Goal: Information Seeking & Learning: Learn about a topic

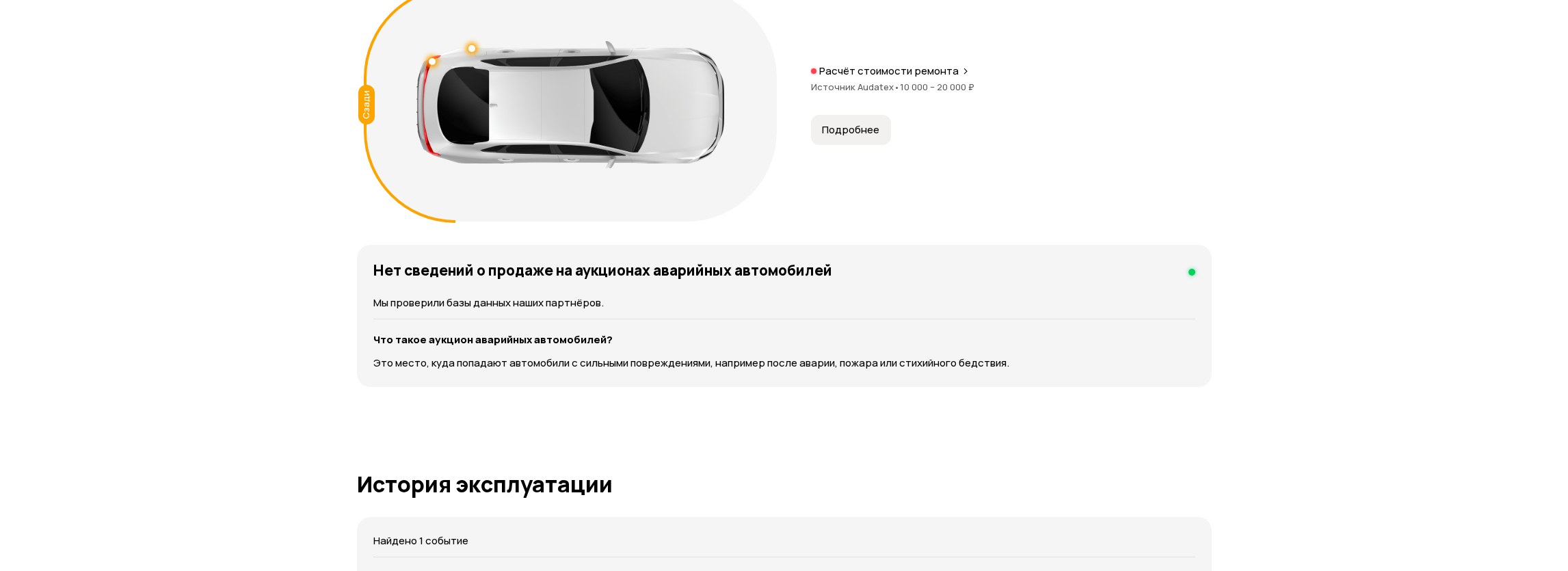
scroll to position [1351, 0]
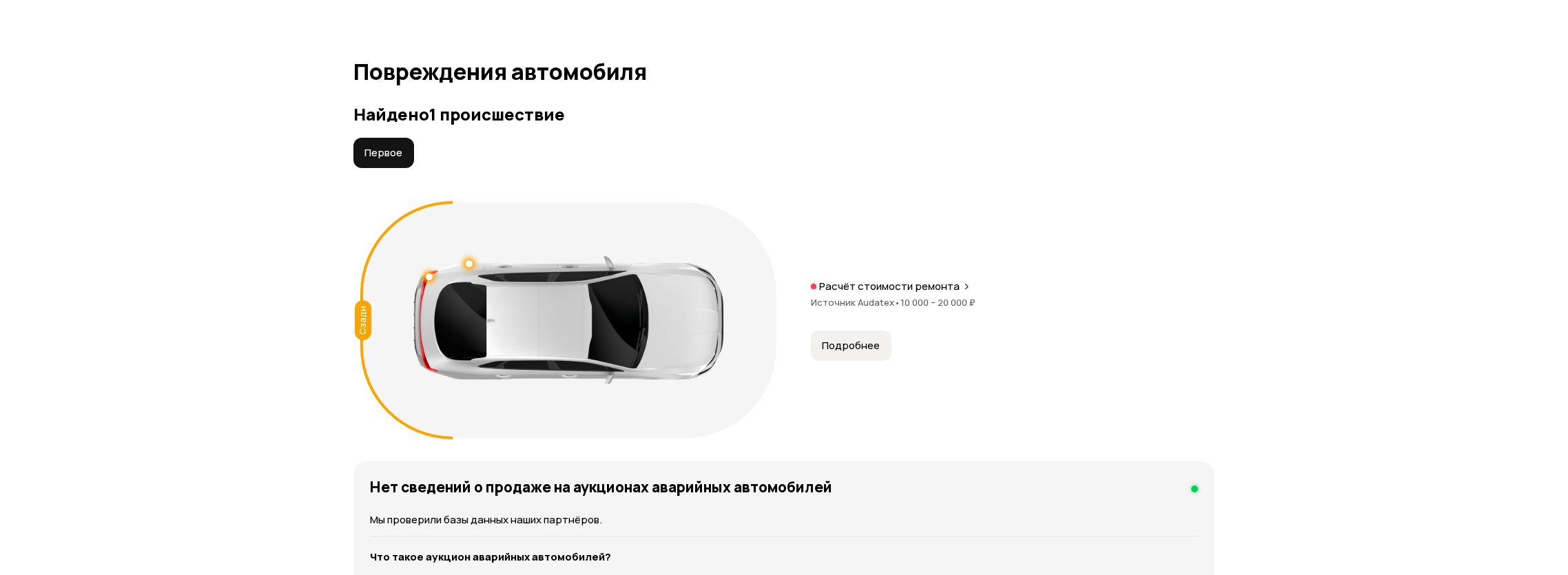
click at [847, 344] on span "Подробнее" at bounding box center [851, 345] width 58 height 14
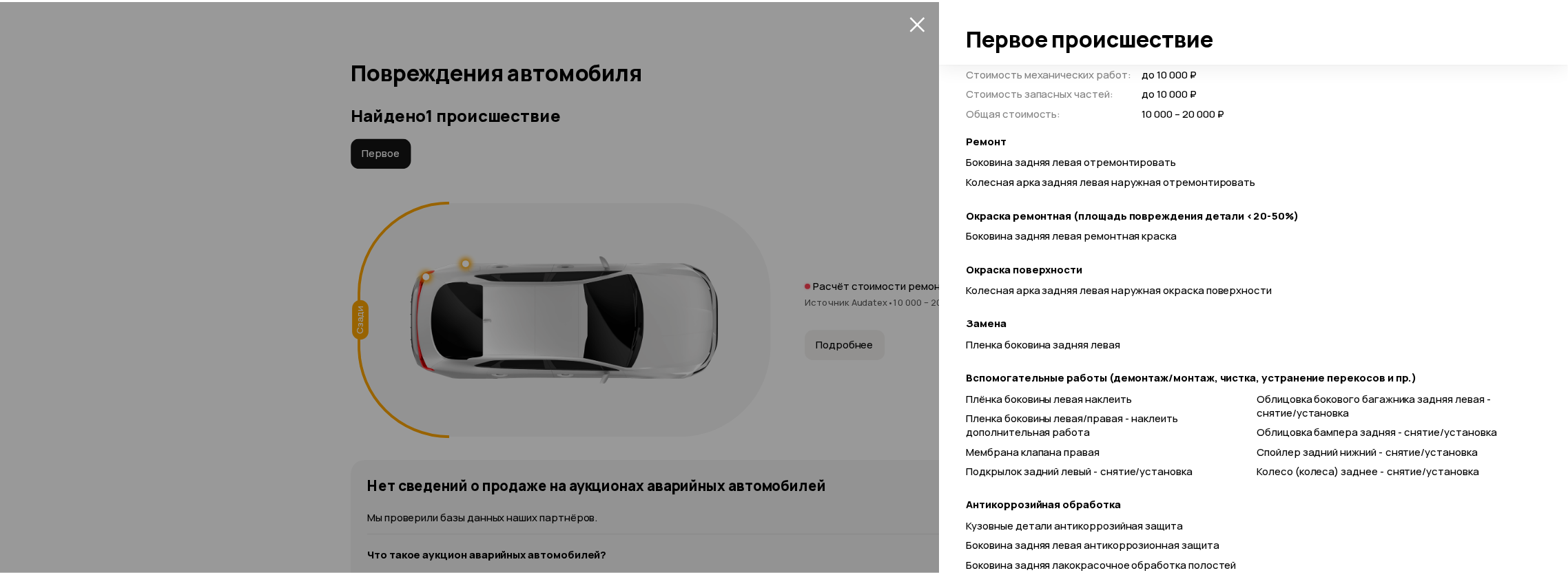
scroll to position [490, 0]
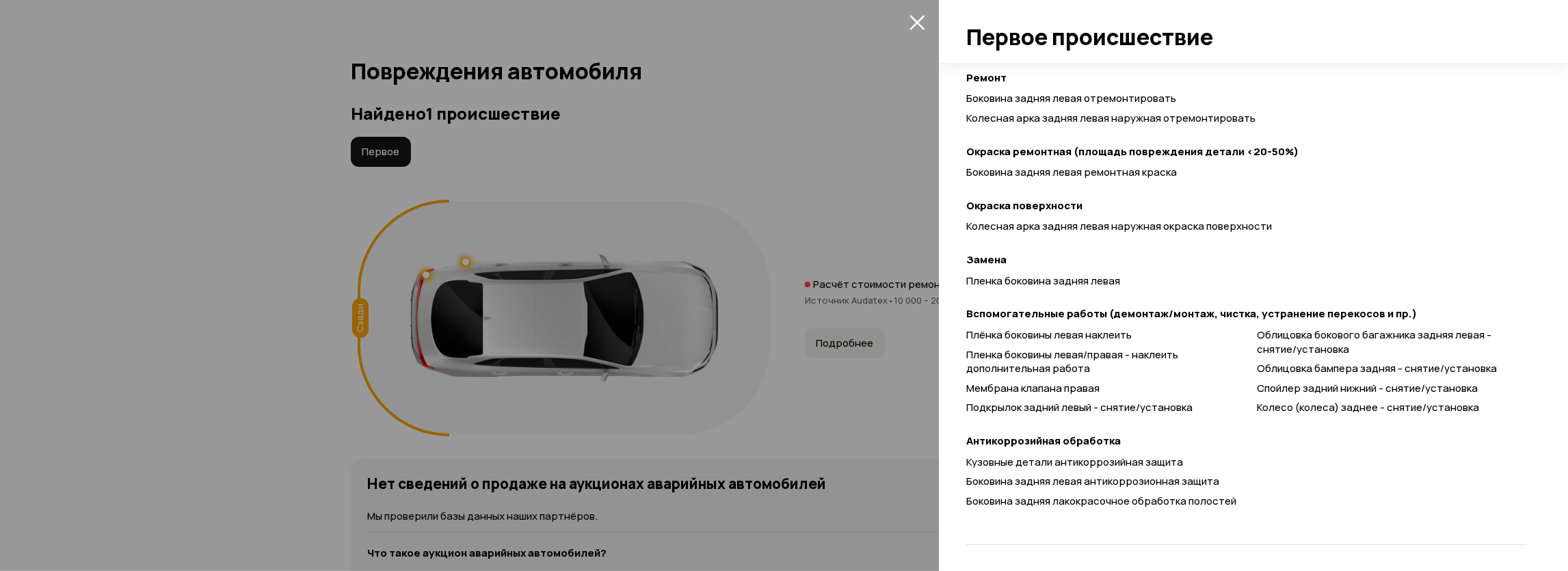
click at [99, 309] on div at bounding box center [784, 286] width 1568 height 571
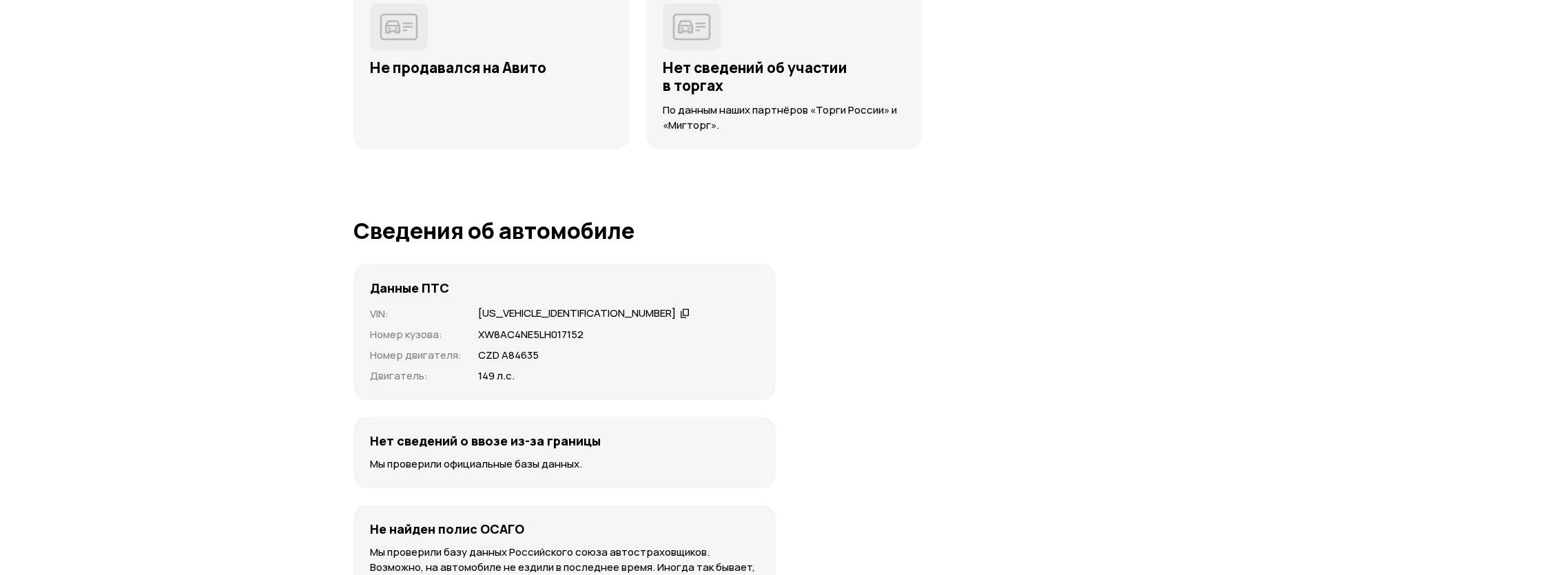
scroll to position [2578, 0]
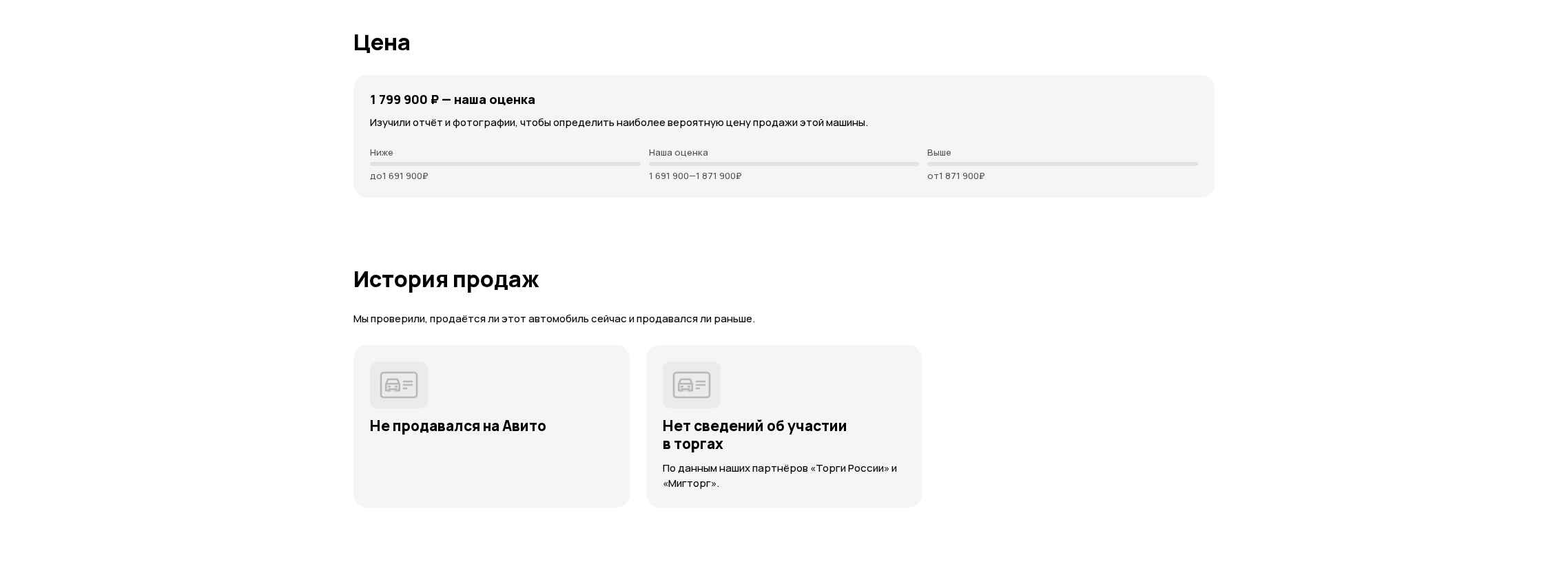
drag, startPoint x: 1, startPoint y: 298, endPoint x: 136, endPoint y: 251, distance: 142.9
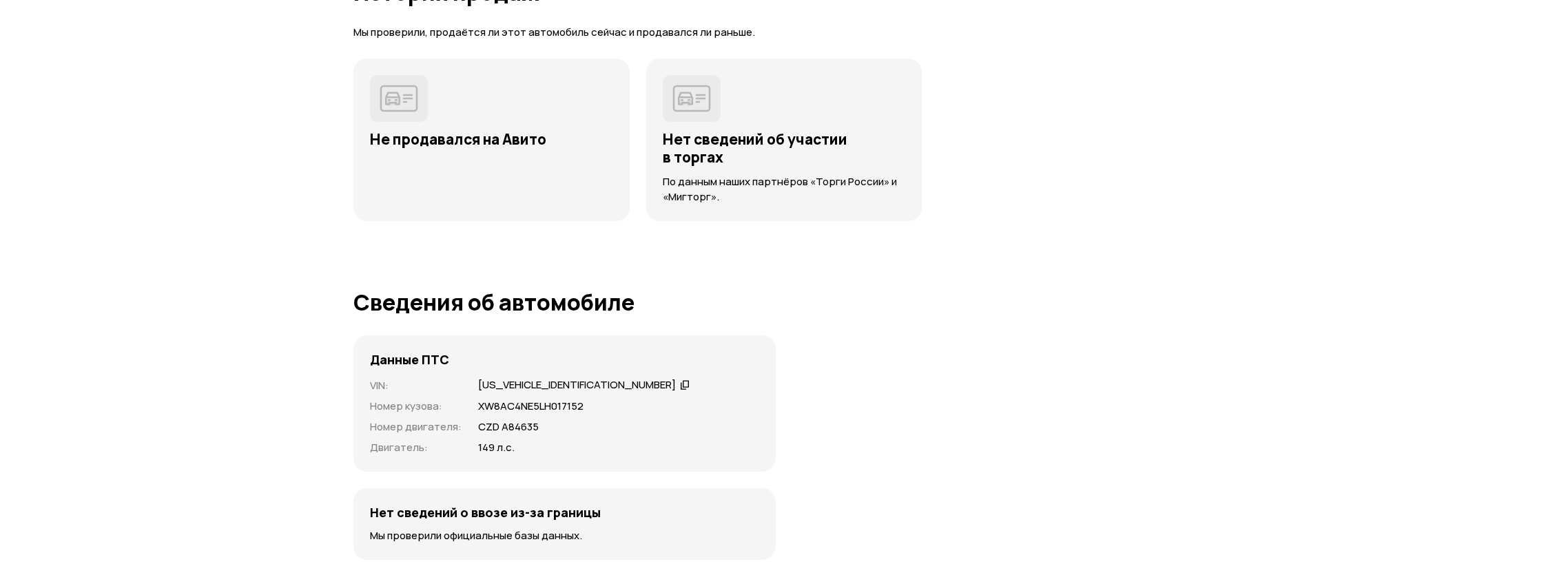
scroll to position [2434, 0]
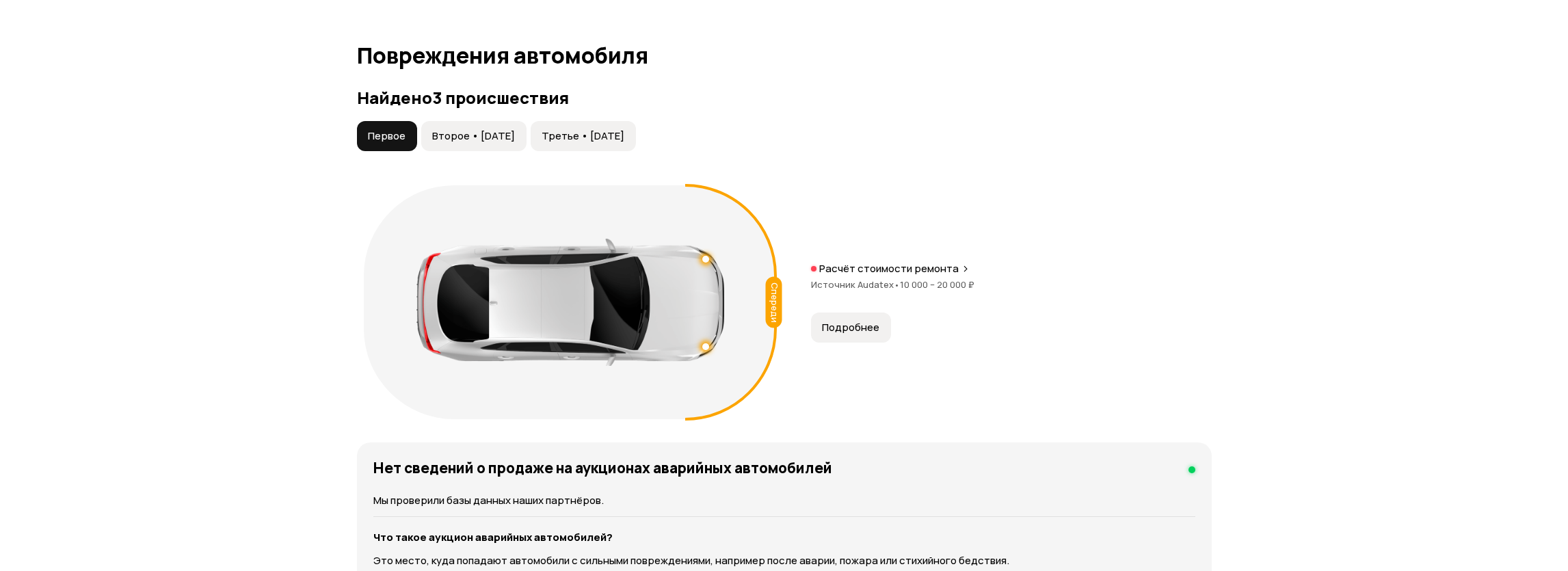
scroll to position [1493, 0]
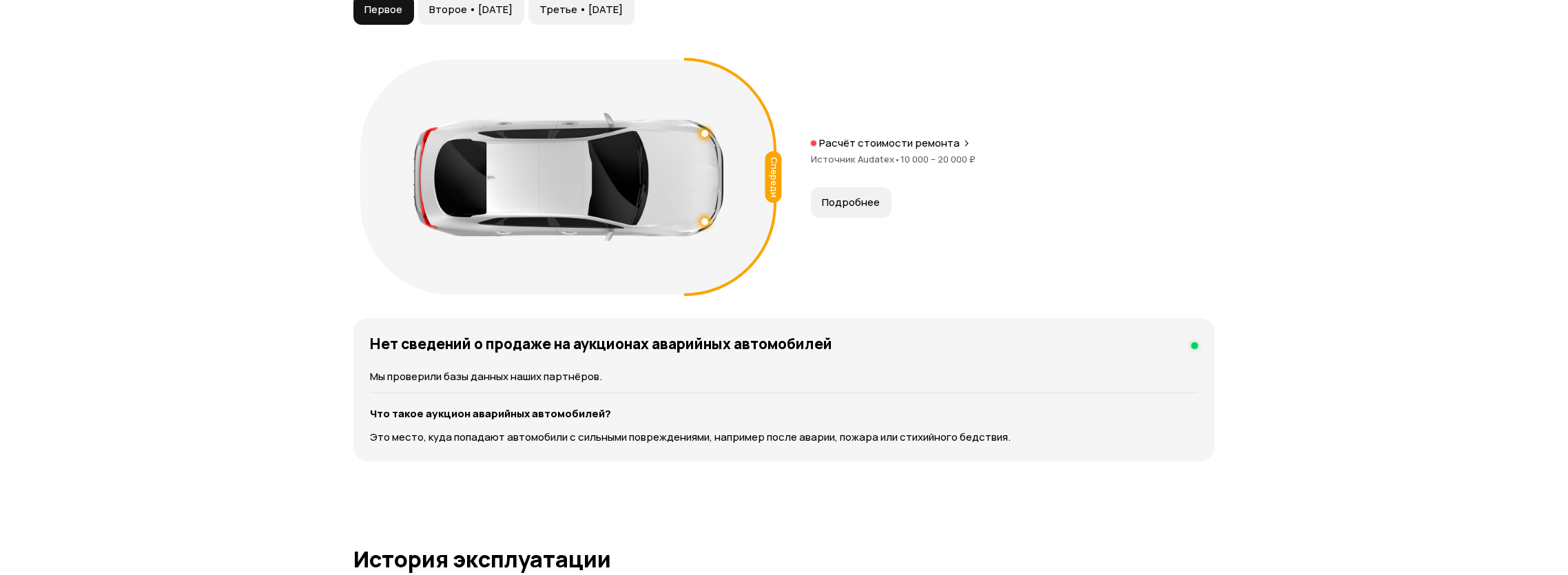
click at [857, 208] on button "Подробнее" at bounding box center [851, 203] width 81 height 31
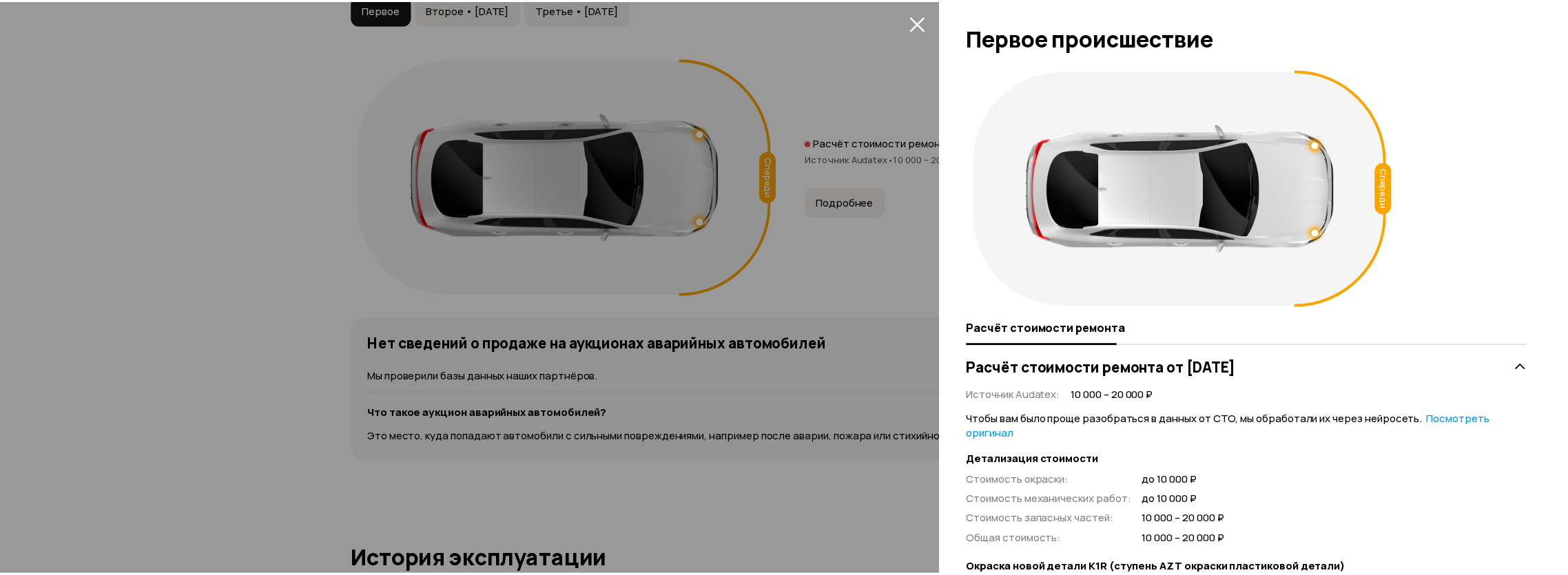
scroll to position [233, 0]
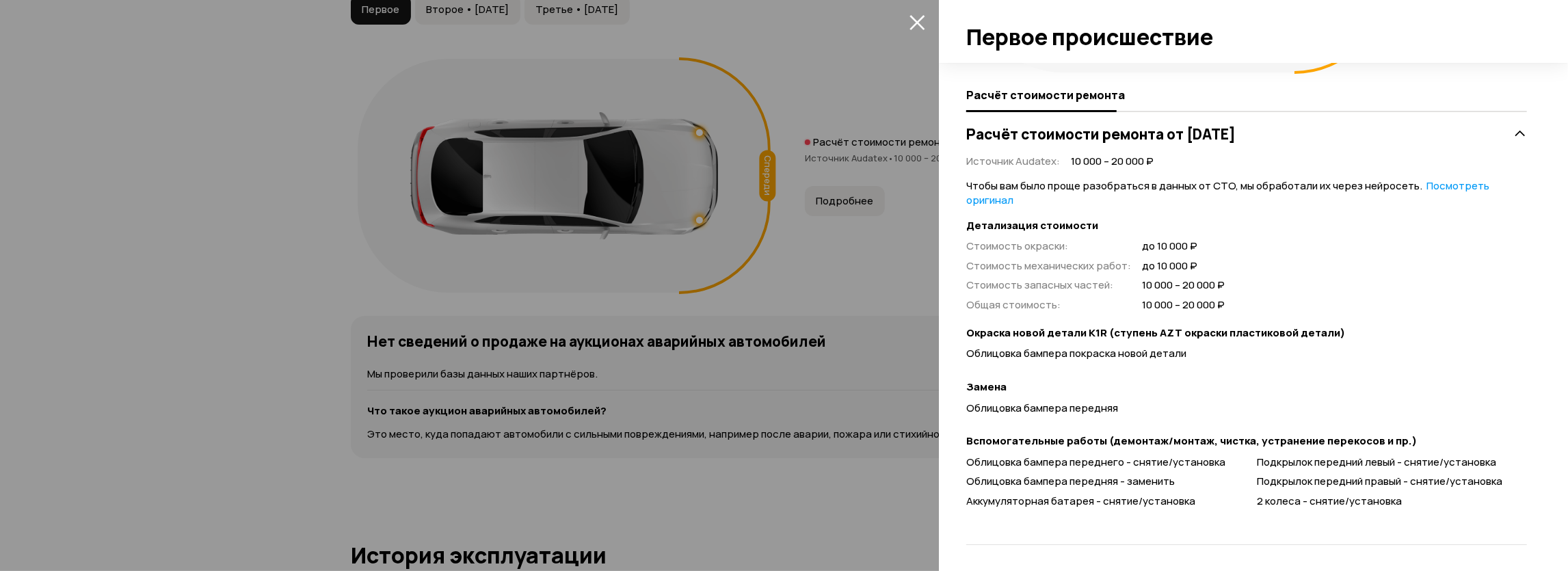
click at [22, 318] on div at bounding box center [784, 286] width 1568 height 571
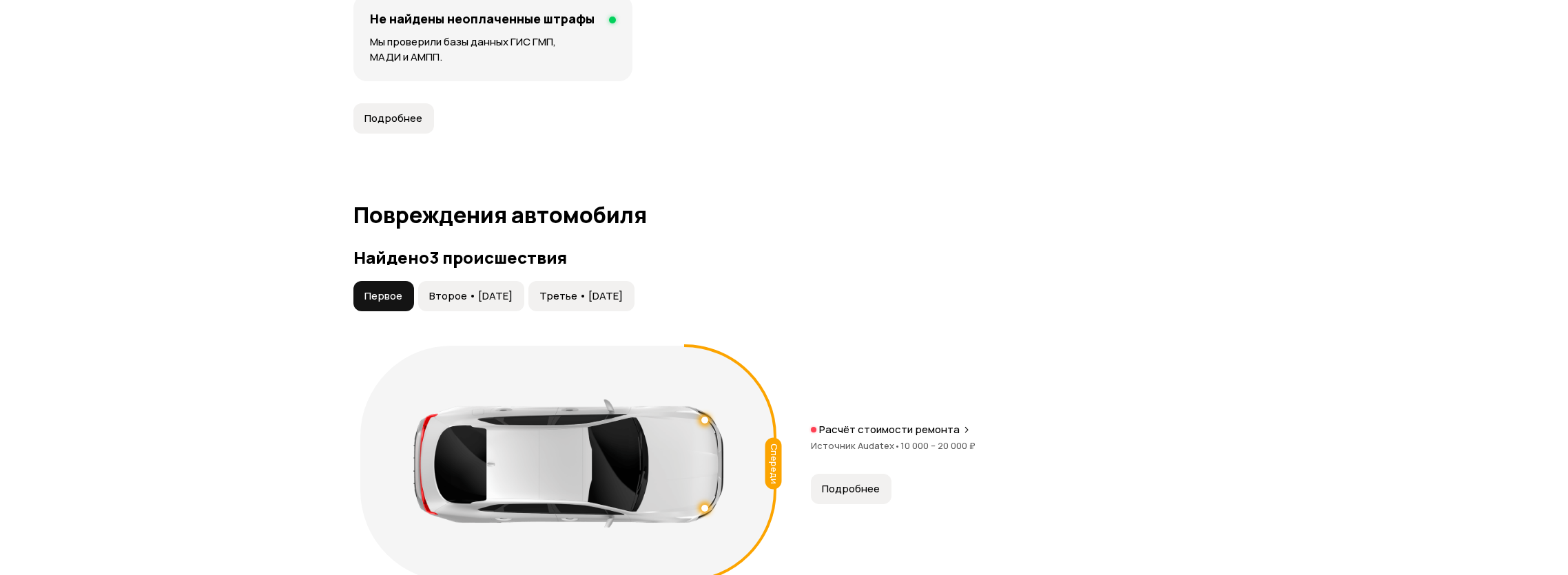
click at [464, 300] on span "Второе • 21 май 2025" at bounding box center [471, 296] width 83 height 14
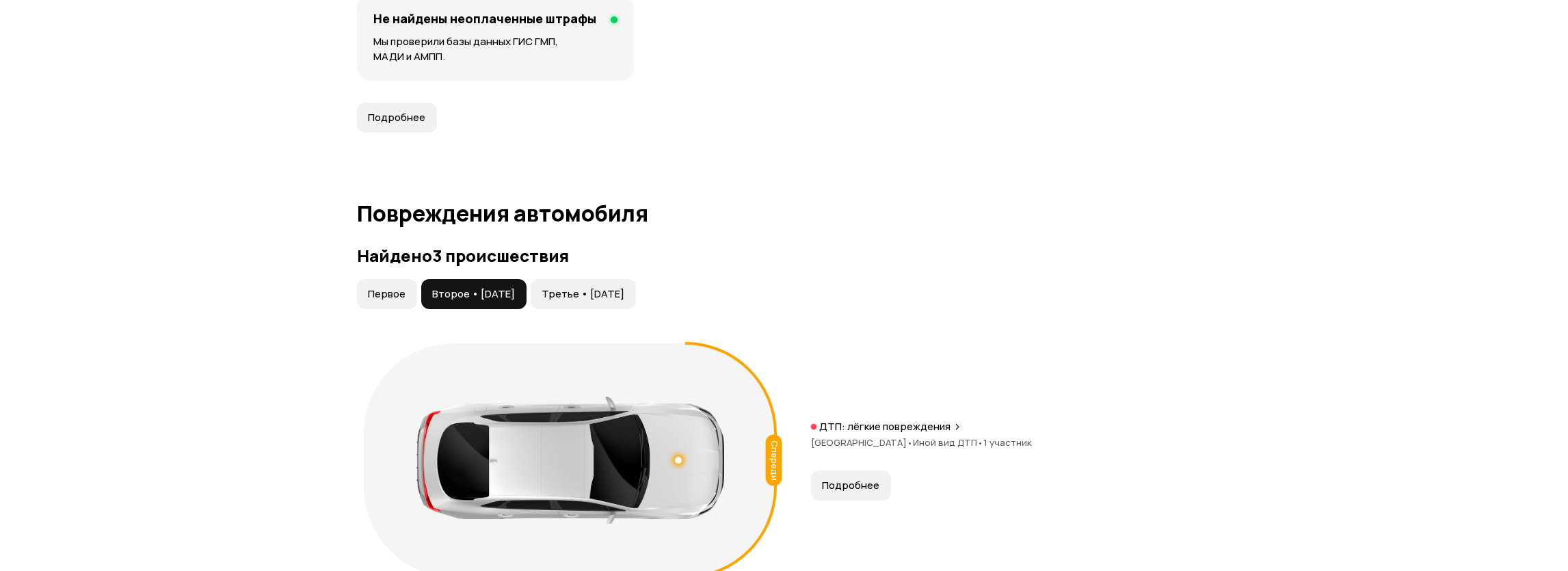
scroll to position [1493, 0]
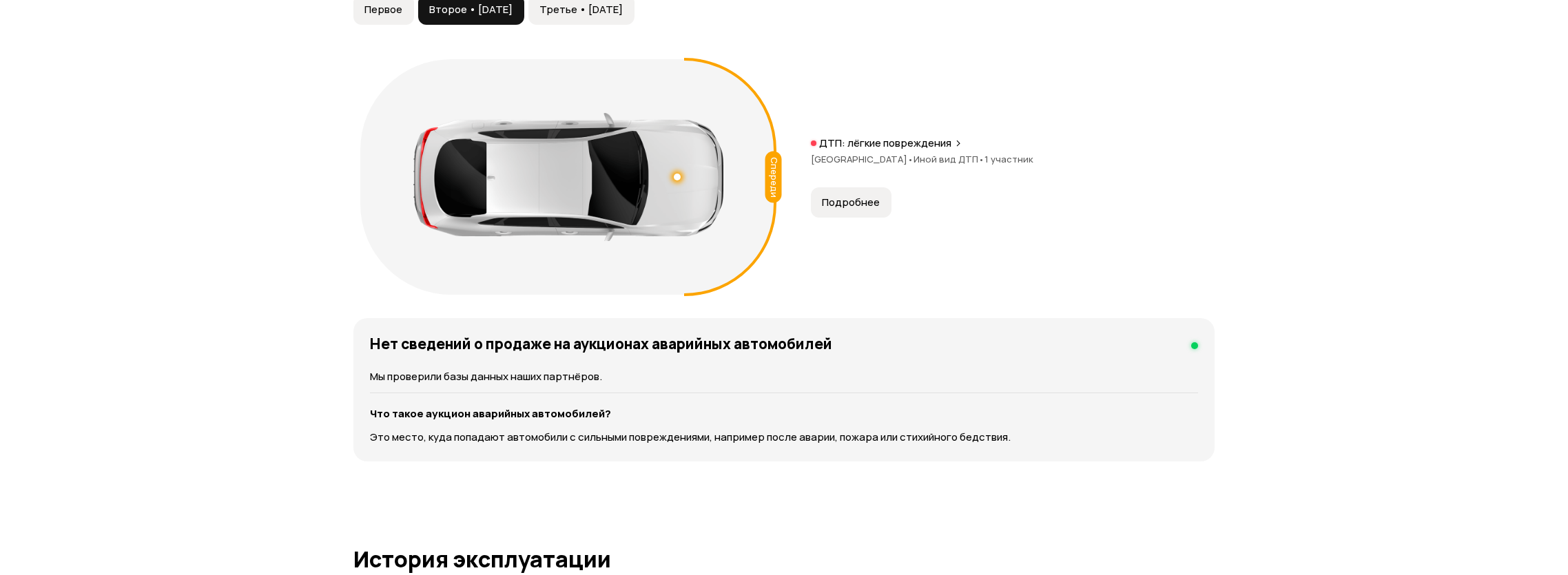
click at [828, 217] on div "Спереди ДТП: лёгкие повреждения Свердловская область • Иной вид ДТП • 1 участни…" at bounding box center [784, 176] width 861 height 249
click at [836, 209] on button "Подробнее" at bounding box center [851, 203] width 81 height 31
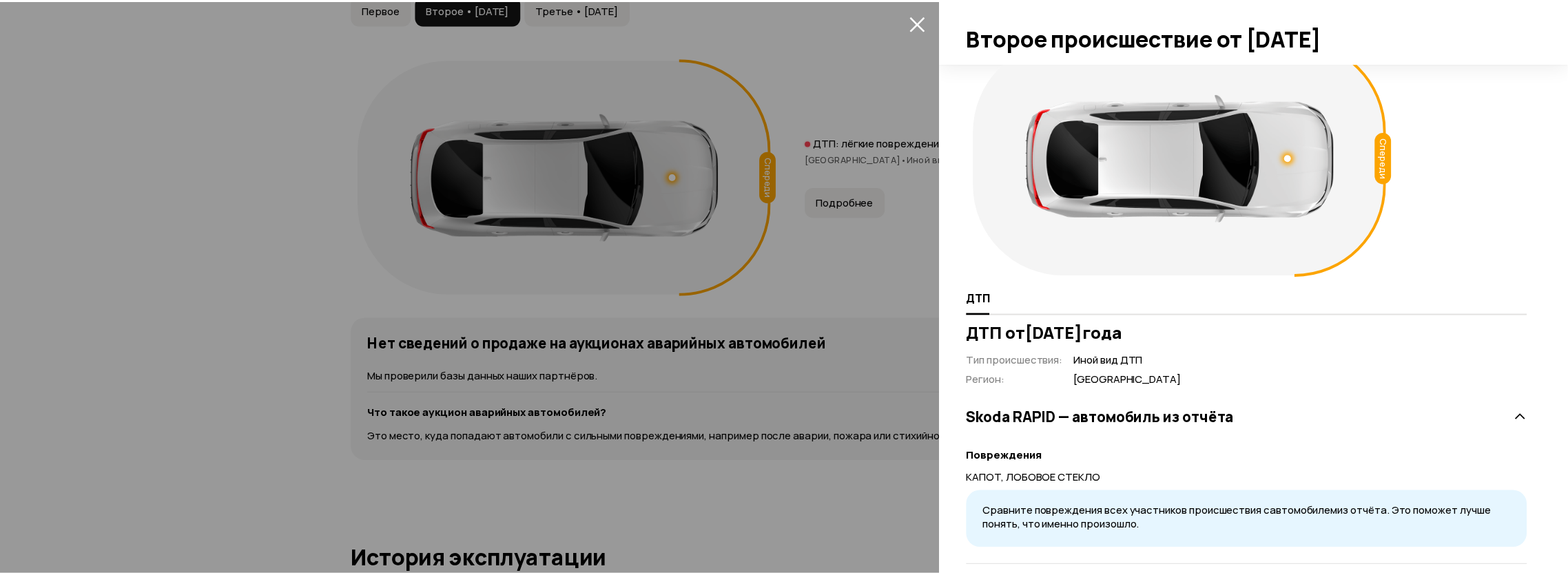
scroll to position [48, 0]
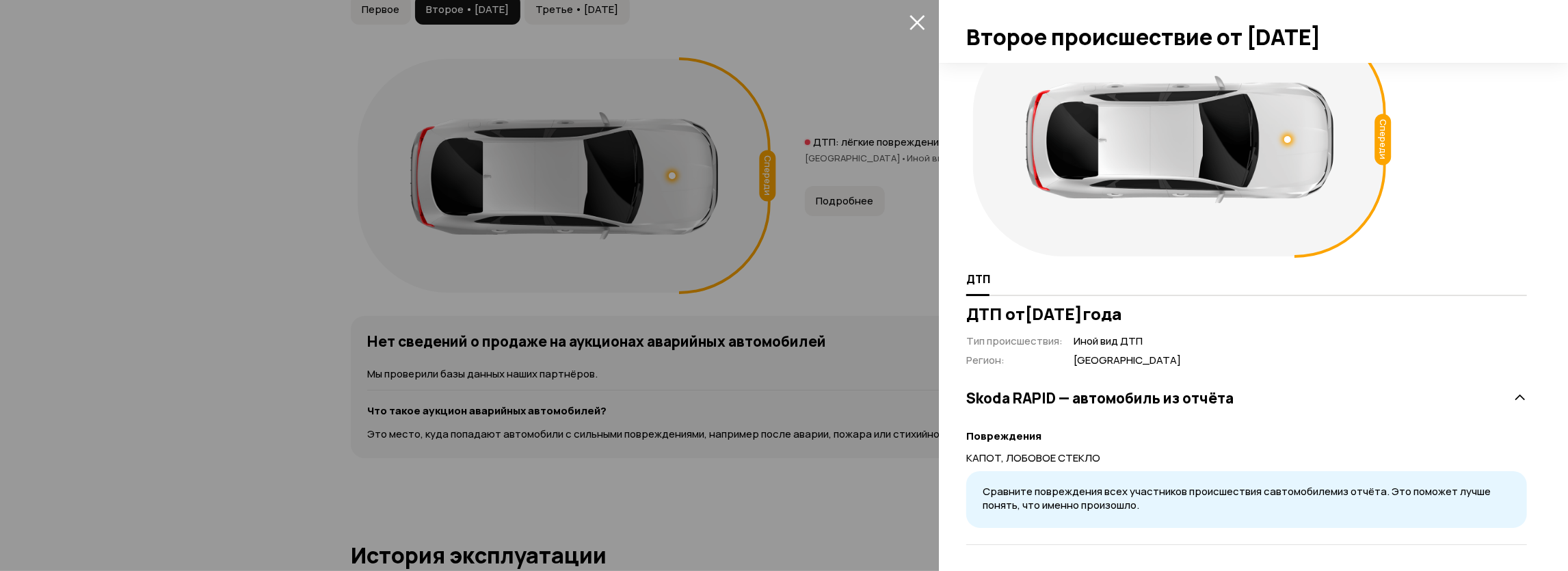
click at [17, 260] on div at bounding box center [784, 286] width 1568 height 571
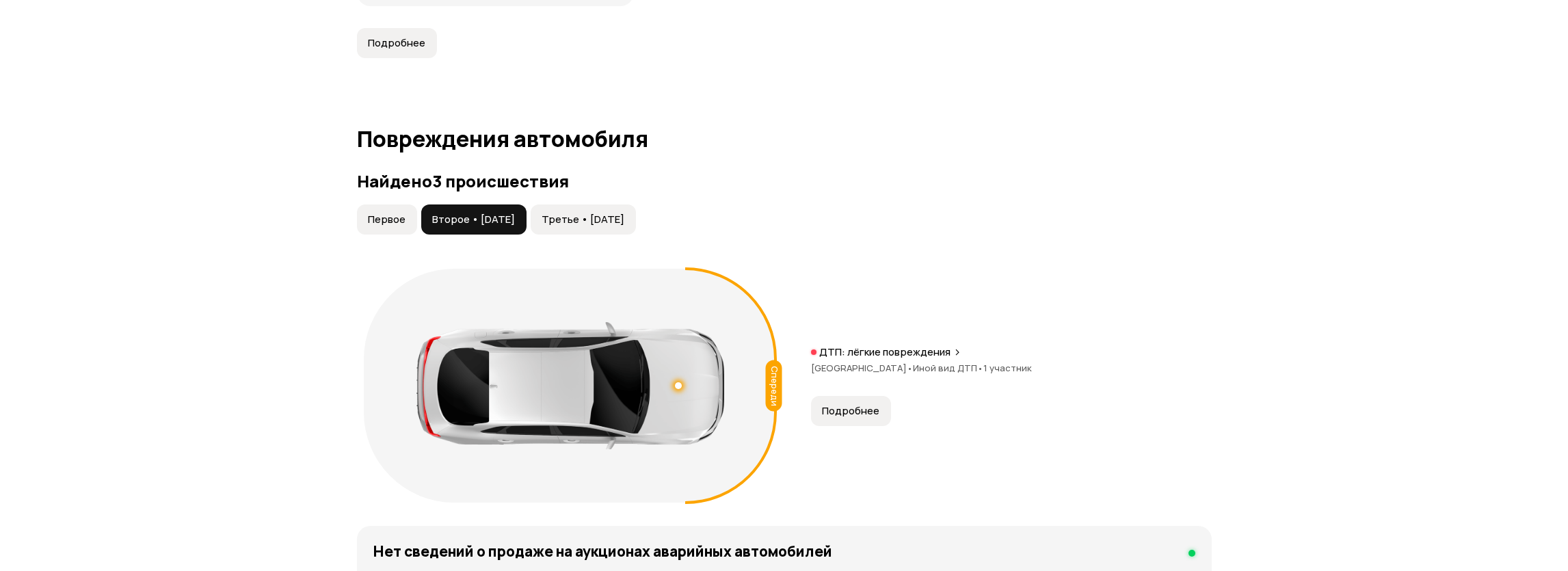
scroll to position [1280, 0]
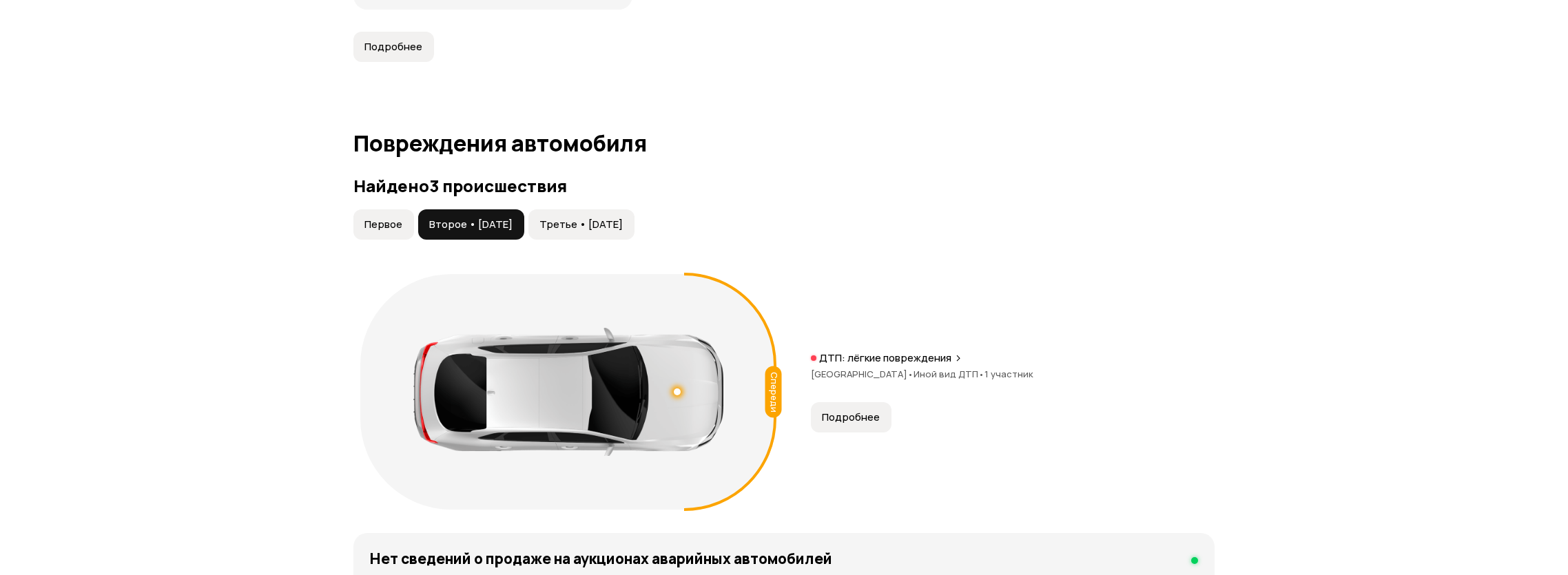
click at [579, 234] on button "Третье • 23 май 2025" at bounding box center [582, 225] width 106 height 31
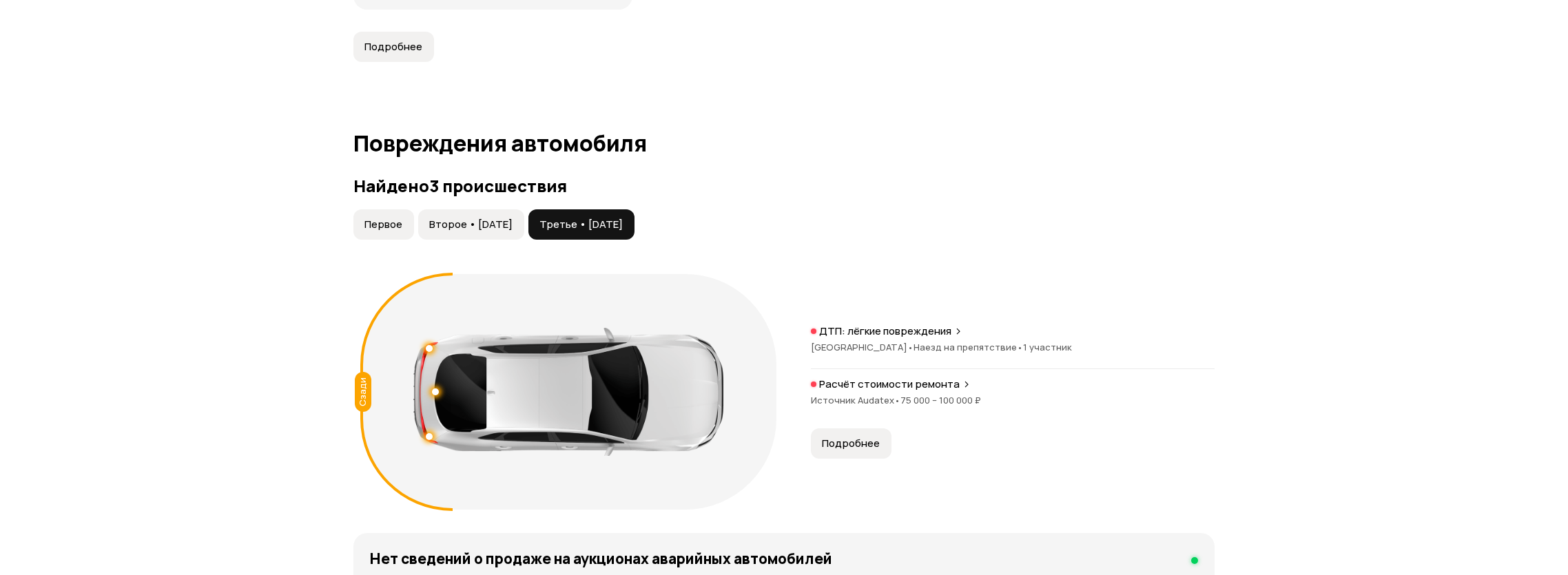
click at [850, 430] on button "Подробнее" at bounding box center [851, 444] width 81 height 31
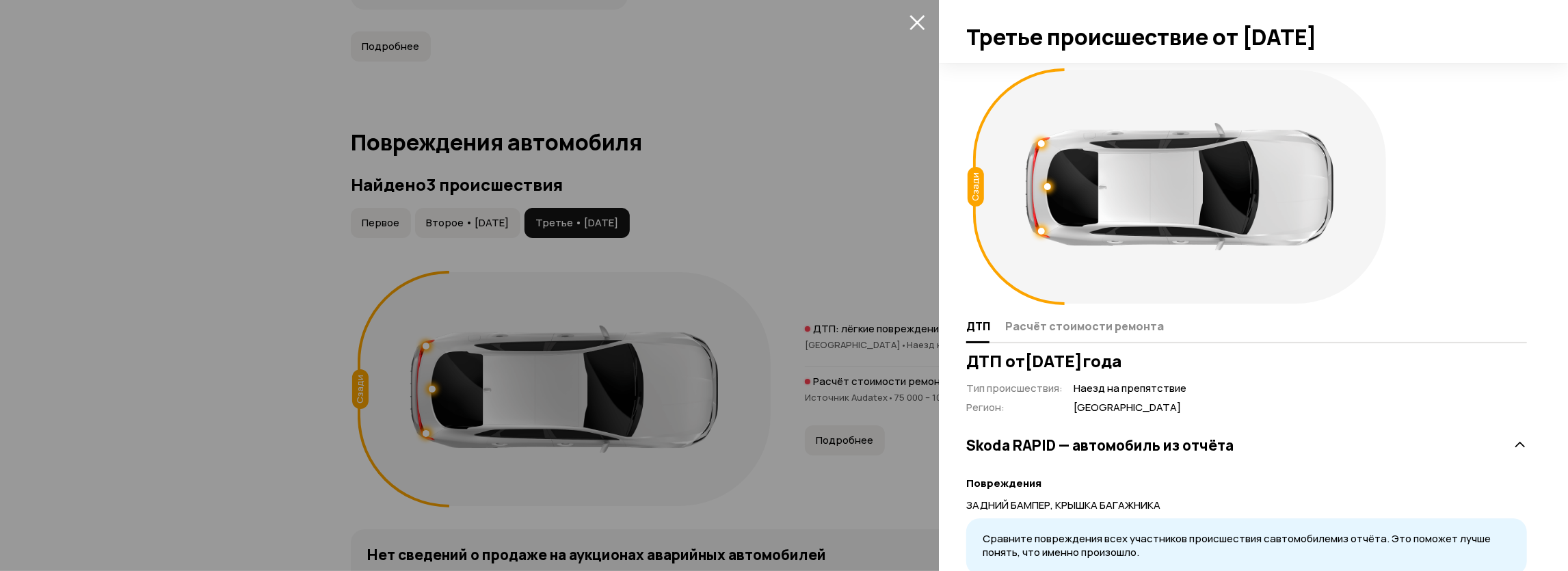
drag, startPoint x: 65, startPoint y: 354, endPoint x: 195, endPoint y: 394, distance: 136.0
click at [66, 354] on div at bounding box center [784, 286] width 1568 height 571
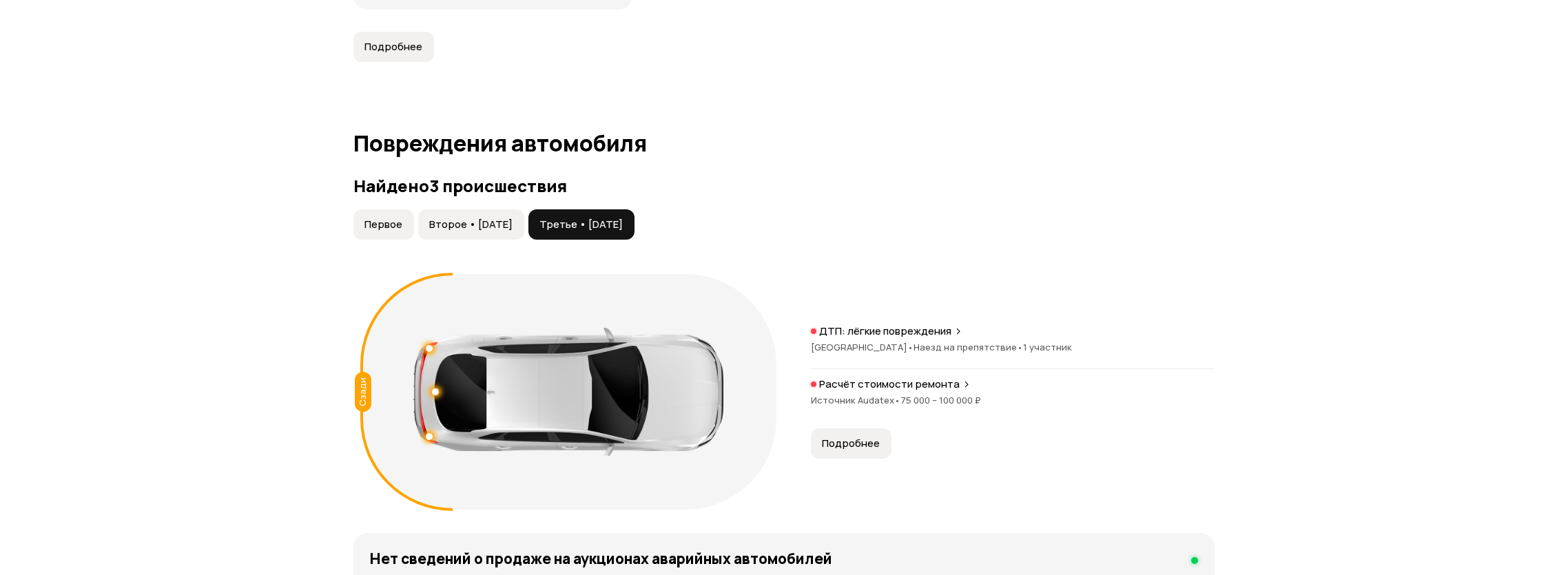
click at [923, 387] on p "Расчёт стоимости ремонта" at bounding box center [889, 383] width 140 height 14
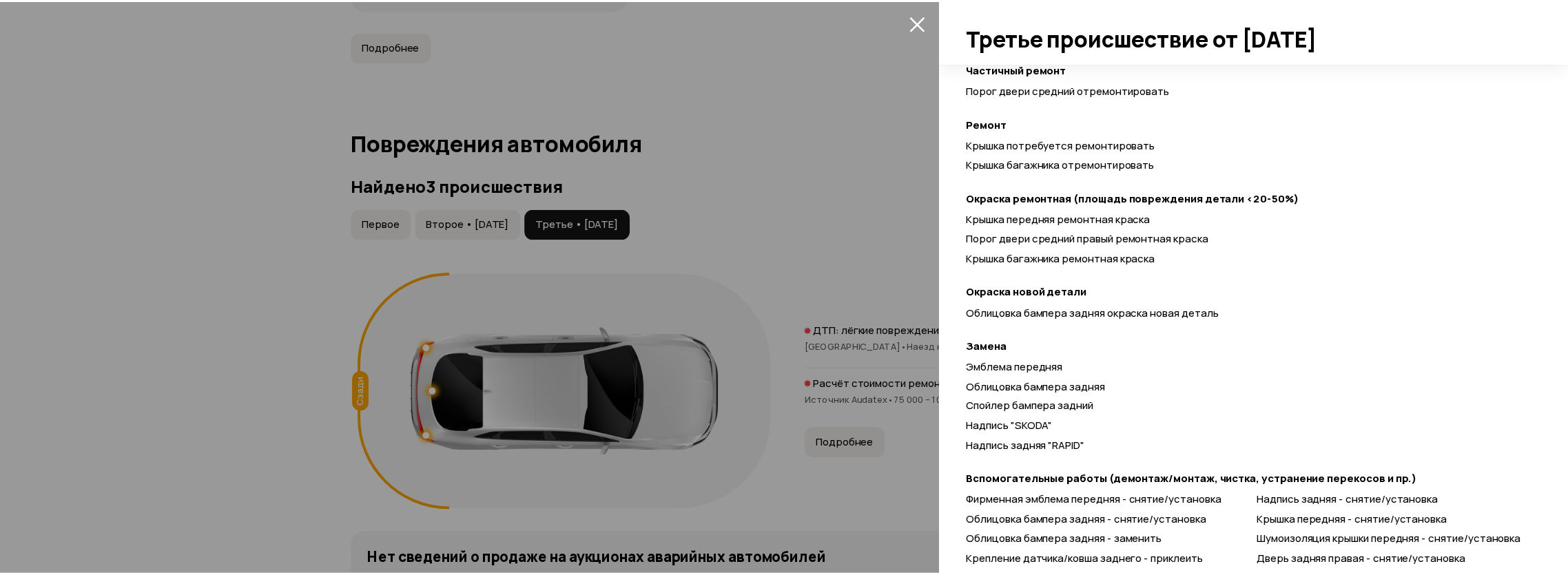
scroll to position [588, 0]
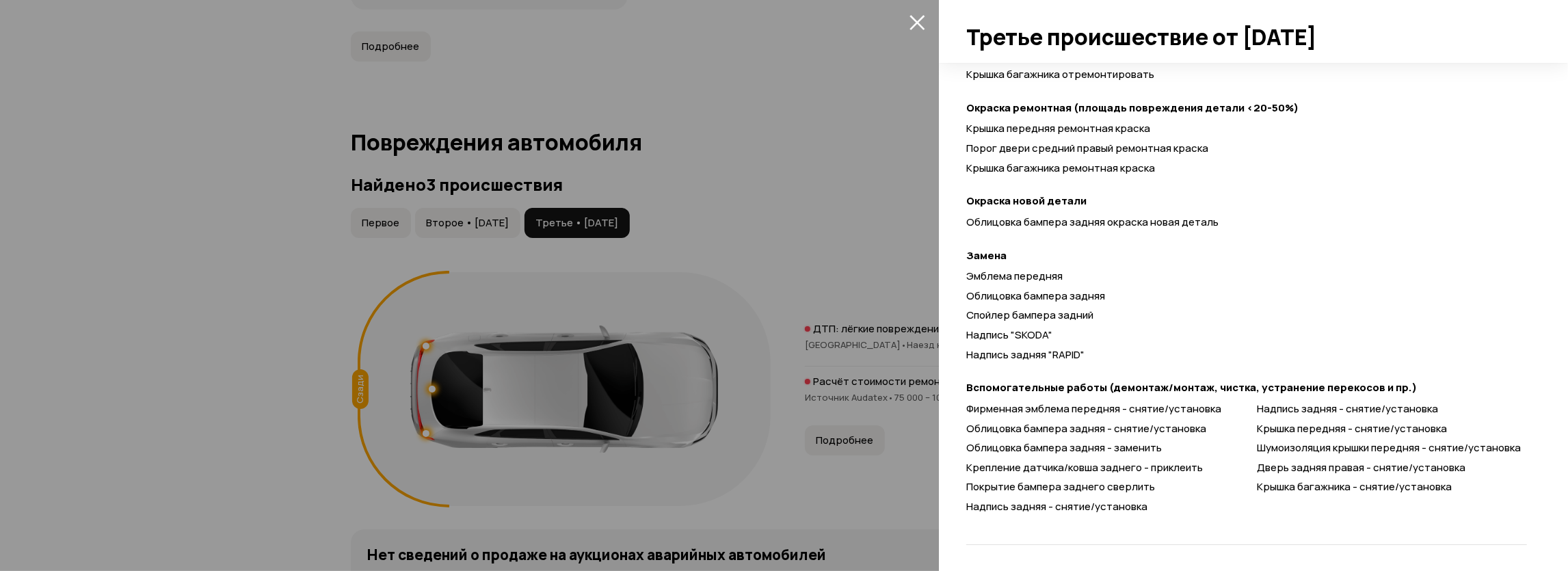
click at [0, 295] on div at bounding box center [784, 286] width 1568 height 571
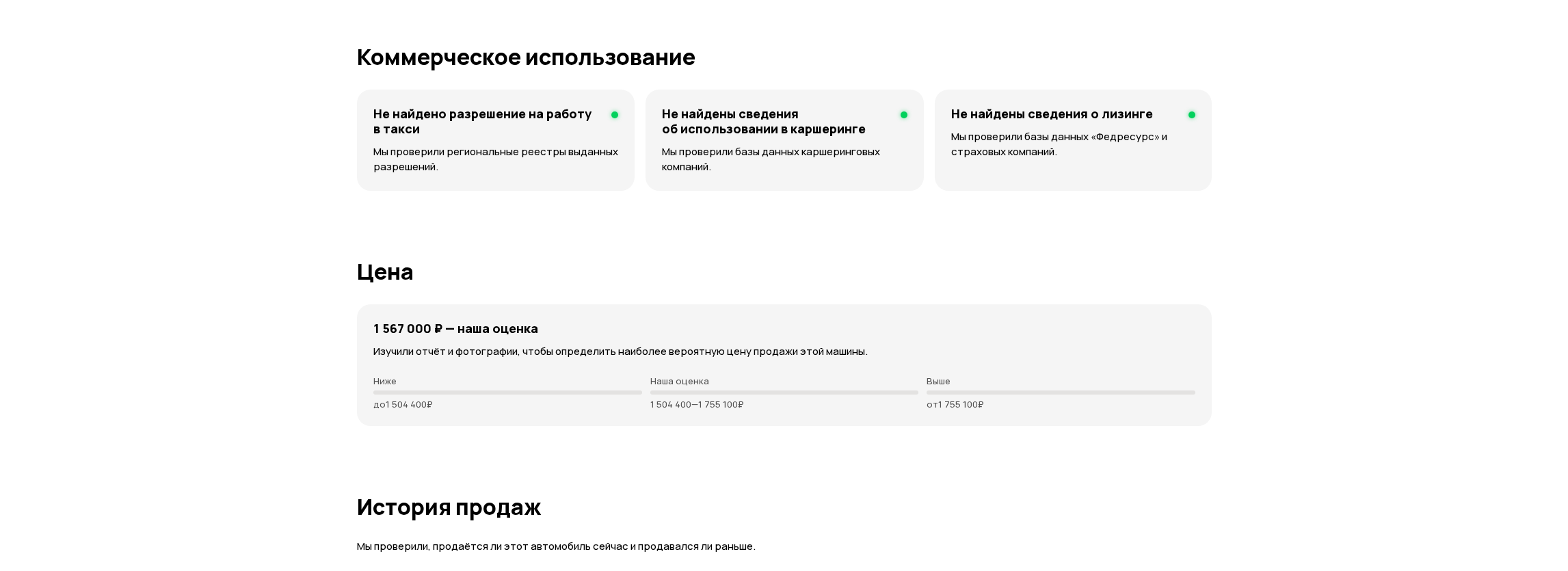
scroll to position [1991, 0]
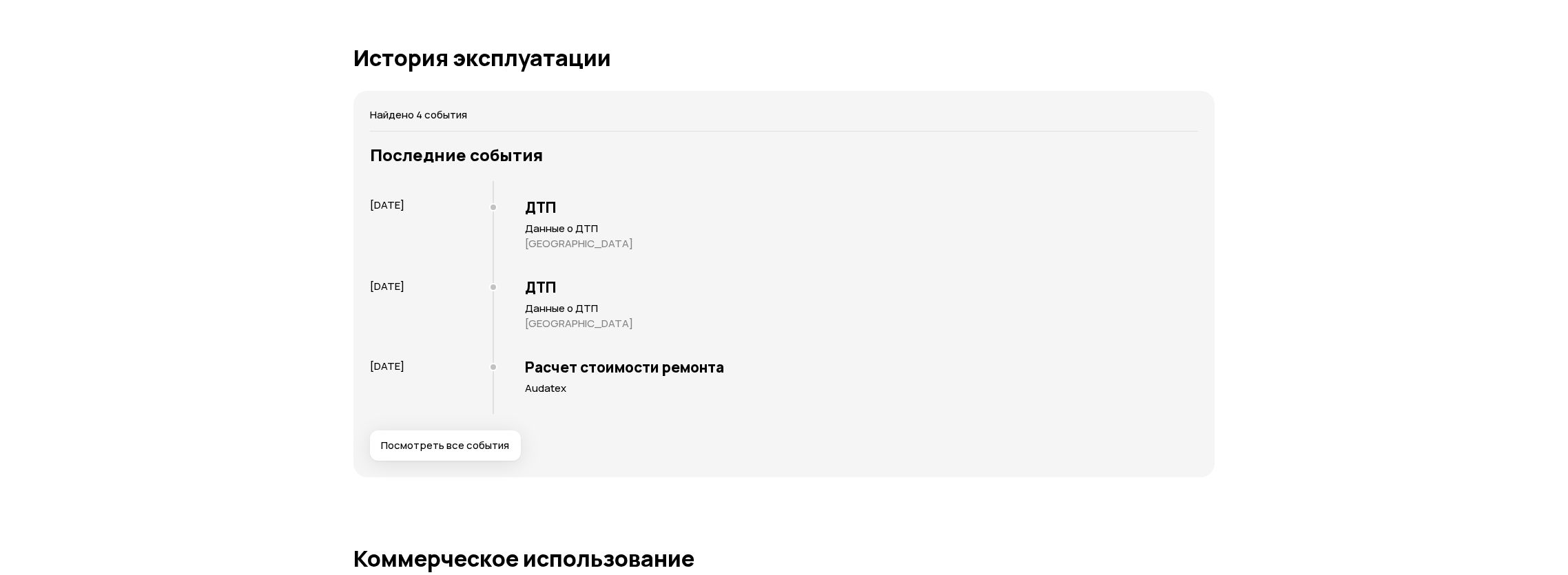
click at [450, 443] on span "Посмотреть все события" at bounding box center [445, 445] width 128 height 14
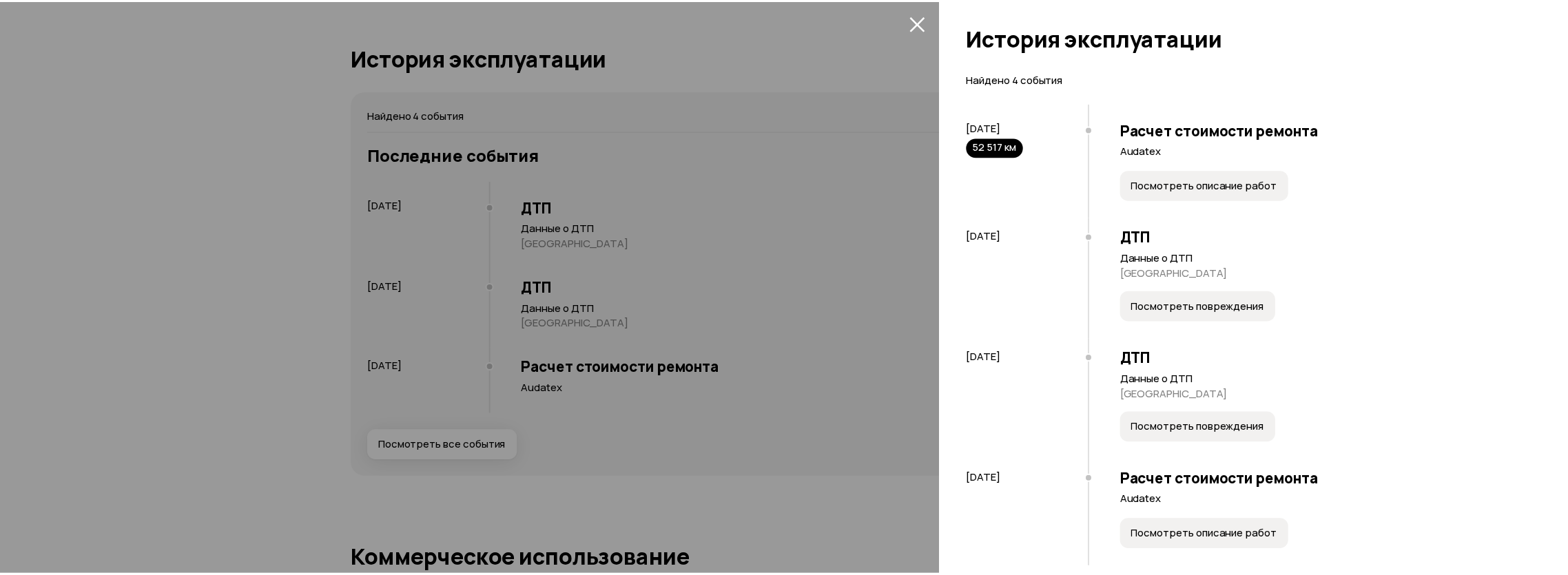
scroll to position [19, 0]
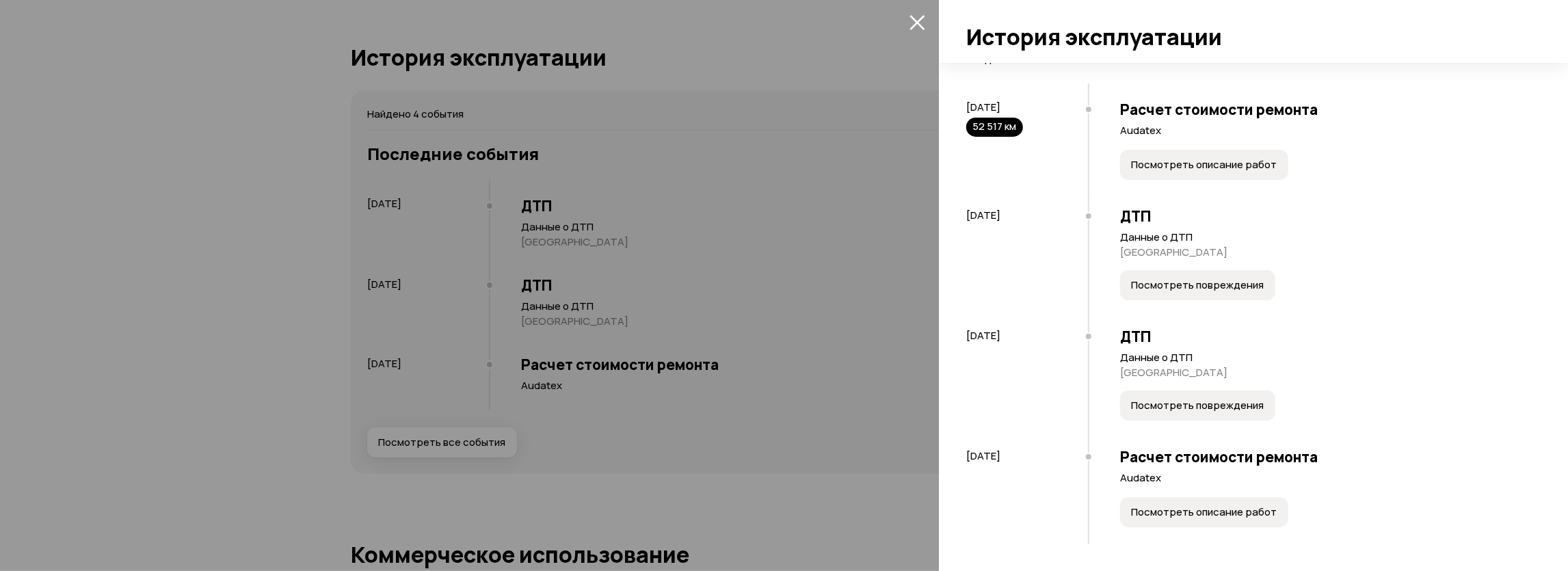
click at [16, 266] on div at bounding box center [784, 286] width 1568 height 571
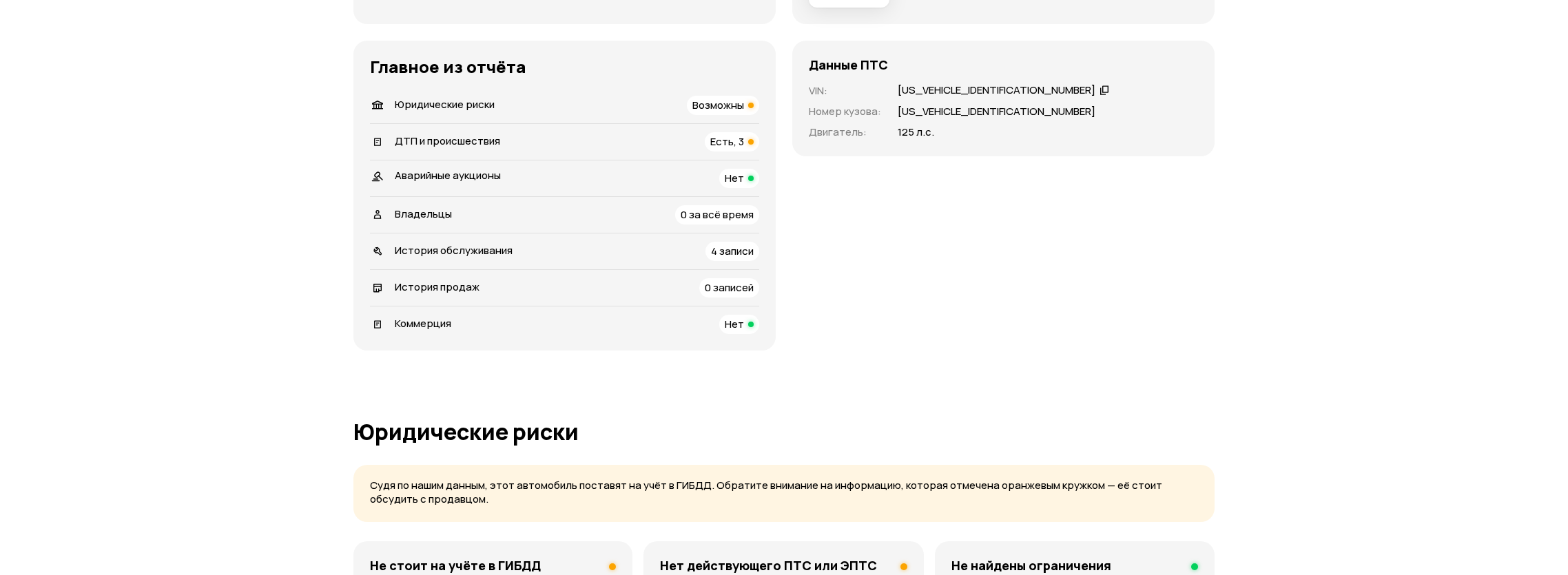
scroll to position [0, 0]
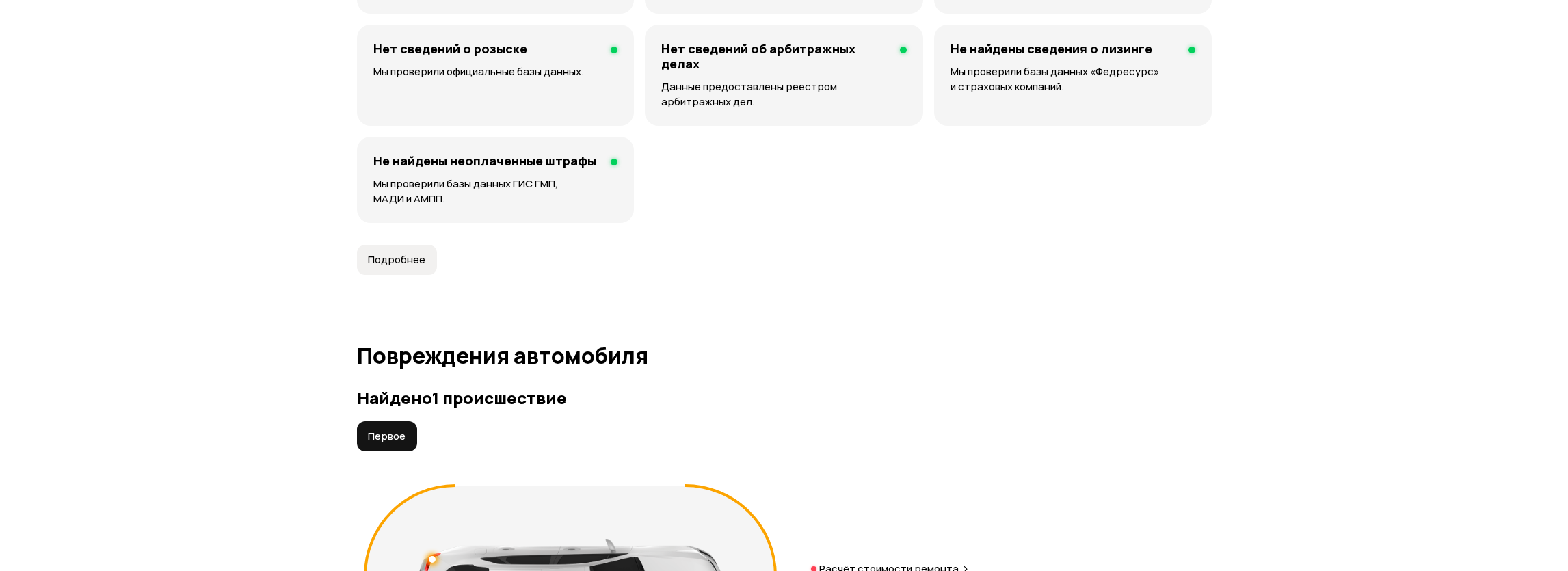
scroll to position [1422, 0]
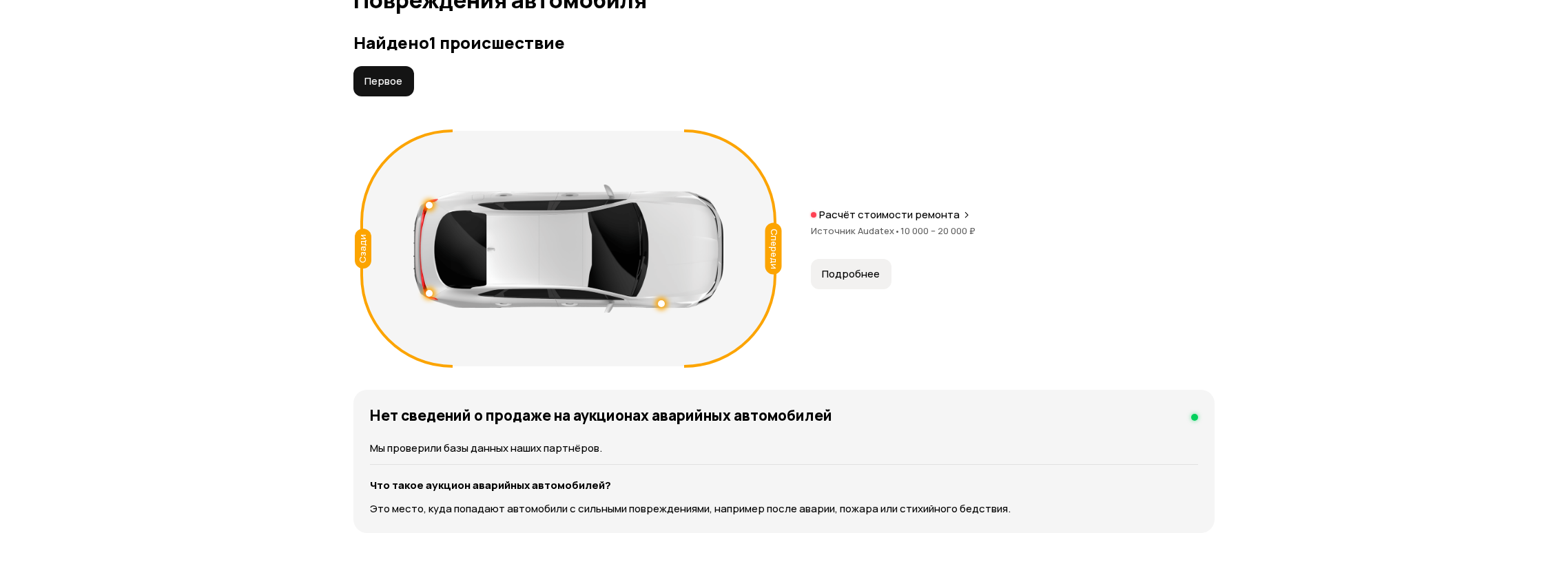
click at [831, 268] on span "Подробнее" at bounding box center [851, 274] width 58 height 14
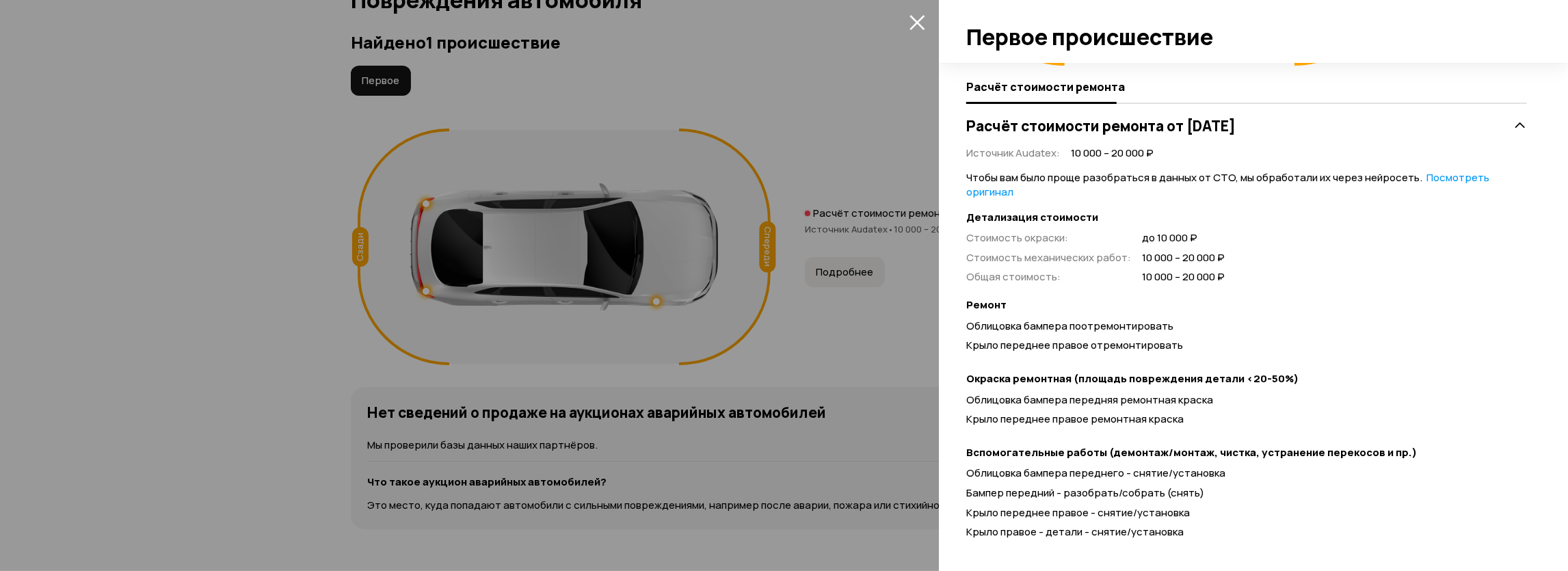
scroll to position [271, 0]
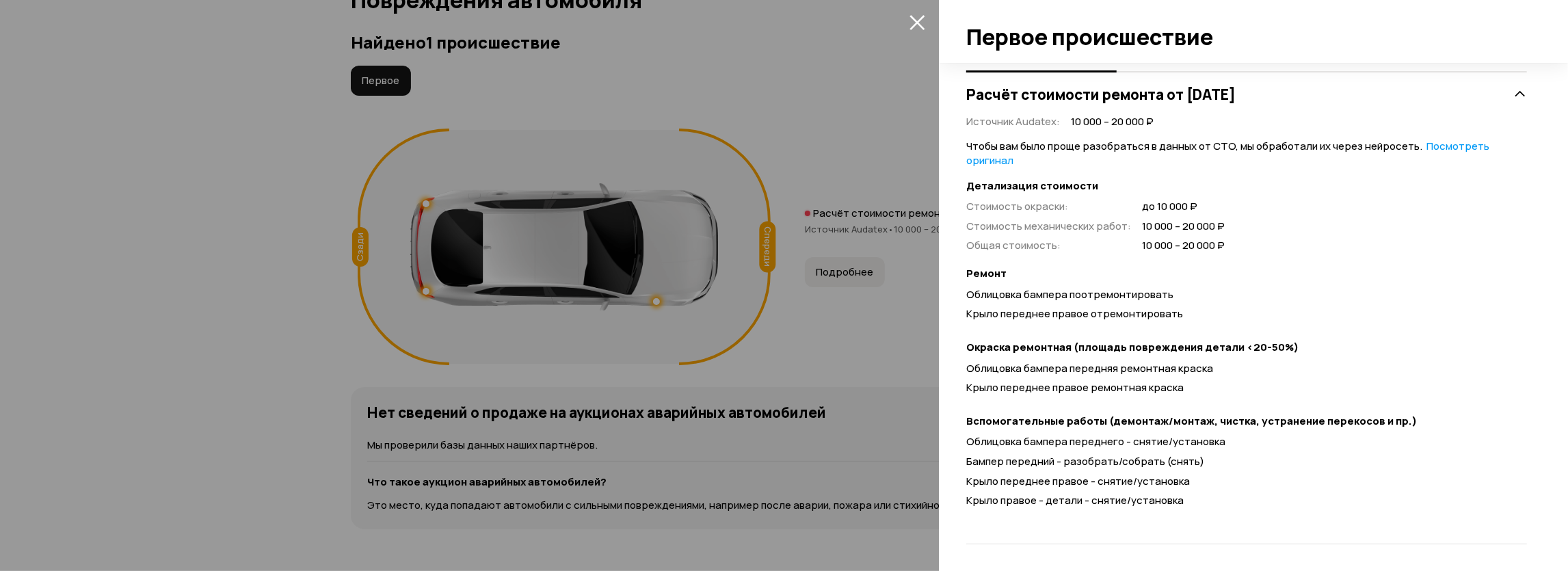
click at [72, 345] on div at bounding box center [784, 286] width 1568 height 571
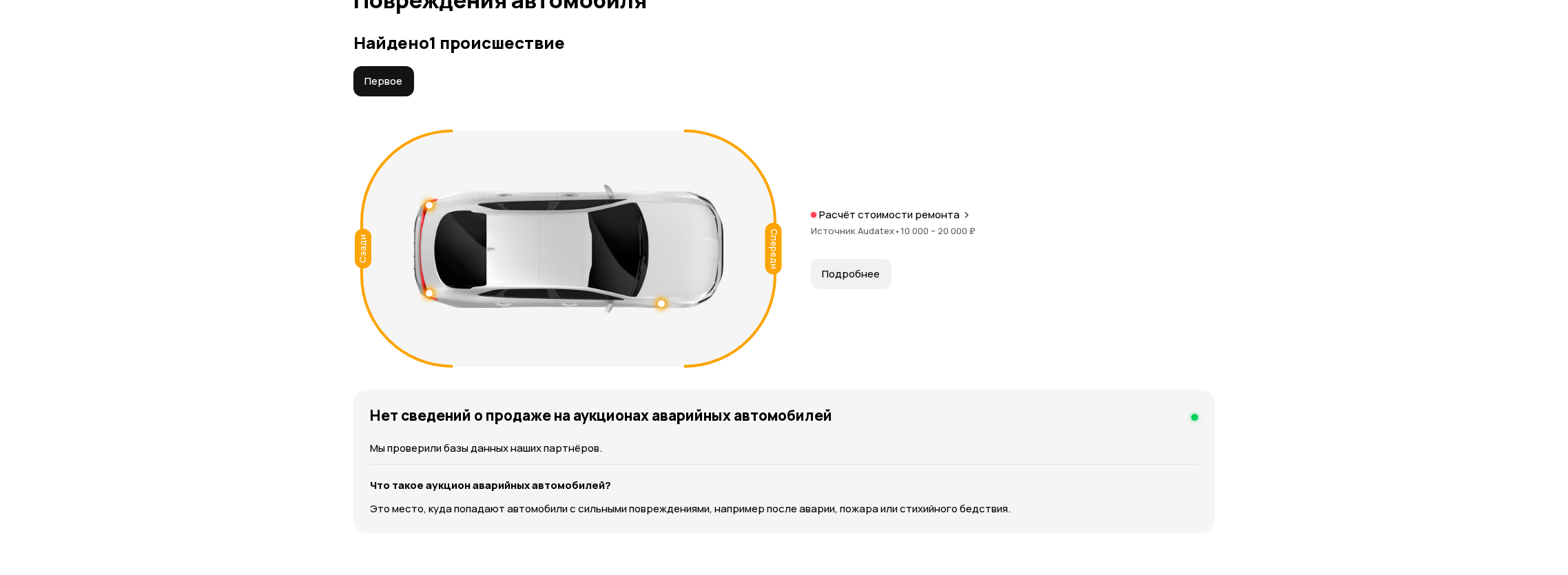
click at [880, 284] on button "Подробнее" at bounding box center [851, 274] width 81 height 31
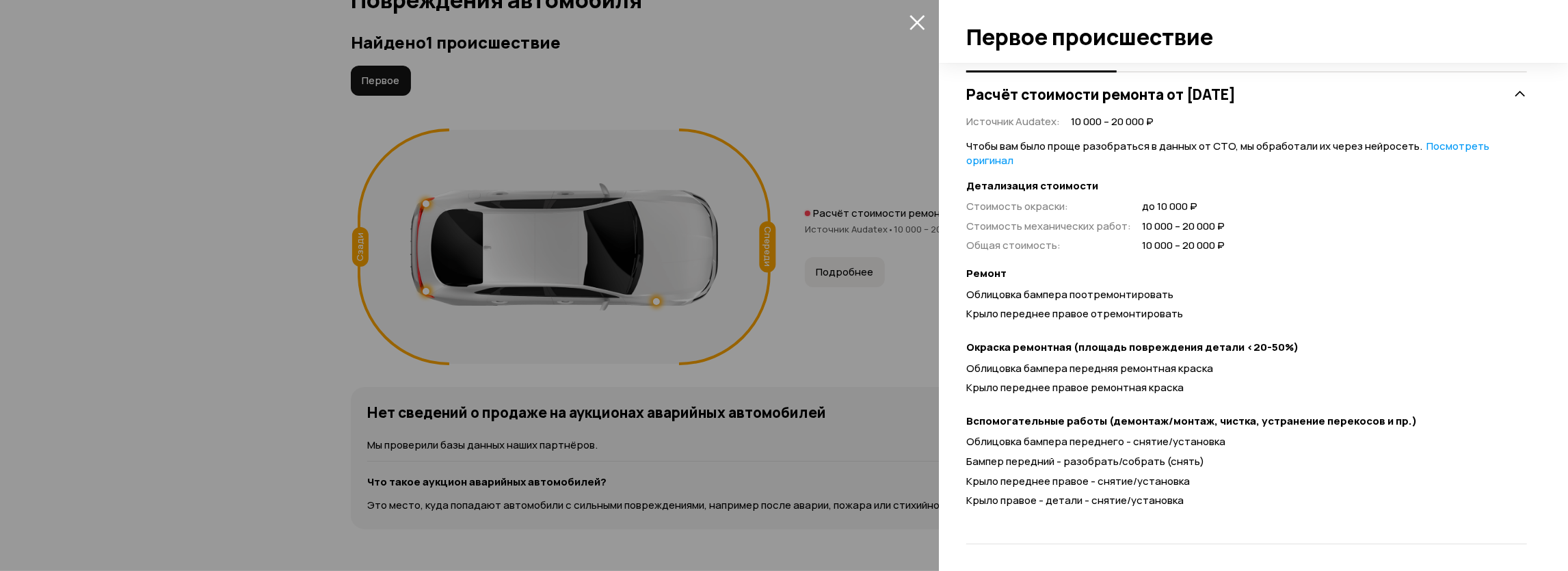
drag, startPoint x: 180, startPoint y: 445, endPoint x: 190, endPoint y: 436, distance: 13.5
click at [180, 444] on div at bounding box center [784, 286] width 1568 height 571
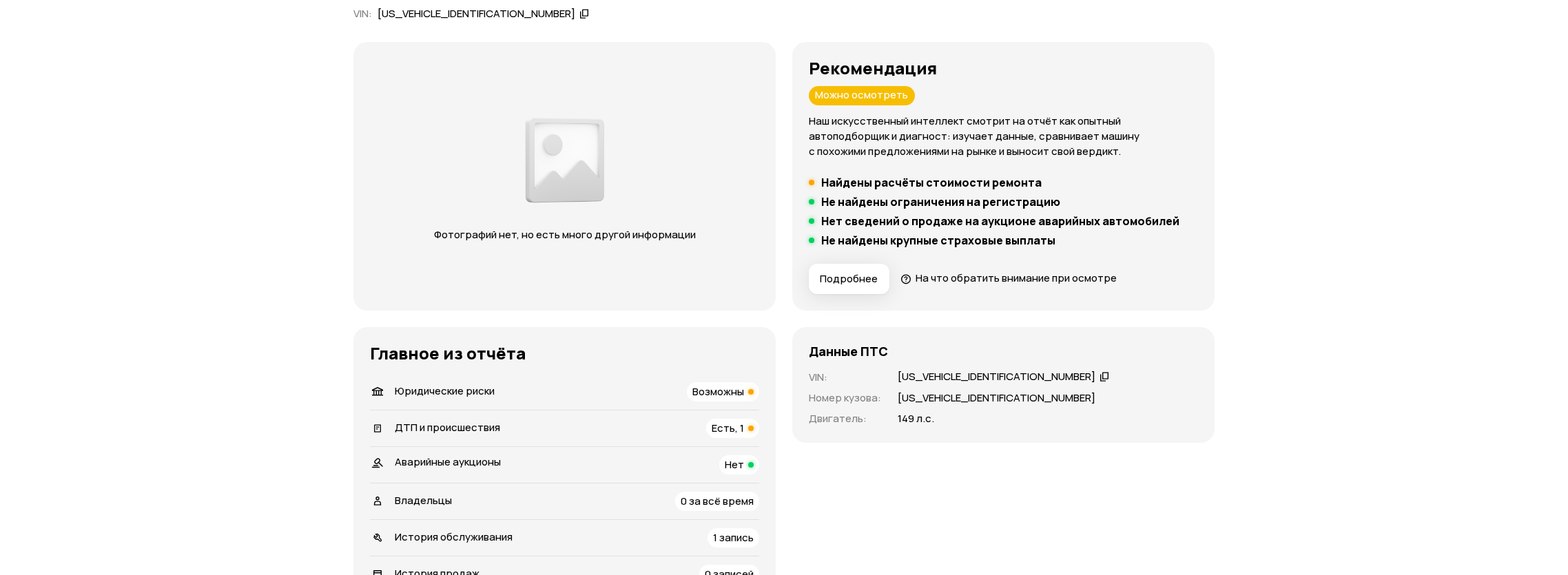
scroll to position [0, 0]
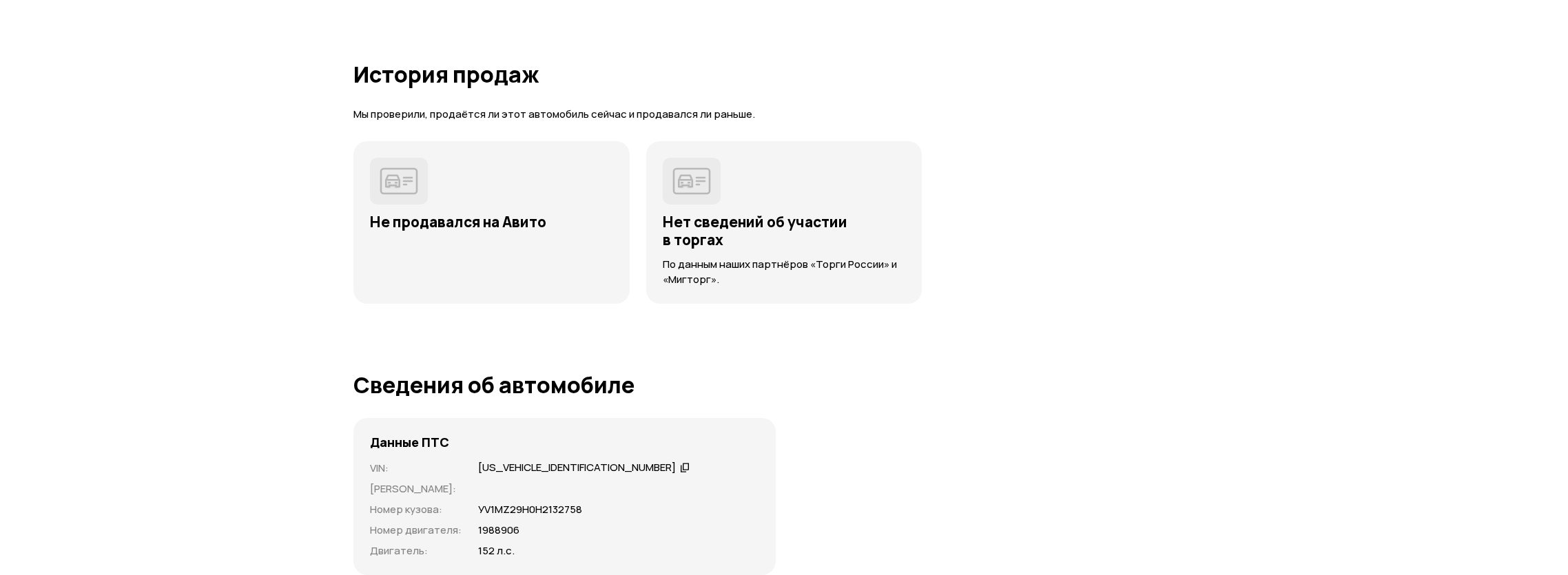
scroll to position [1933, 0]
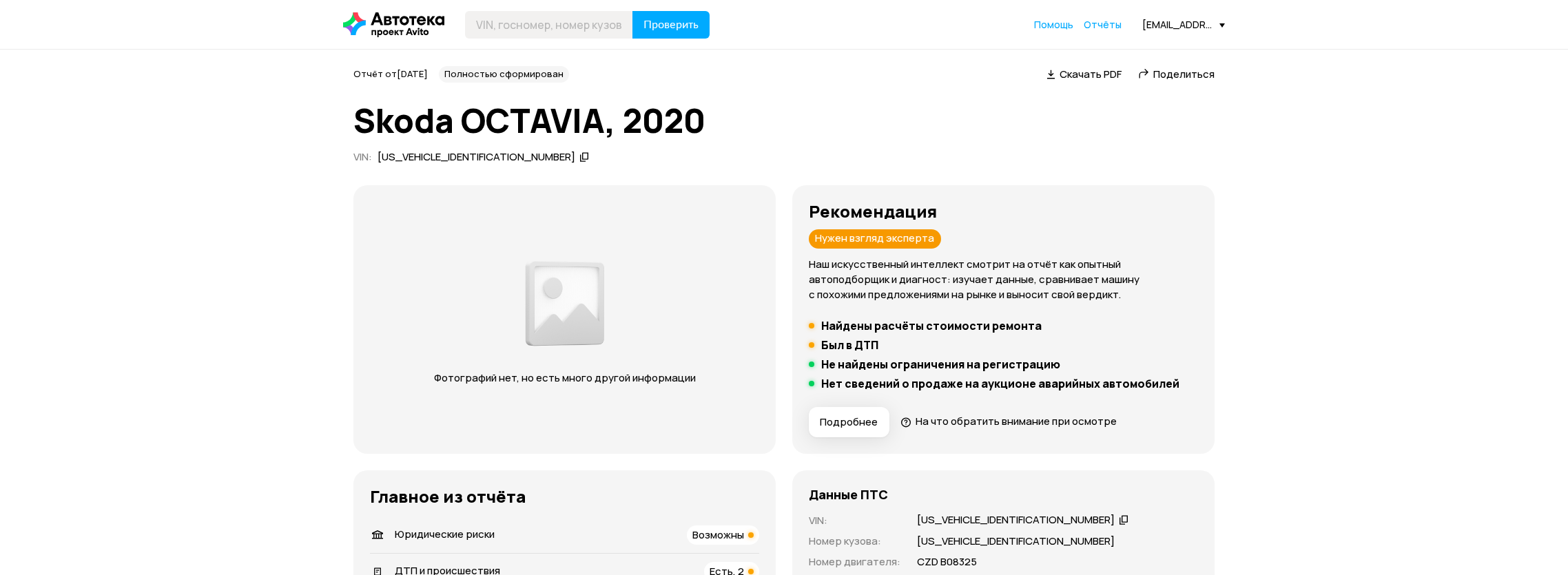
scroll to position [429, 0]
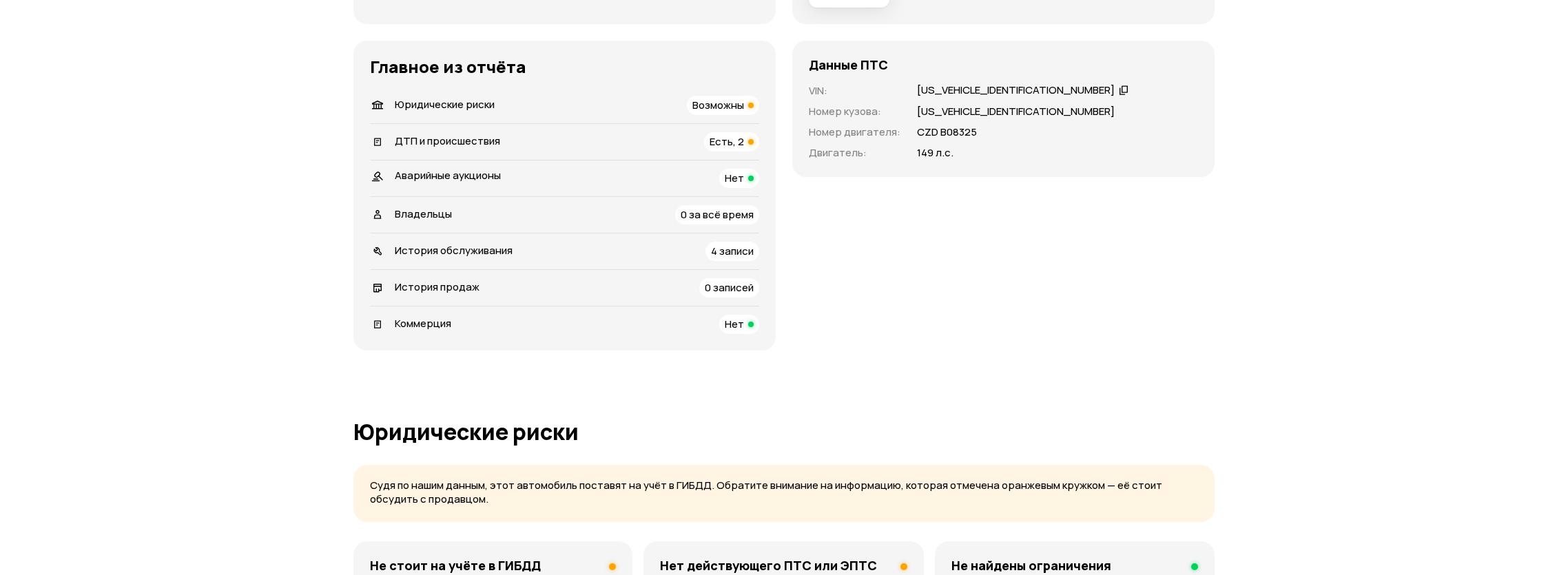
click at [714, 134] on span "Есть, 2" at bounding box center [726, 142] width 35 height 14
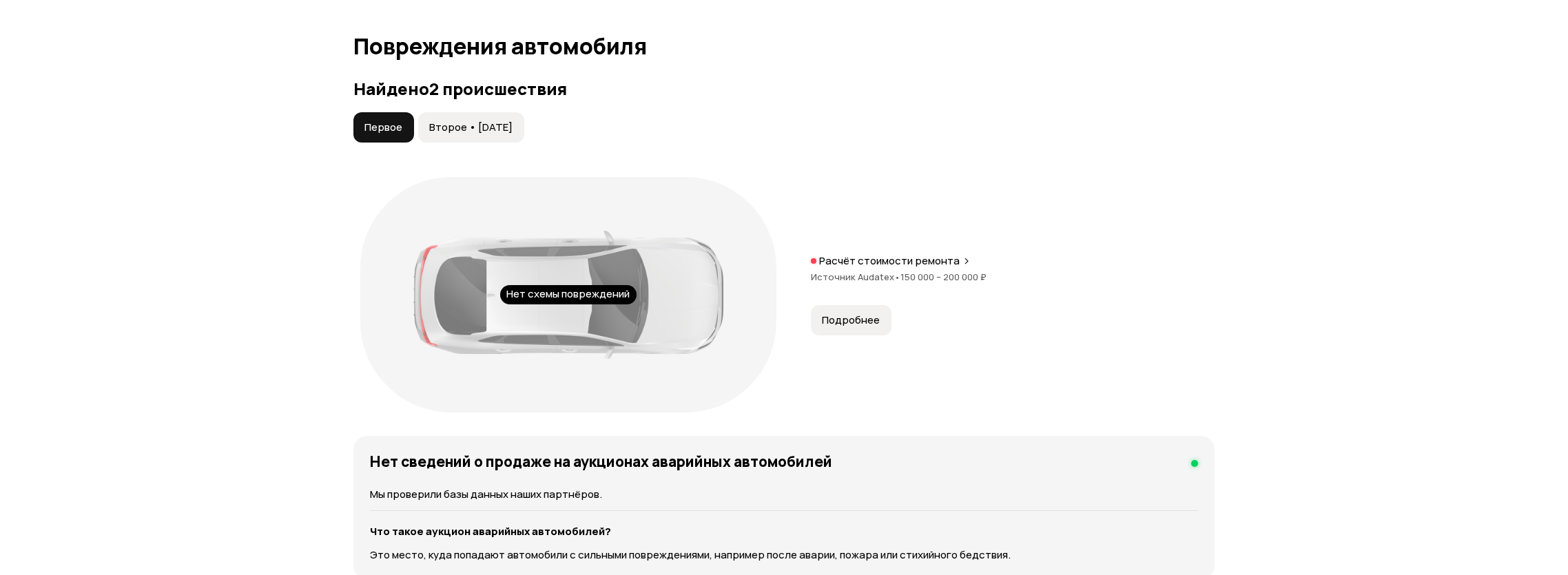
scroll to position [1418, 0]
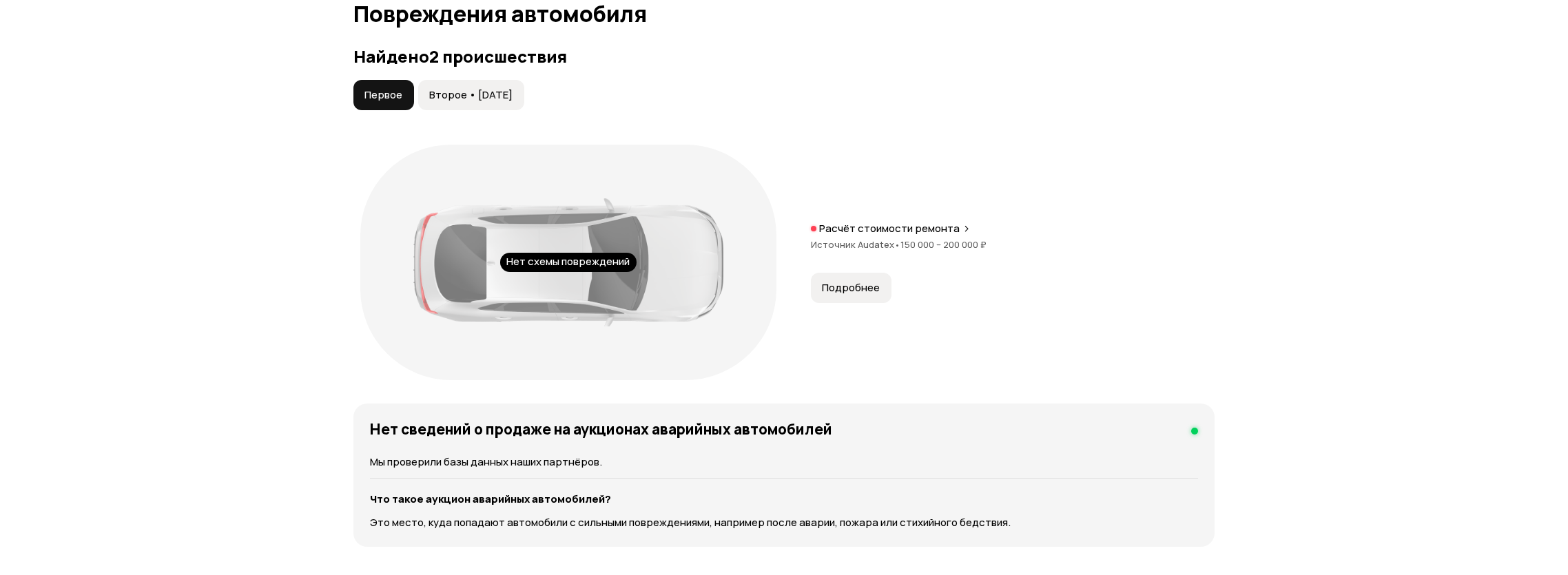
click at [471, 108] on button "Второе • [DATE]" at bounding box center [471, 95] width 106 height 31
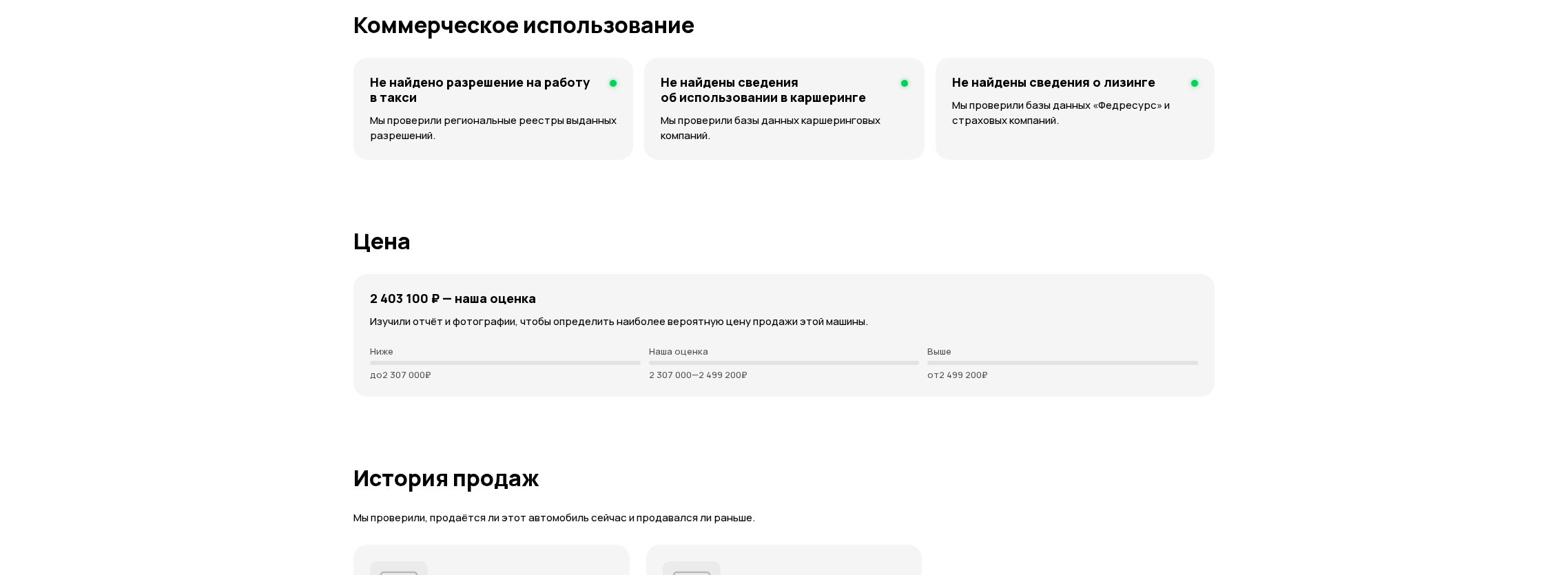
scroll to position [1790, 0]
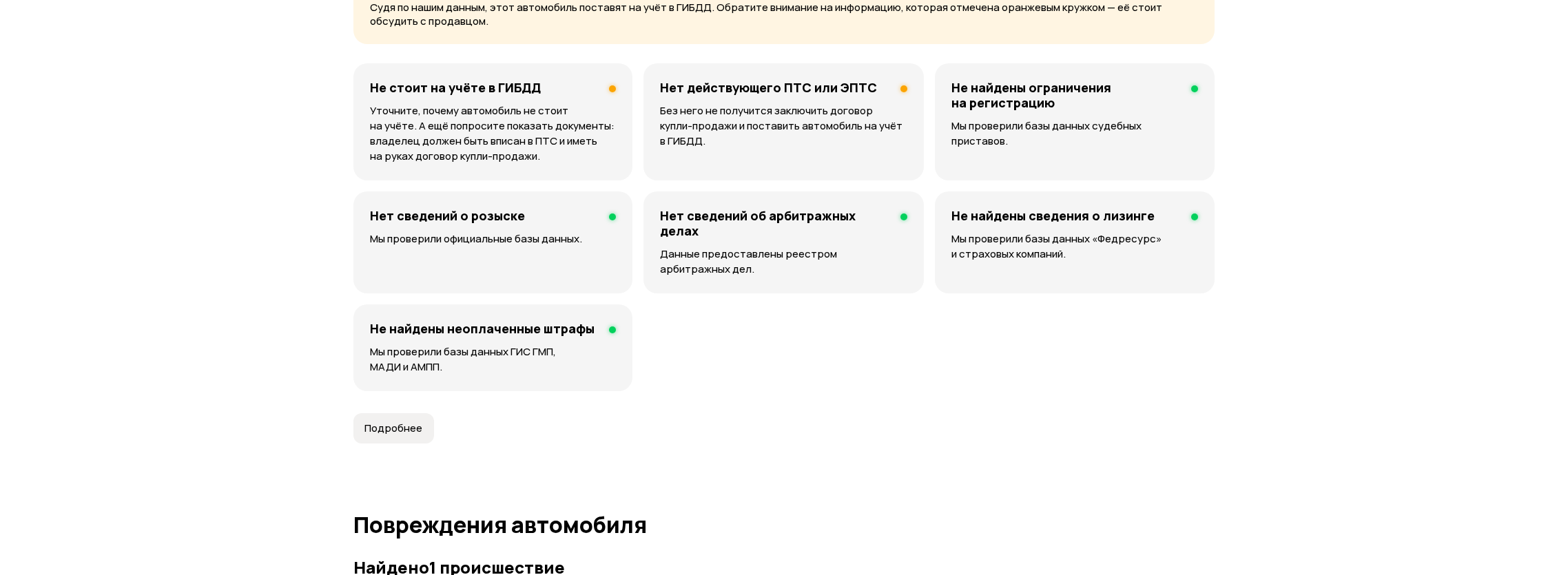
scroll to position [1289, 0]
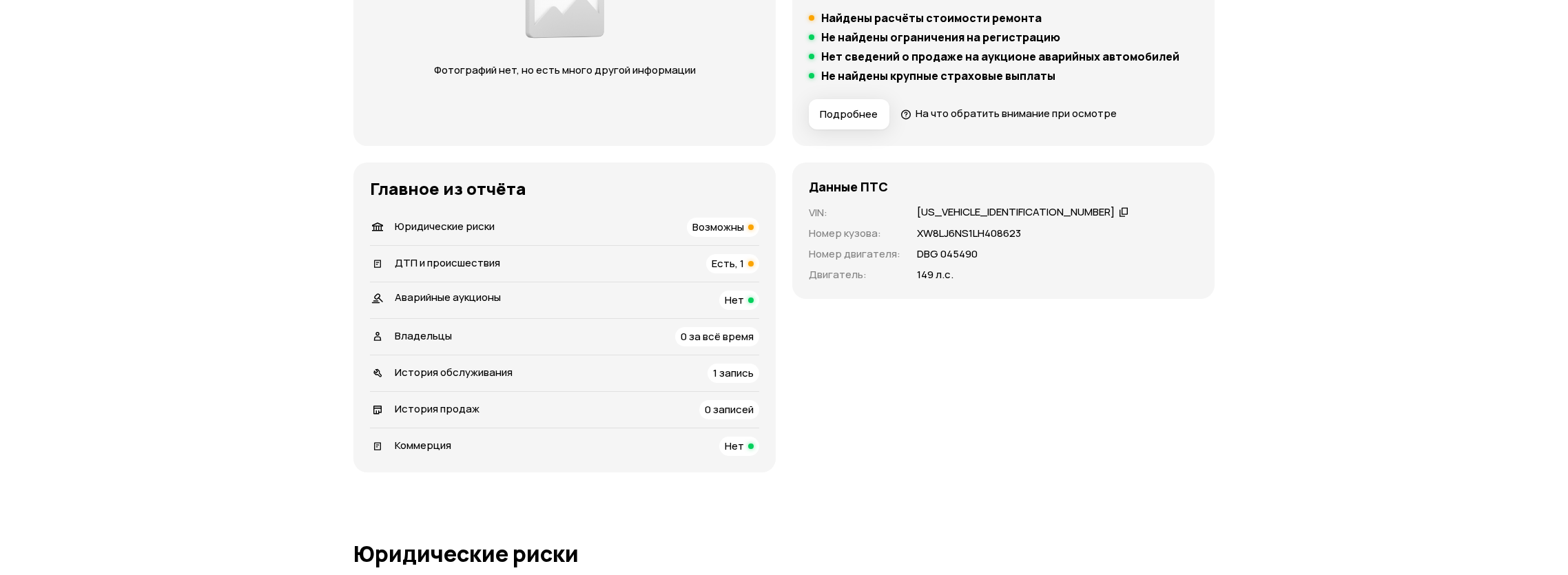
scroll to position [287, 0]
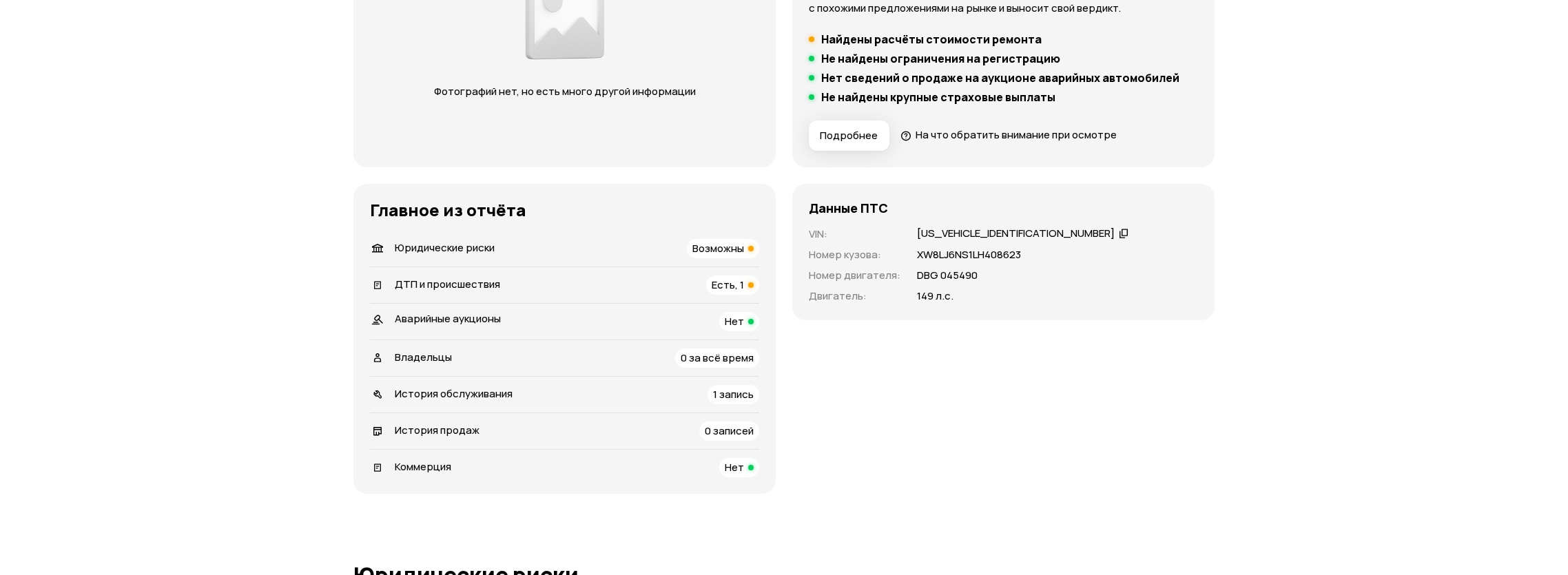
click at [714, 273] on li "ДТП и происшествия Есть, 1" at bounding box center [564, 284] width 389 height 36
click at [719, 287] on span "Есть, 1" at bounding box center [728, 284] width 32 height 14
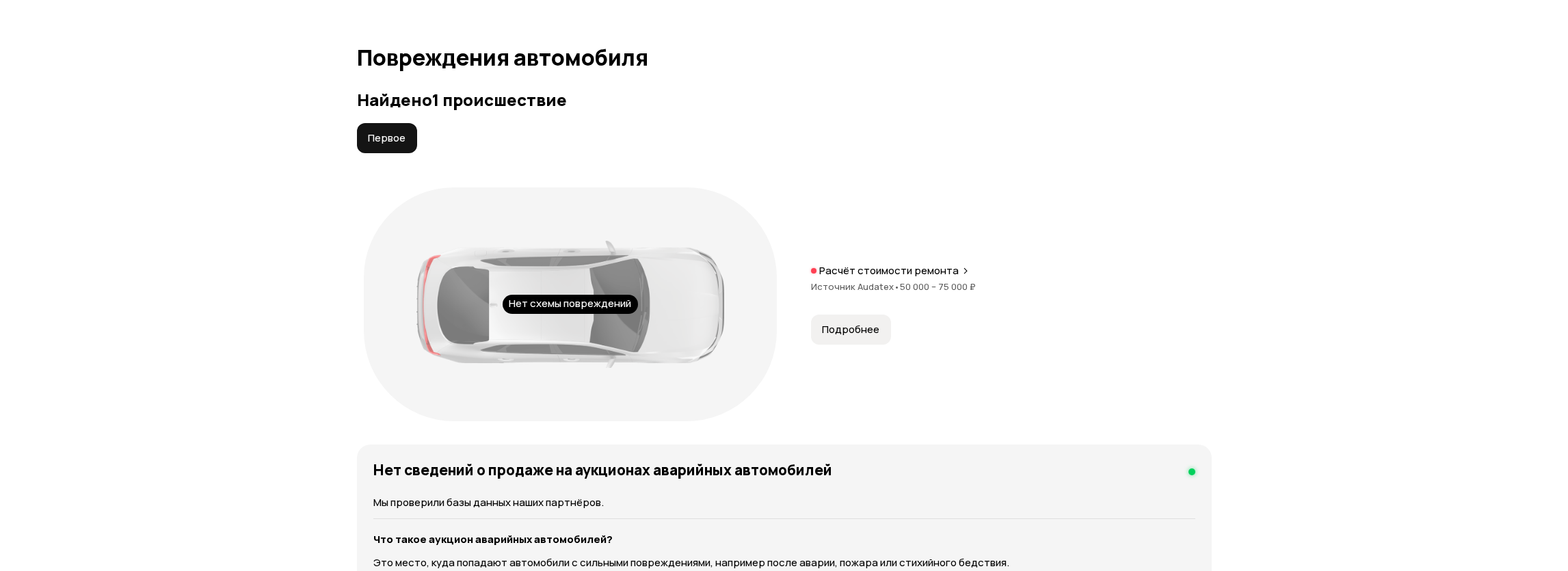
scroll to position [1408, 0]
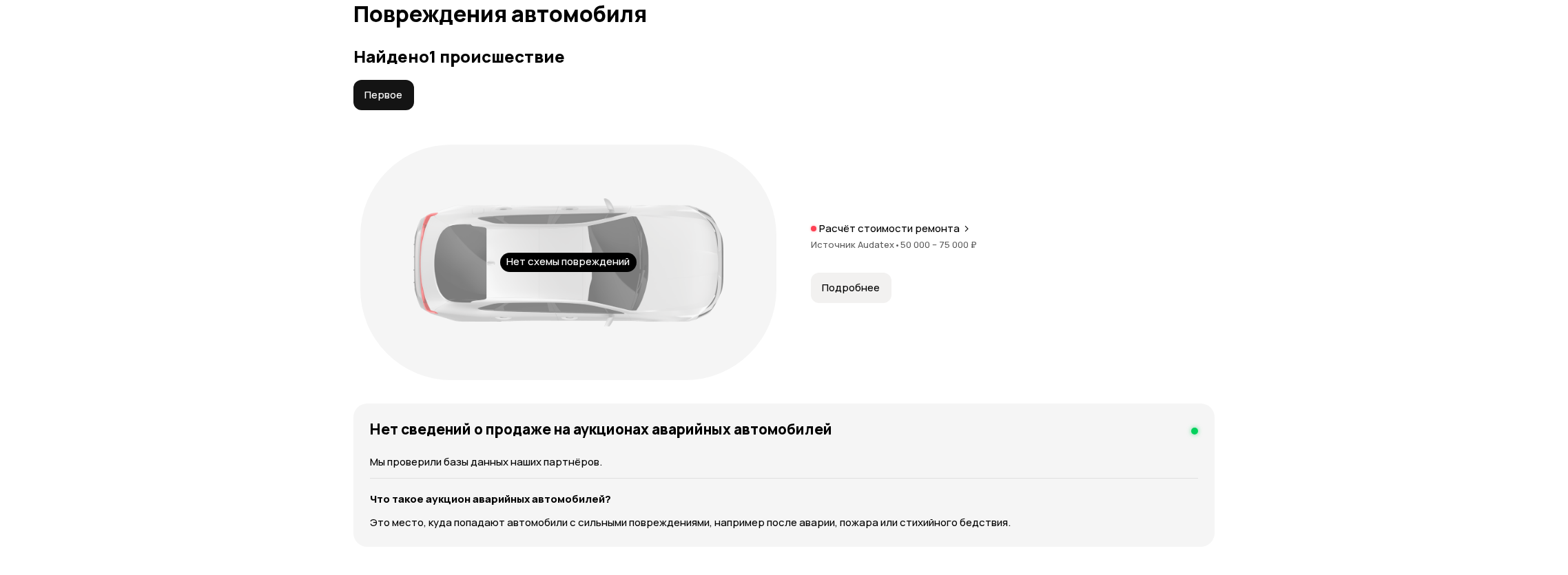
click at [865, 287] on span "Подробнее" at bounding box center [851, 288] width 58 height 14
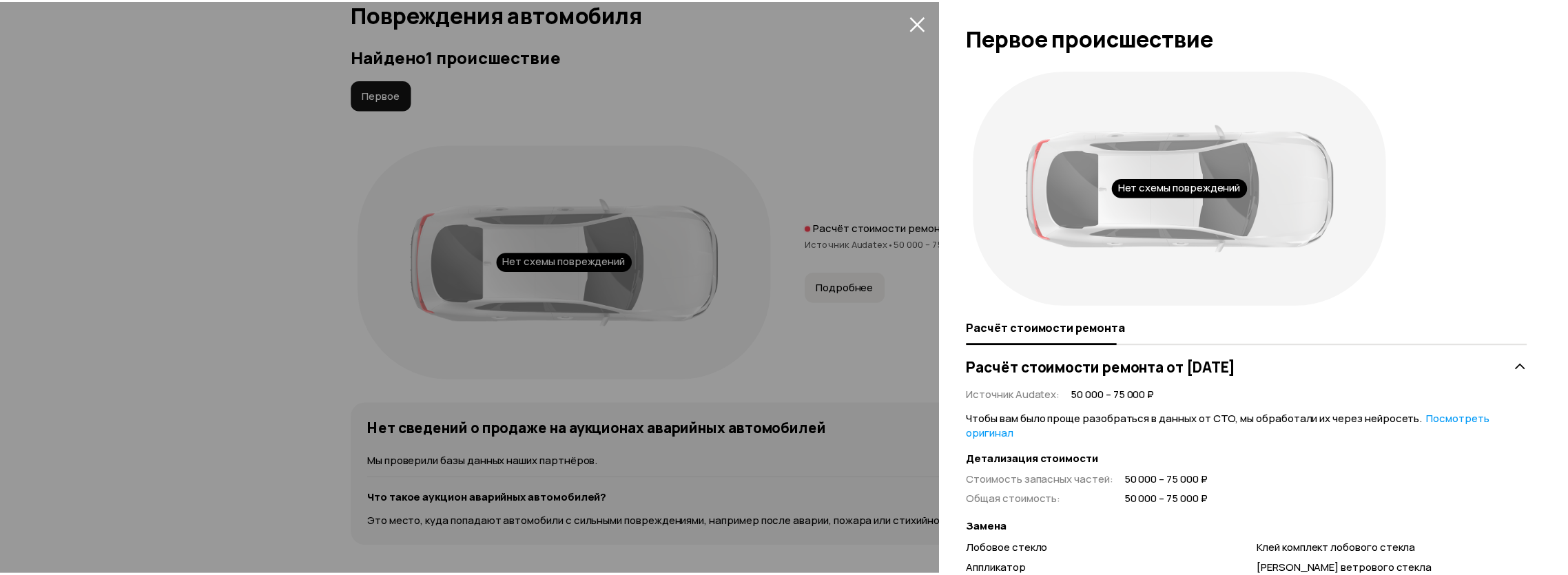
scroll to position [192, 0]
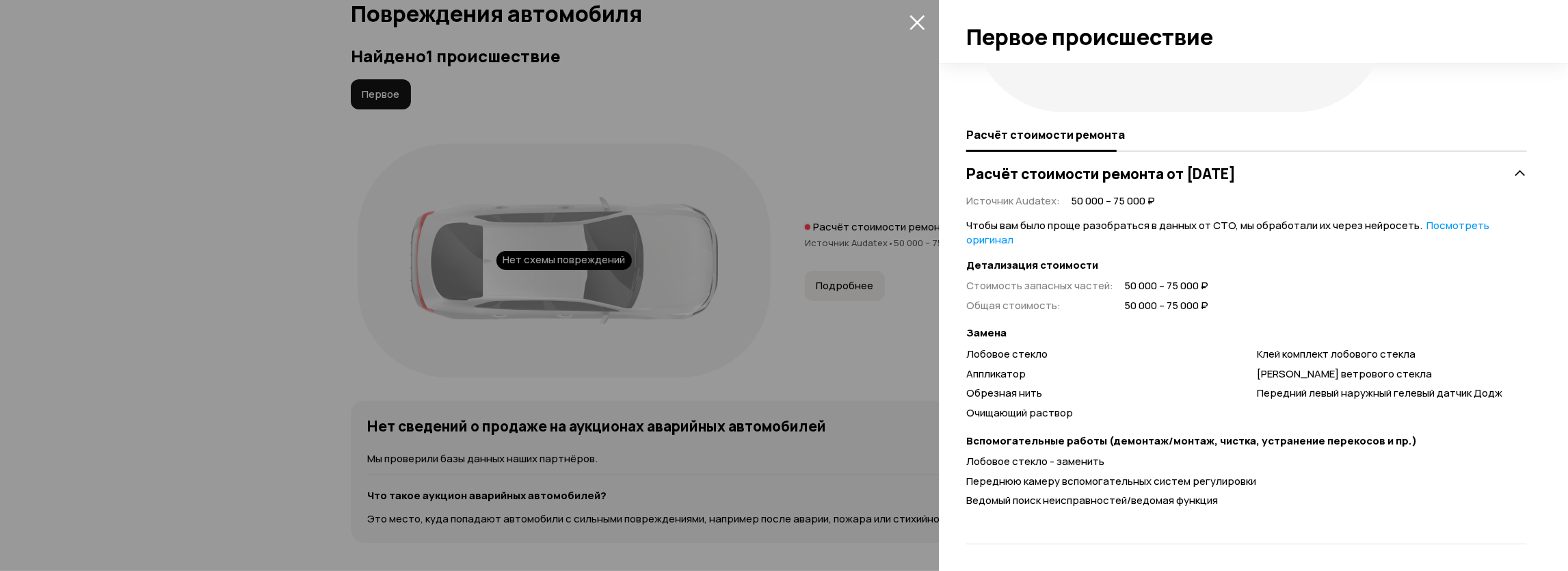
click at [10, 228] on div at bounding box center [784, 286] width 1568 height 571
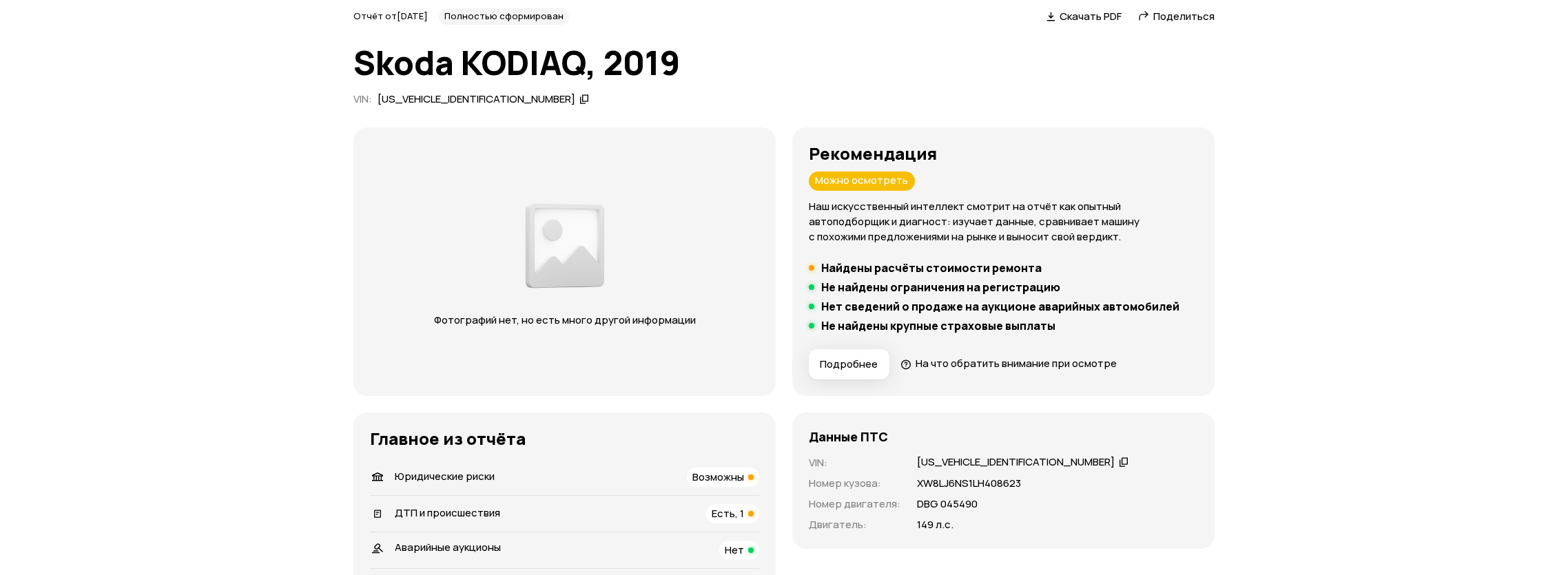
scroll to position [273, 0]
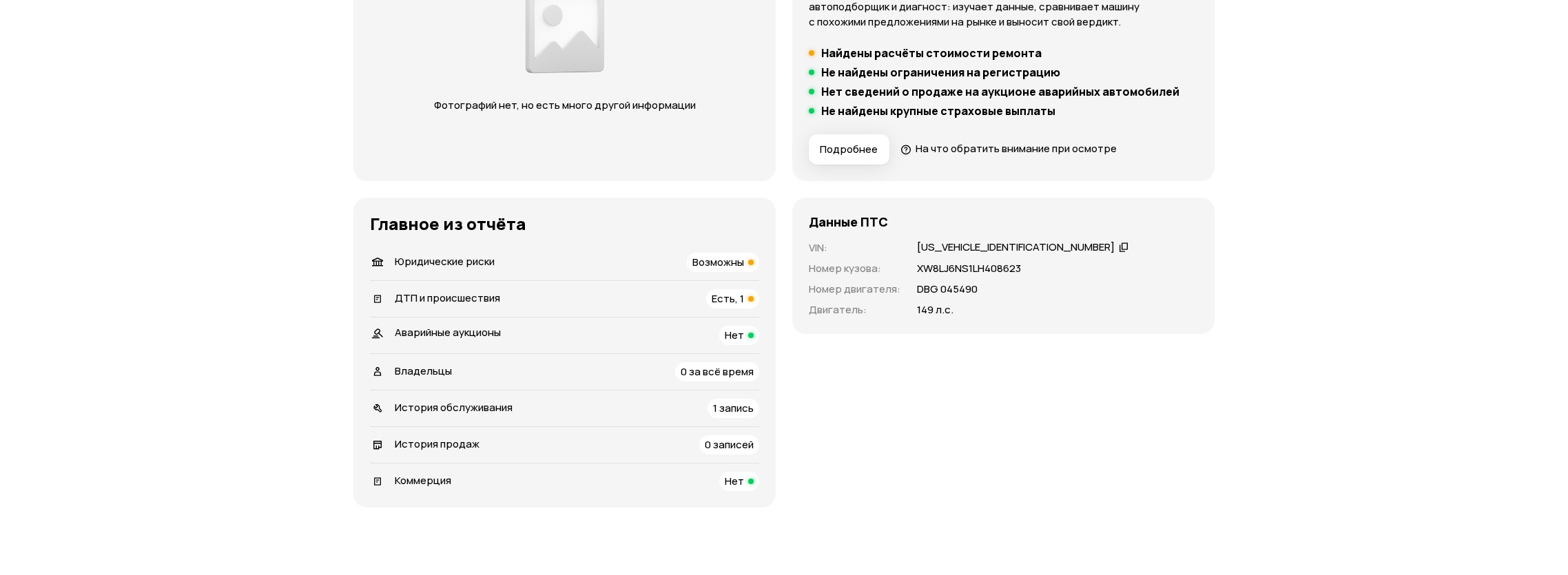
click at [449, 308] on li "ДТП и происшествия Есть, 1" at bounding box center [564, 298] width 389 height 36
click at [448, 301] on span "ДТП и происшествия" at bounding box center [447, 298] width 106 height 14
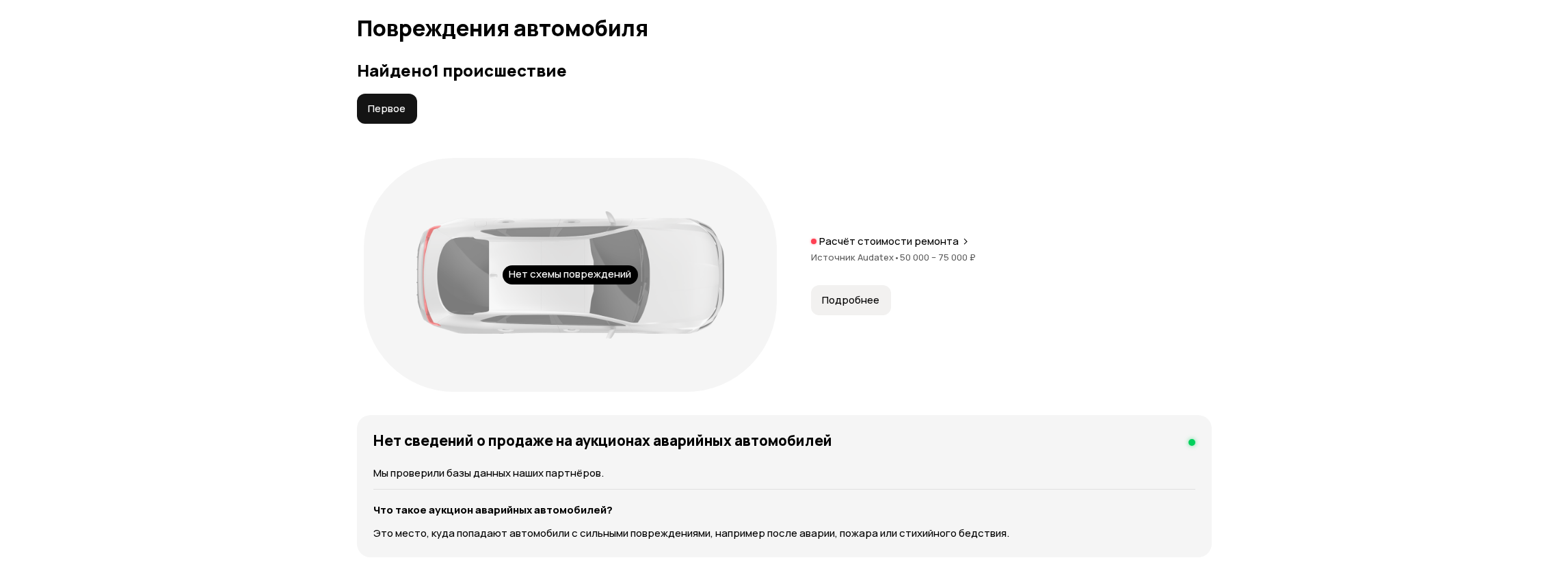
scroll to position [1408, 0]
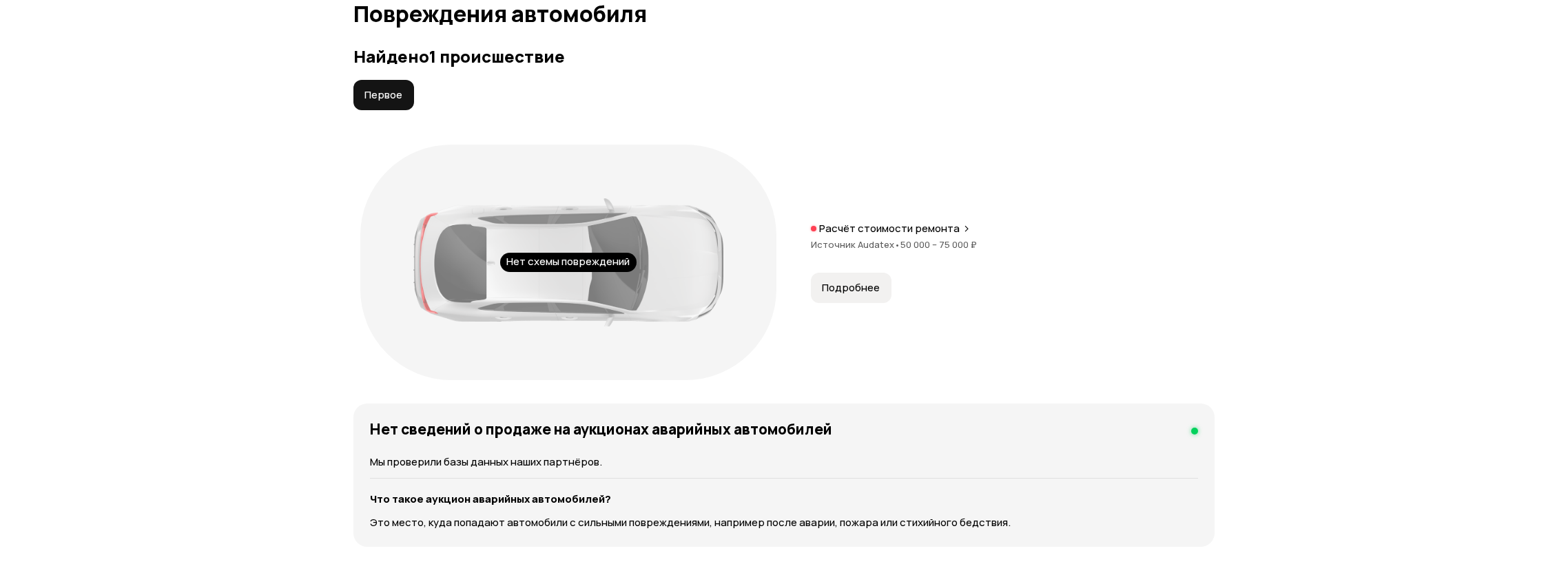
click at [852, 296] on button "Подробнее" at bounding box center [851, 288] width 81 height 31
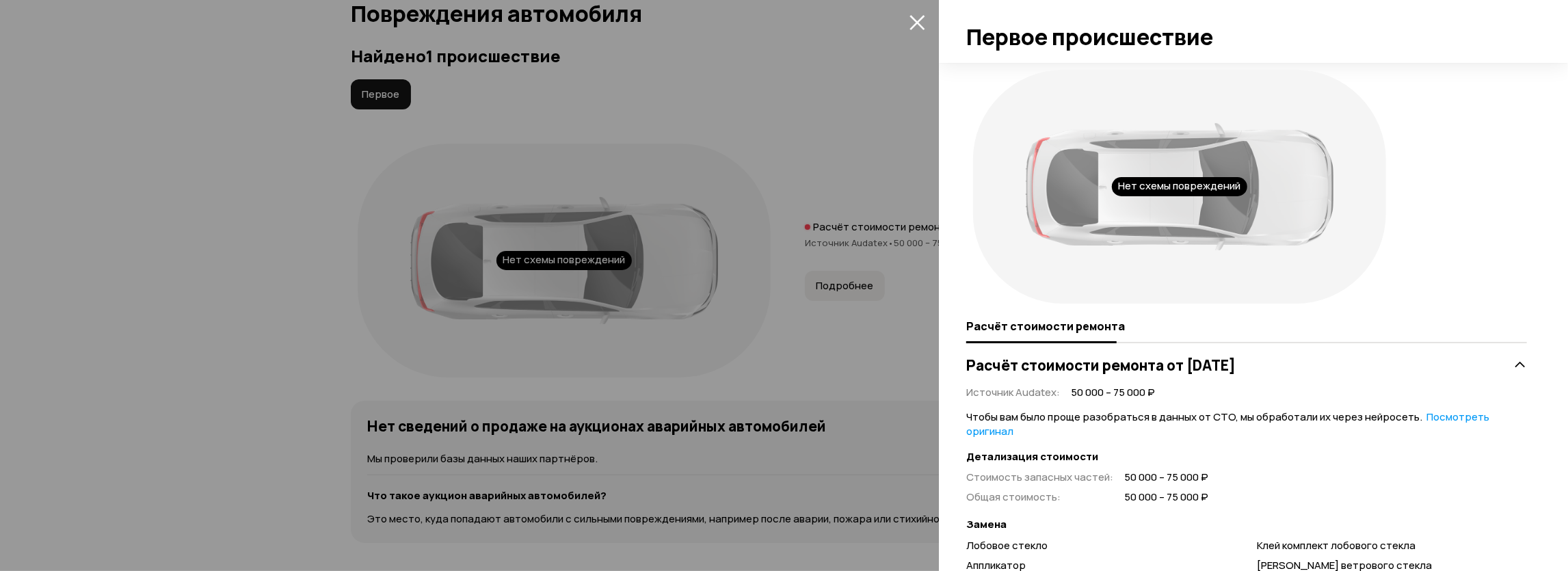
scroll to position [191, 0]
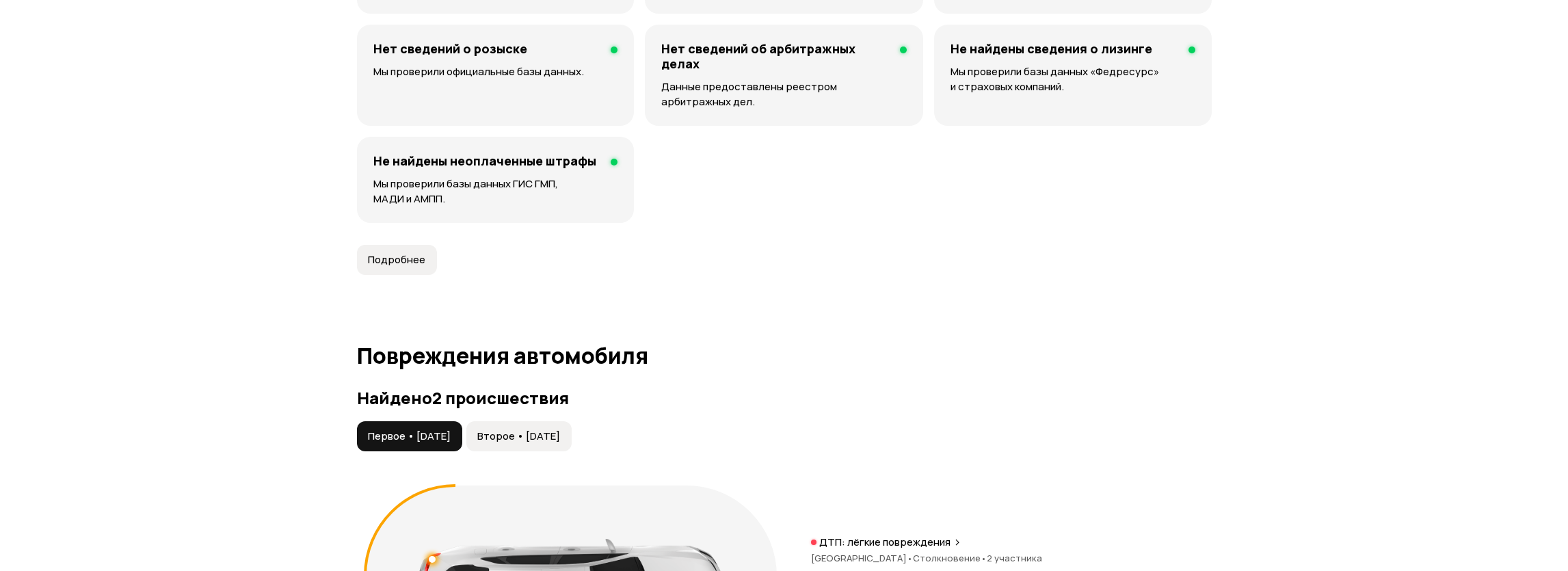
scroll to position [1351, 0]
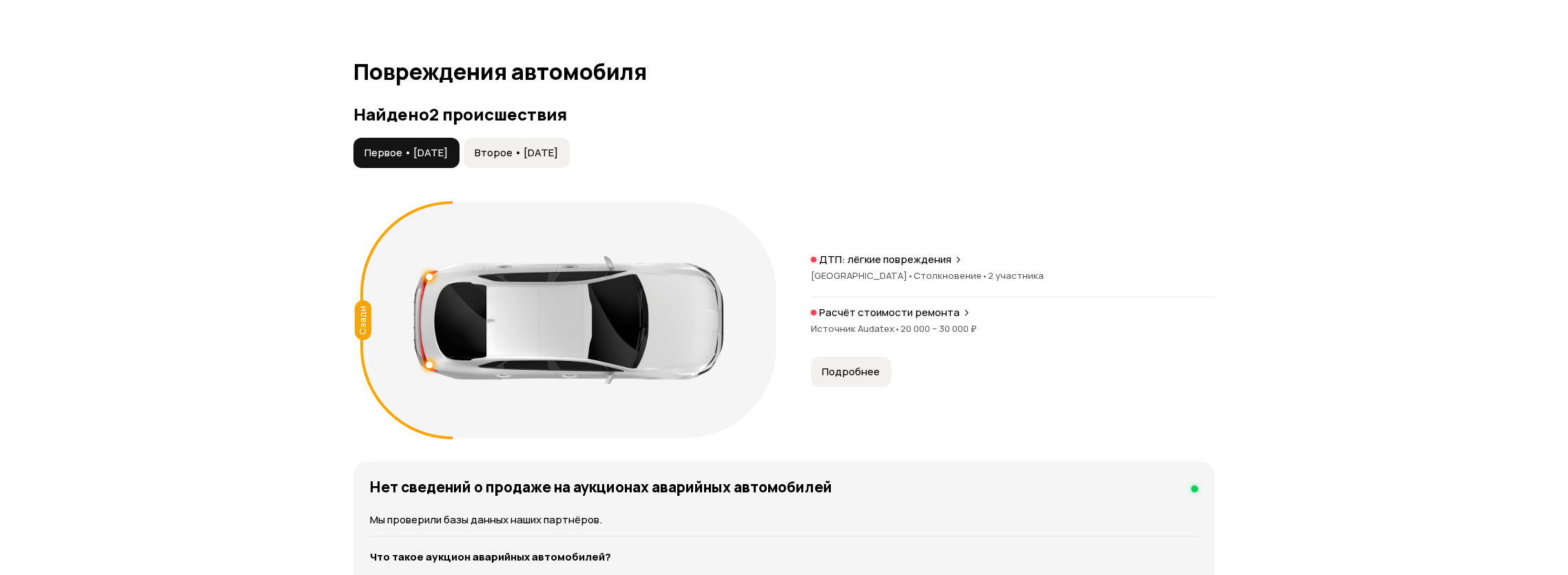
click at [871, 379] on button "Подробнее" at bounding box center [851, 372] width 81 height 31
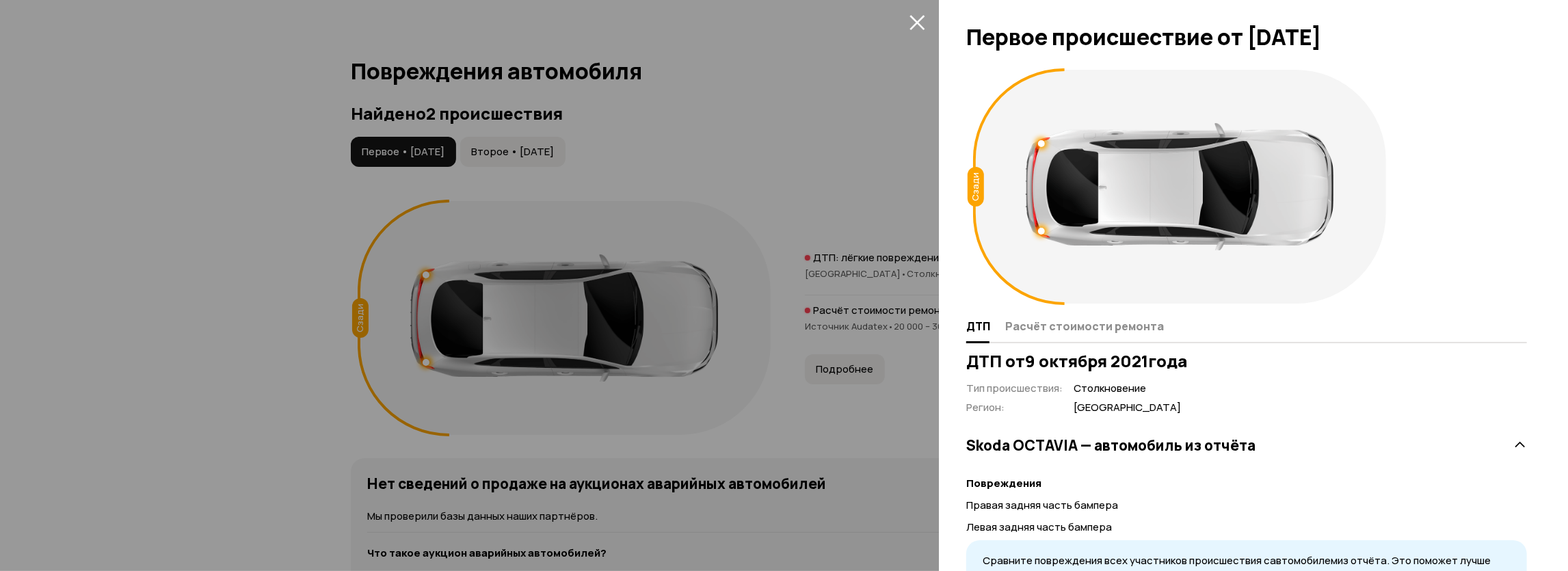
scroll to position [69, 0]
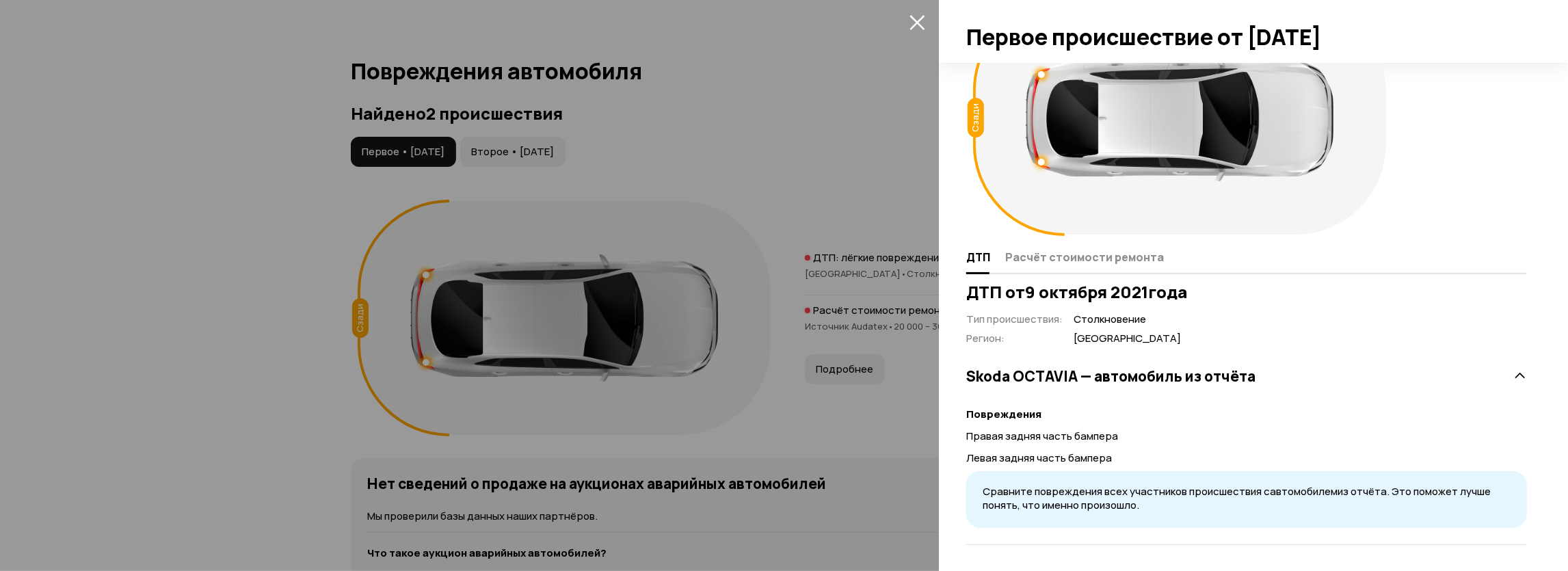
click at [100, 341] on div at bounding box center [784, 286] width 1568 height 571
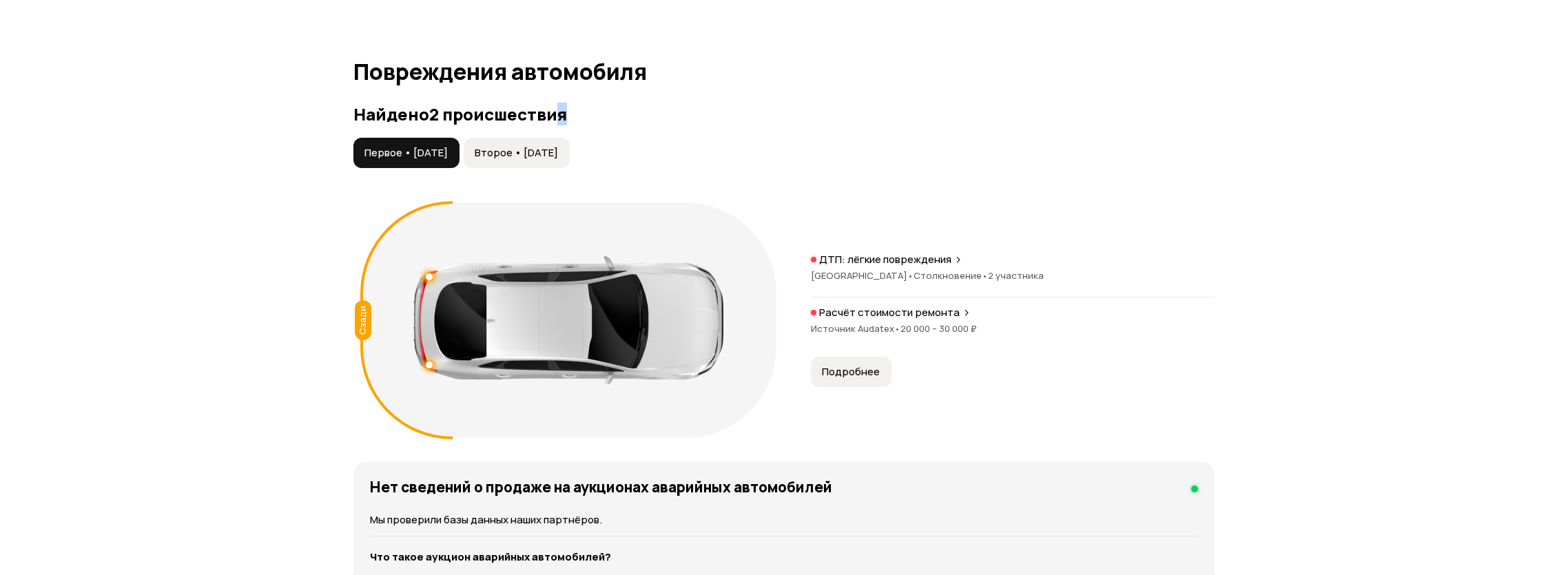
click at [564, 130] on div "Найдено 2 происшествия Первое • [DATE] Второе • [DATE] Сзади ДТП: лёгкие повреж…" at bounding box center [784, 275] width 861 height 340
click at [558, 149] on span "Второе • [DATE]" at bounding box center [516, 152] width 83 height 14
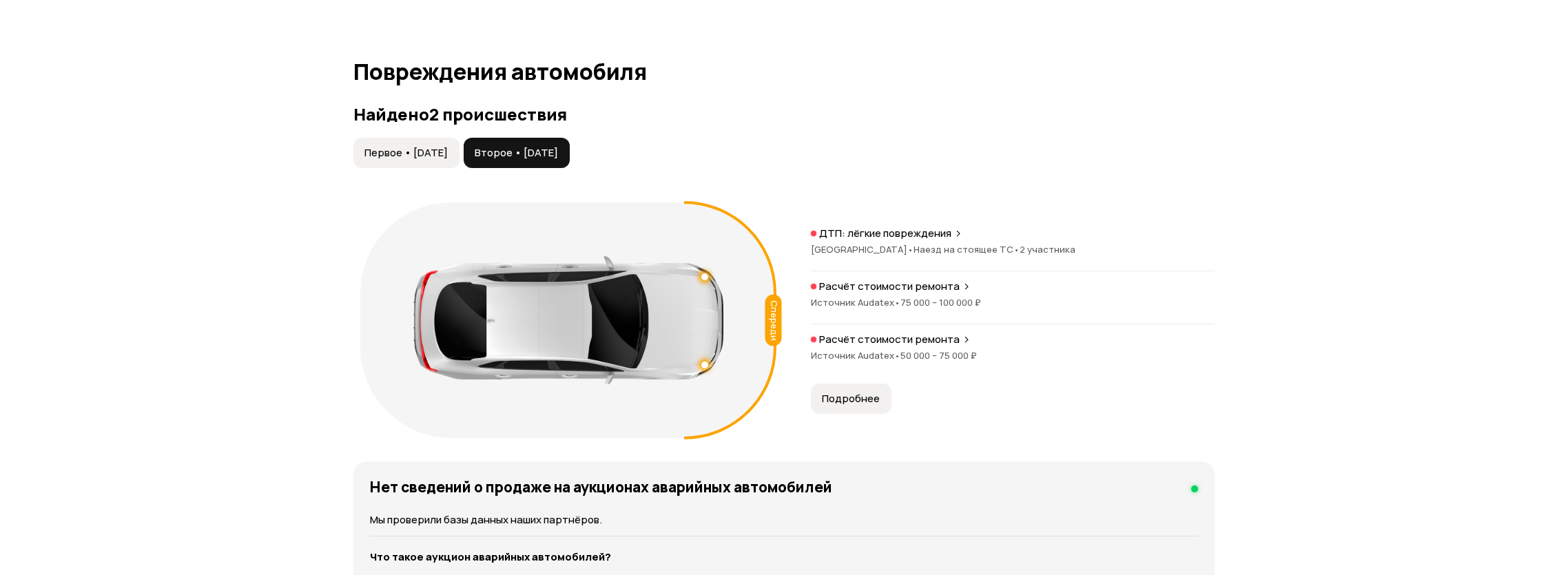
click at [956, 241] on div "ДТП: лёгкие повреждения [GEOGRAPHIC_DATA] • Наезд на стоящее ТС • 2 участника" at bounding box center [1012, 249] width 404 height 45
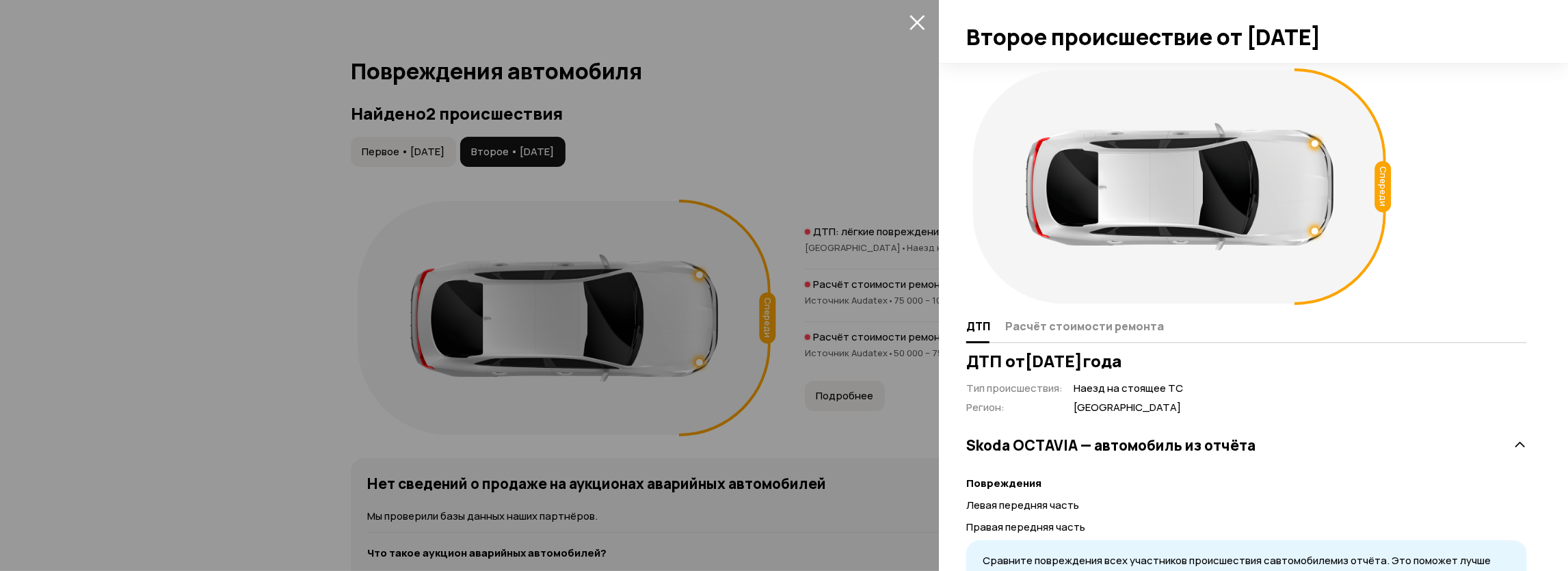
drag, startPoint x: 902, startPoint y: 254, endPoint x: 906, endPoint y: 262, distance: 8.9
click at [904, 257] on div at bounding box center [784, 286] width 1568 height 571
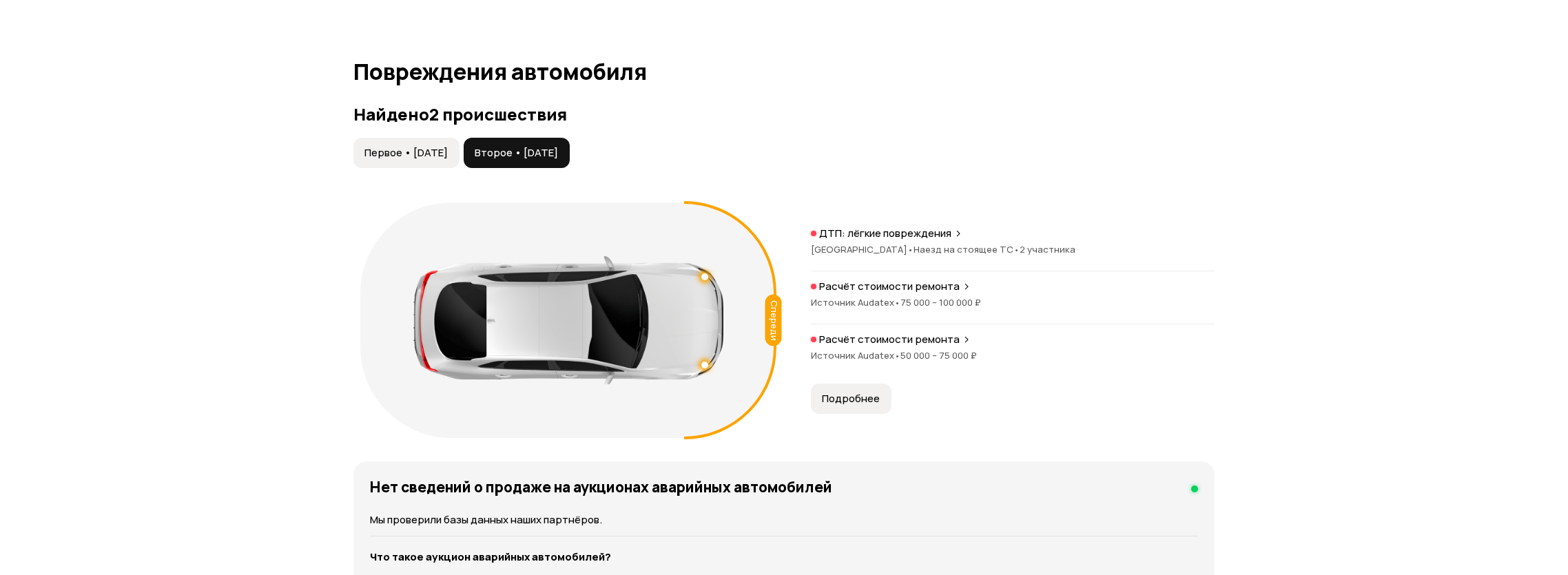
click at [912, 296] on span "75 000 – 100 000 ₽" at bounding box center [940, 302] width 81 height 12
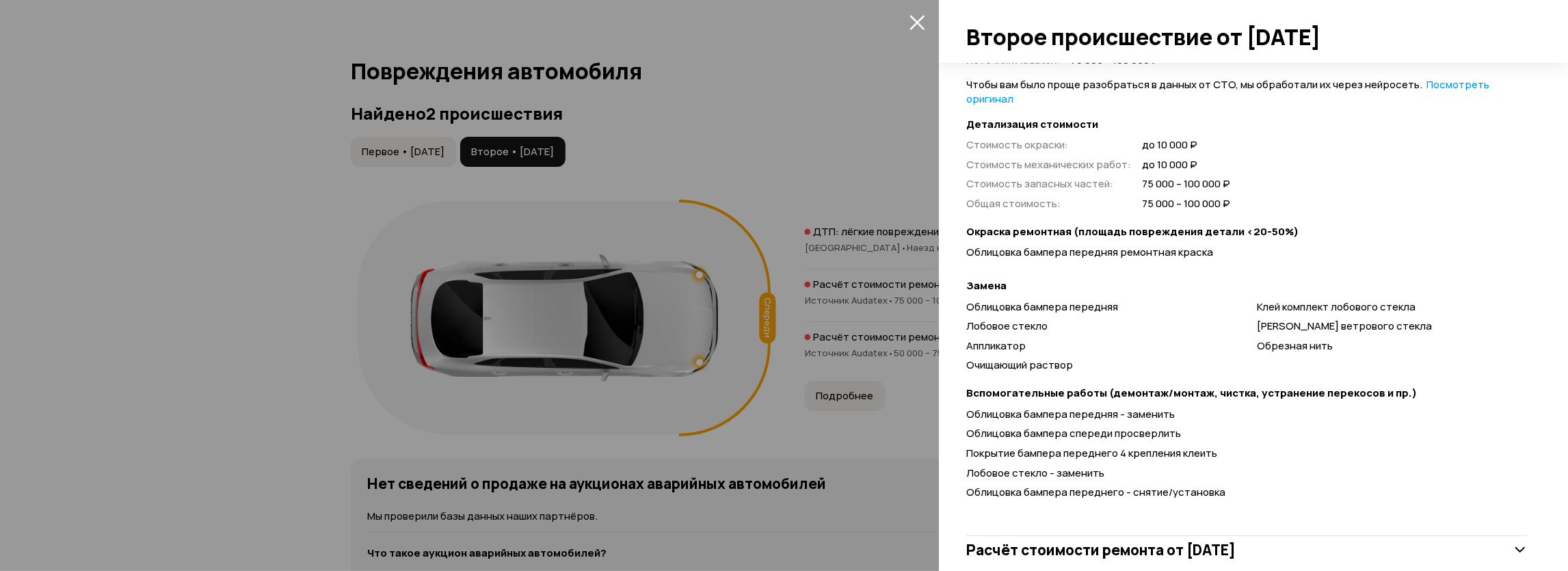
scroll to position [339, 0]
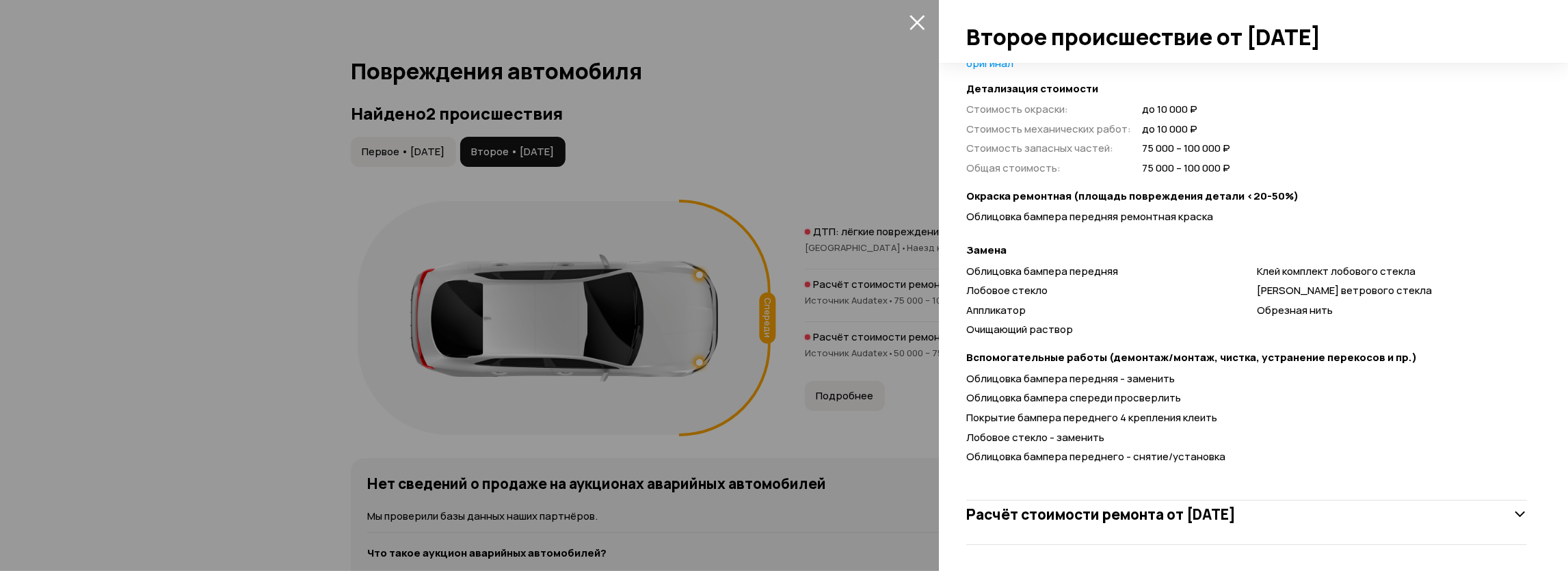
click at [898, 332] on div at bounding box center [784, 286] width 1568 height 571
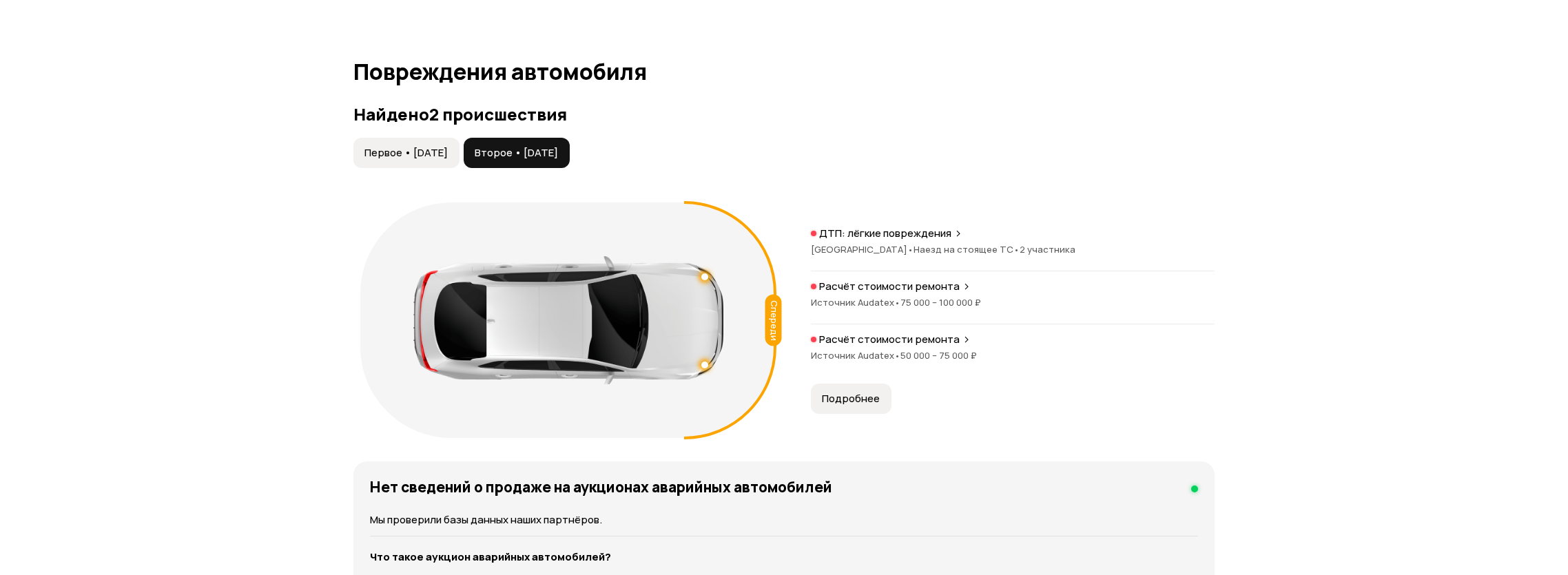
click at [967, 338] on div "Расчёт стоимости ремонта" at bounding box center [1012, 339] width 404 height 14
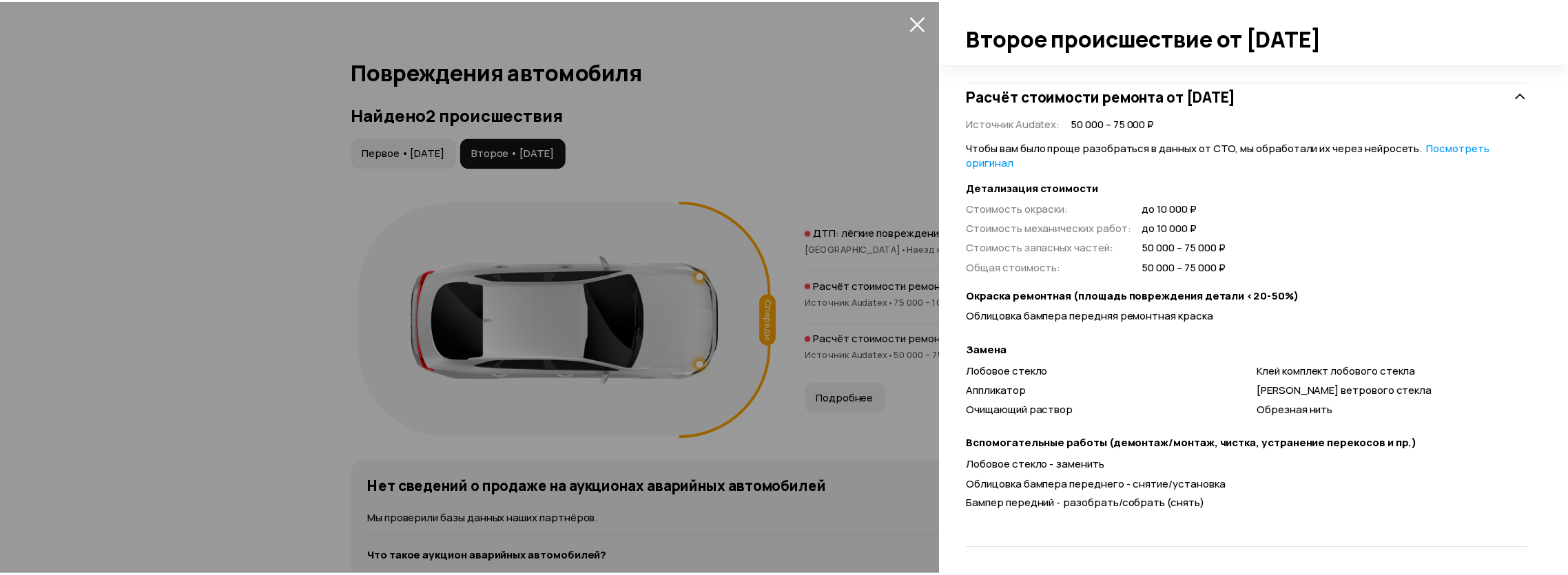
scroll to position [316, 0]
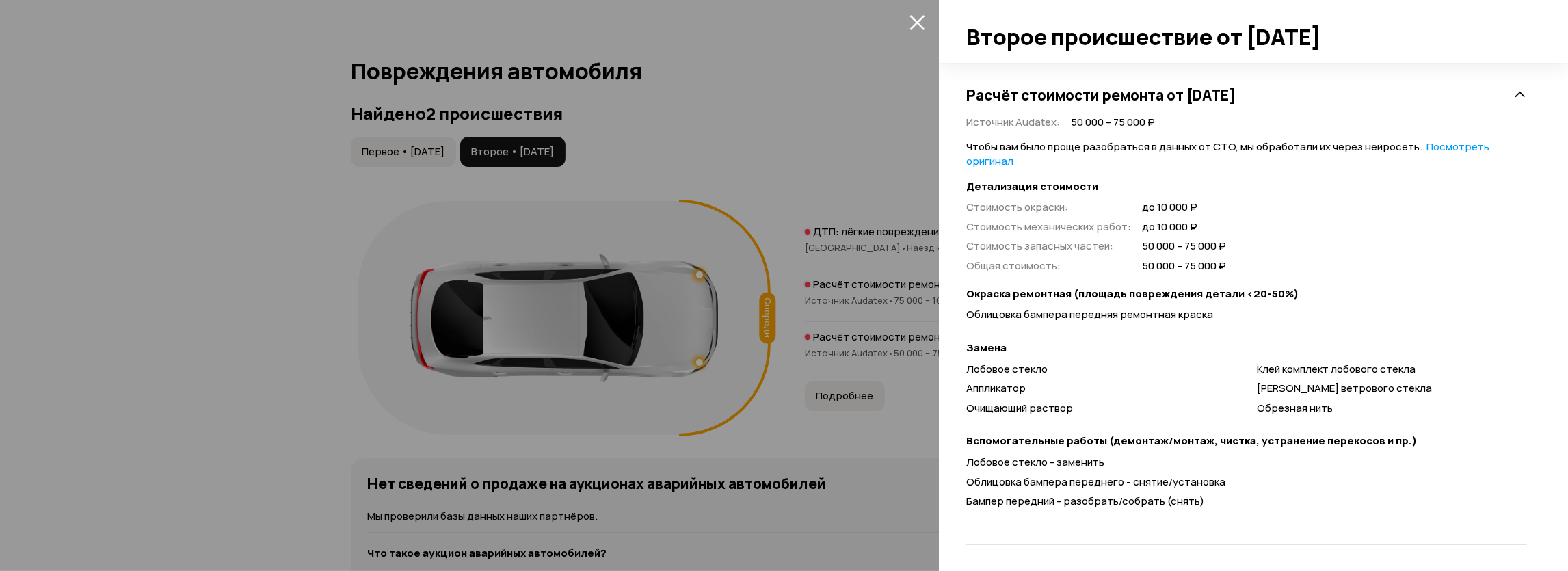
drag, startPoint x: 94, startPoint y: 391, endPoint x: 159, endPoint y: 394, distance: 65.1
click at [102, 396] on div at bounding box center [784, 286] width 1568 height 571
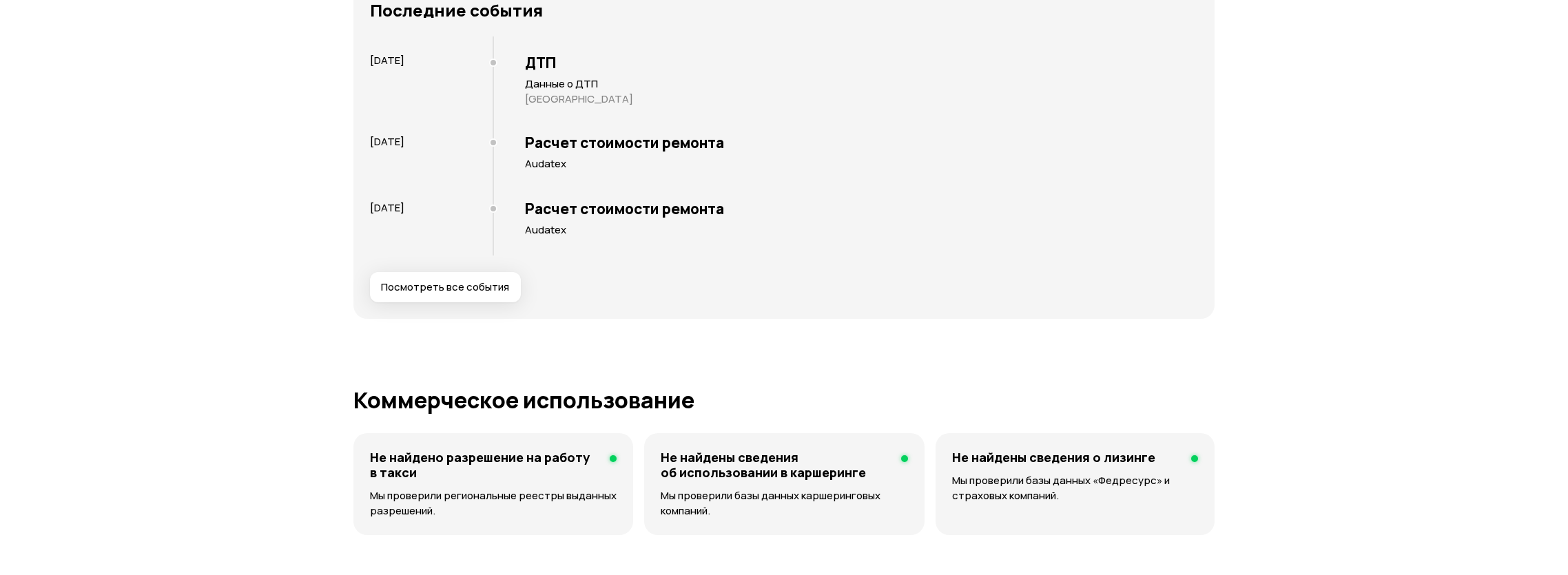
scroll to position [2076, 0]
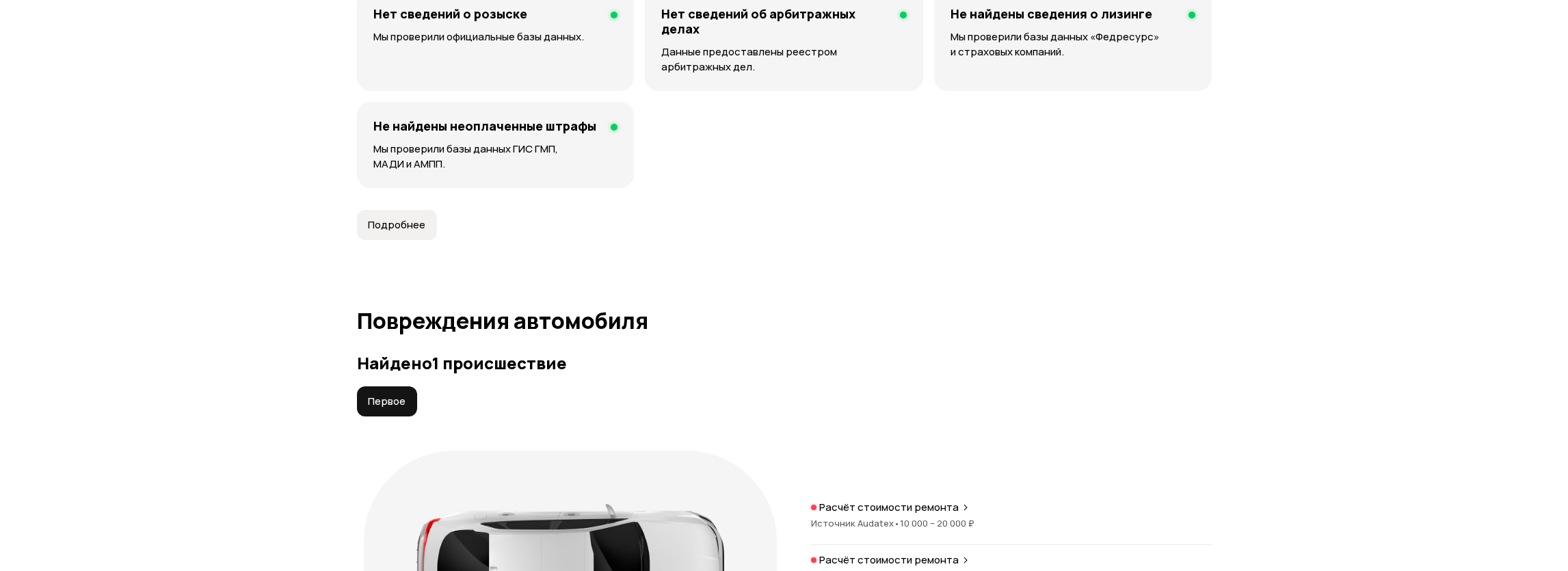
scroll to position [1422, 0]
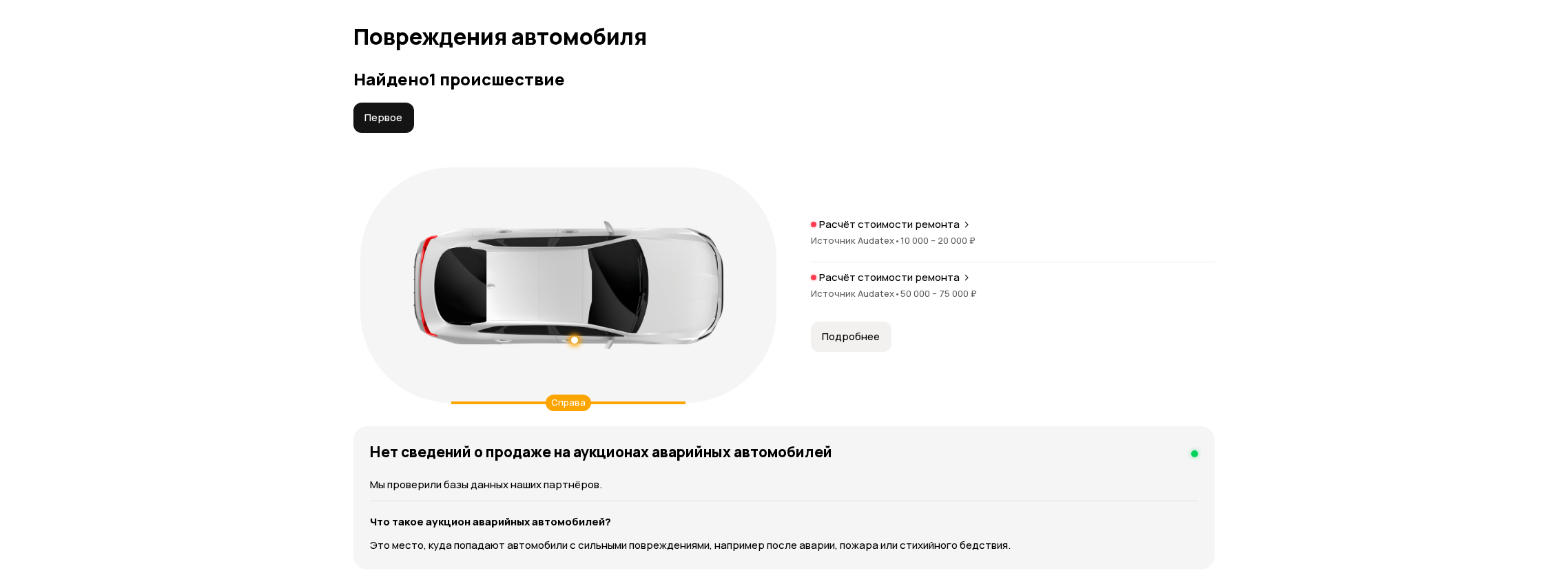
click at [875, 238] on span "Источник Audatex •" at bounding box center [855, 240] width 89 height 12
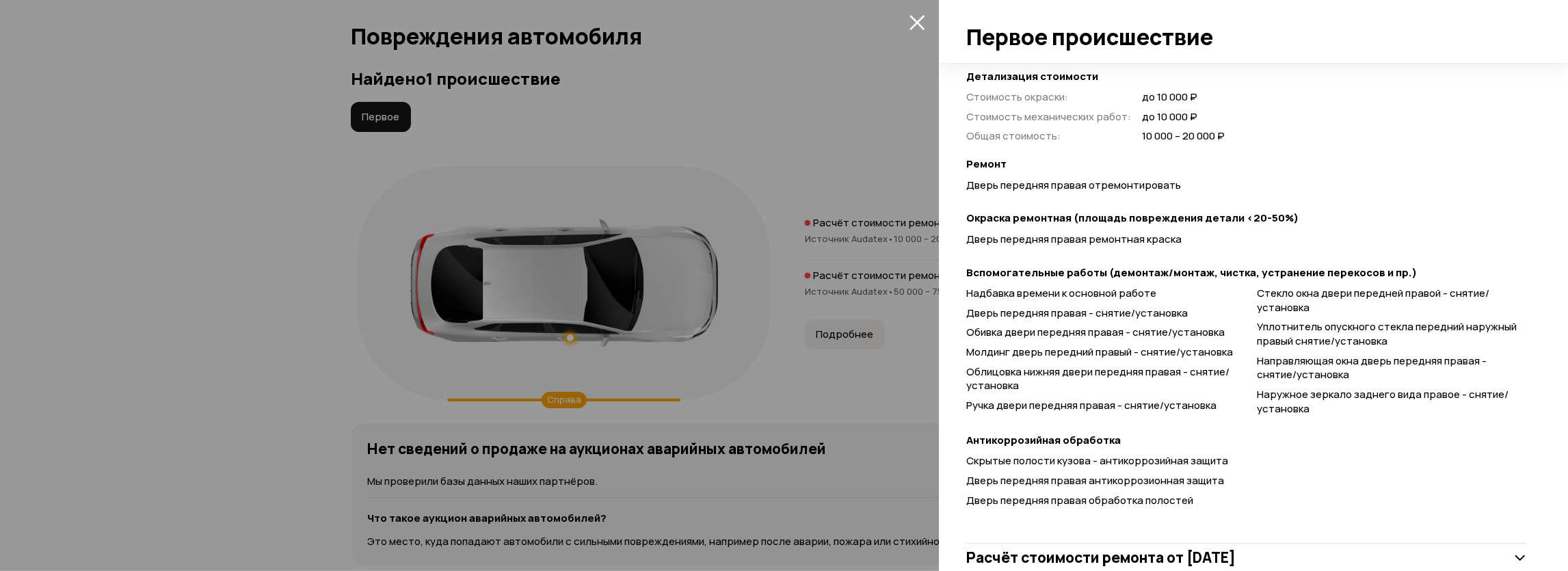
scroll to position [341, 0]
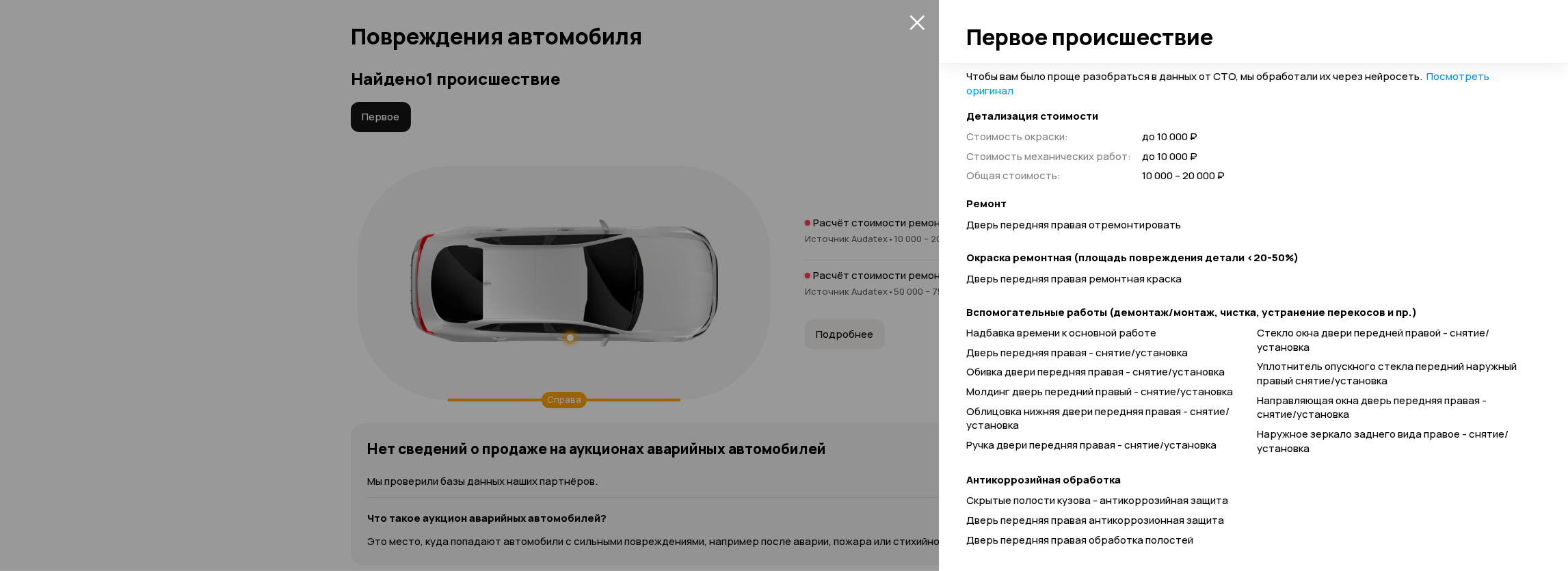
click at [86, 289] on div at bounding box center [784, 286] width 1568 height 571
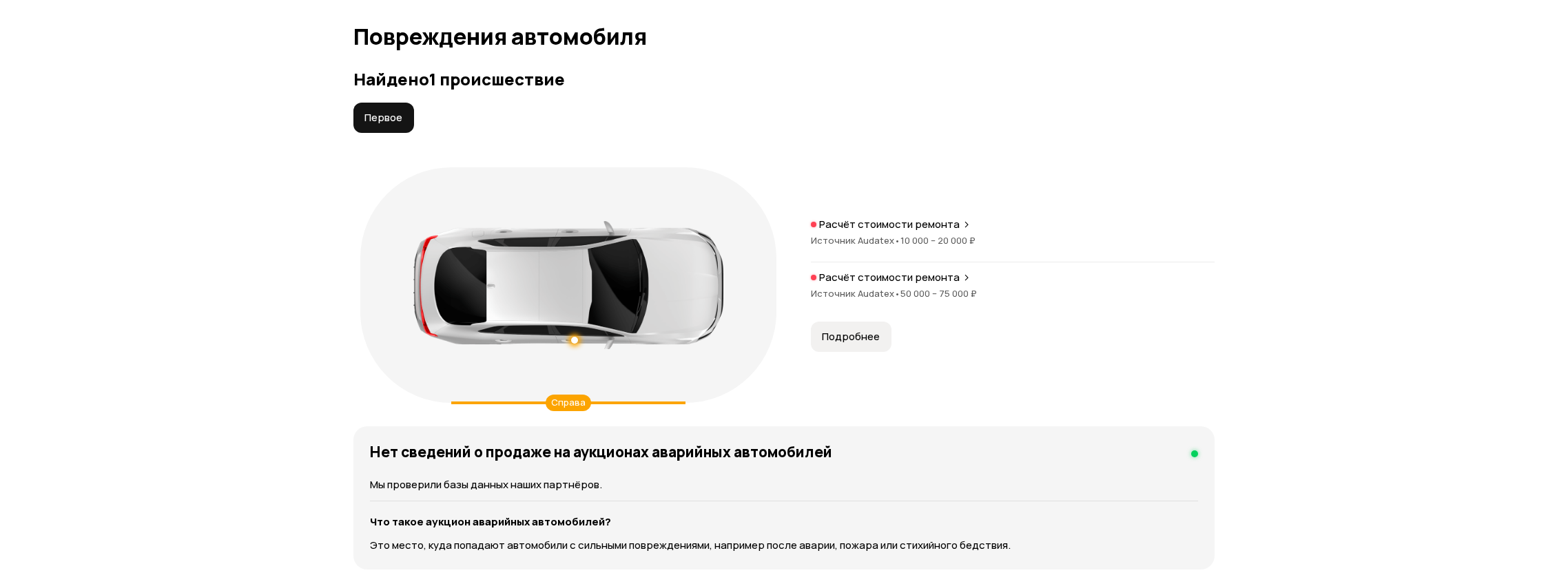
click at [869, 340] on span "Подробнее" at bounding box center [851, 336] width 58 height 14
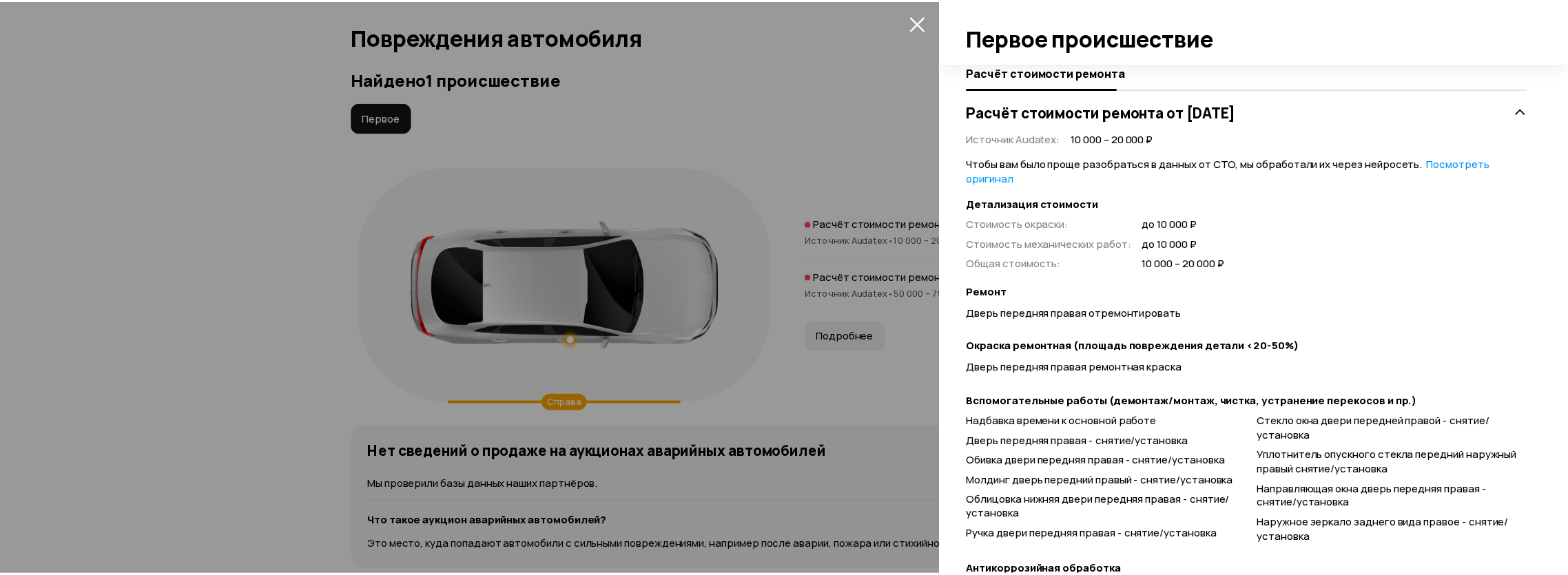
scroll to position [428, 0]
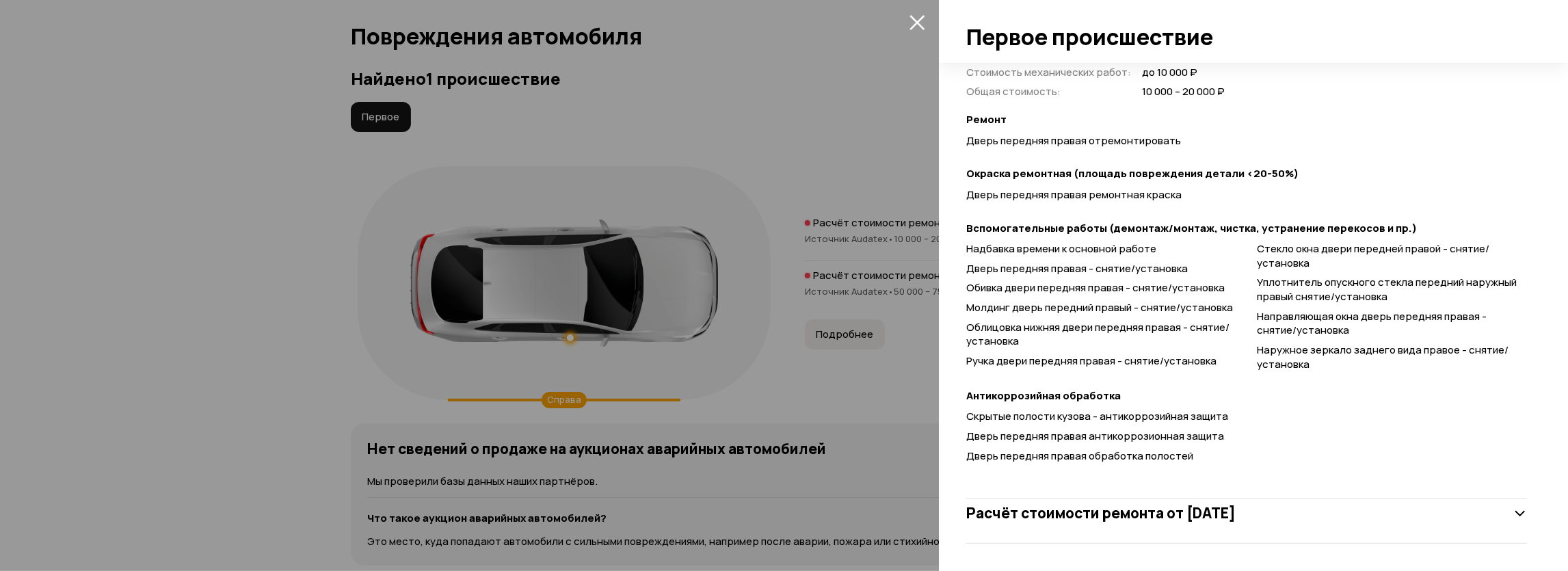
click at [0, 295] on div at bounding box center [784, 286] width 1568 height 571
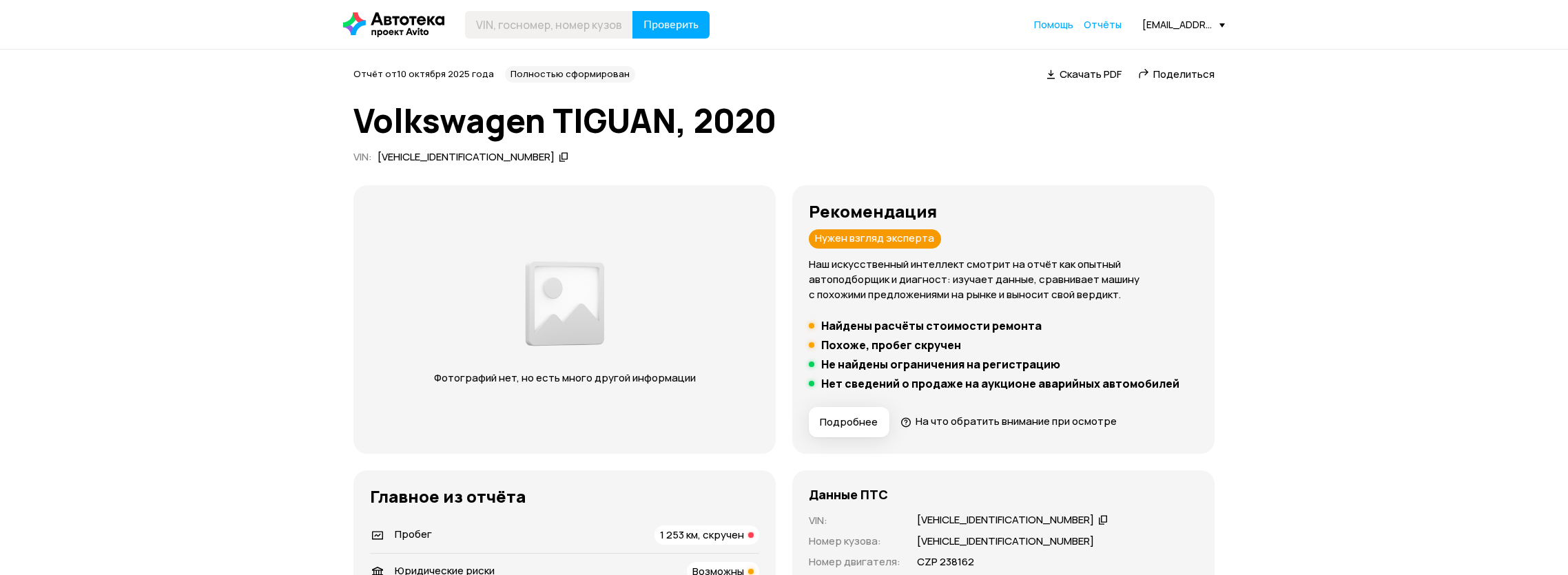
scroll to position [287, 0]
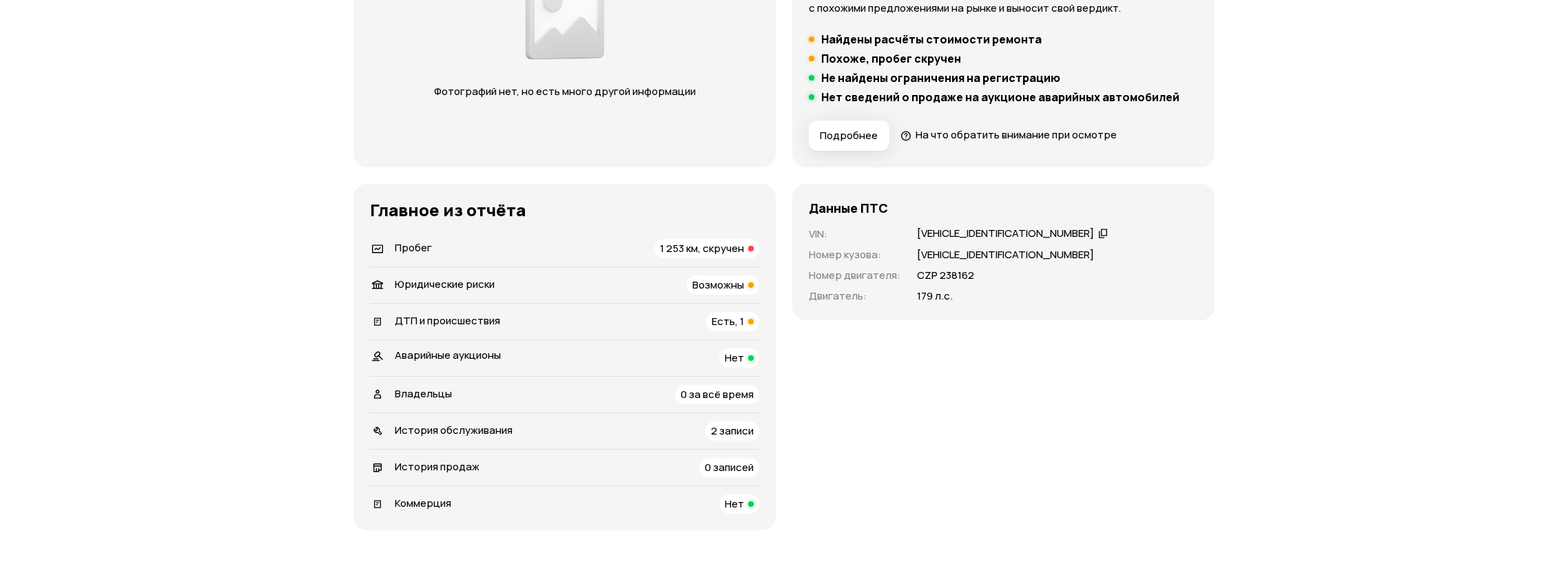
click at [743, 251] on span "1 253 км, скручен" at bounding box center [702, 248] width 84 height 14
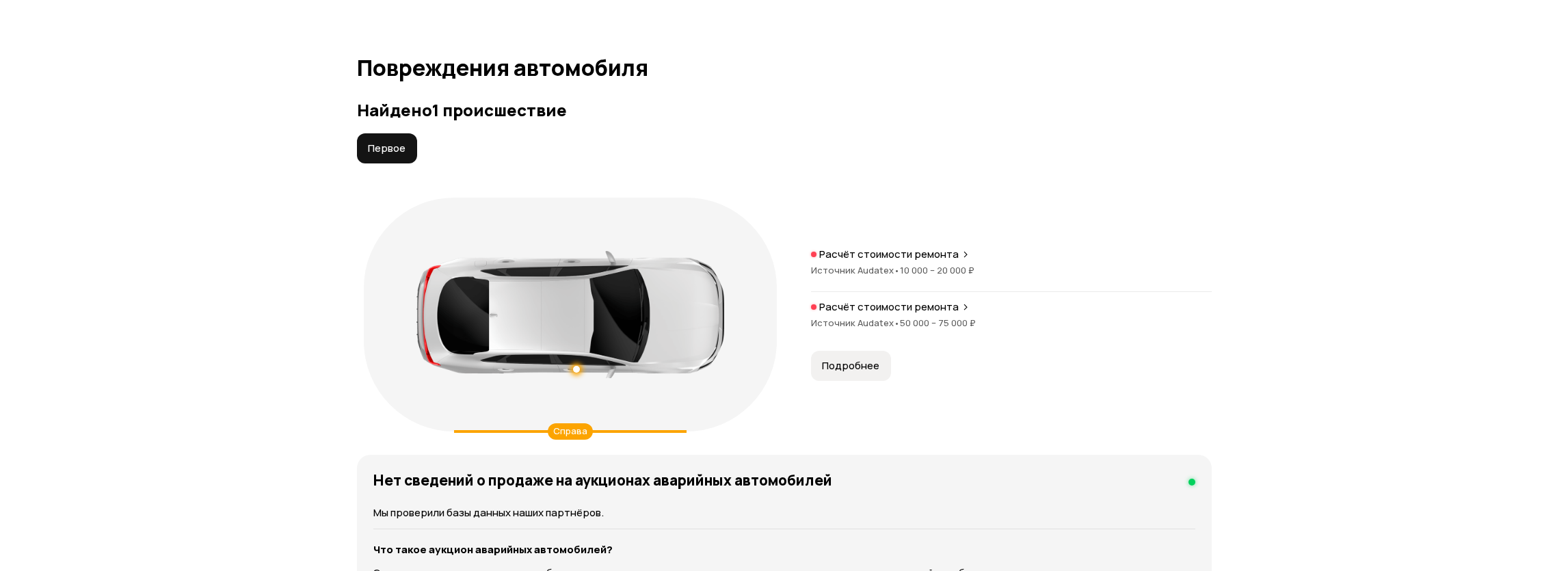
scroll to position [1430, 0]
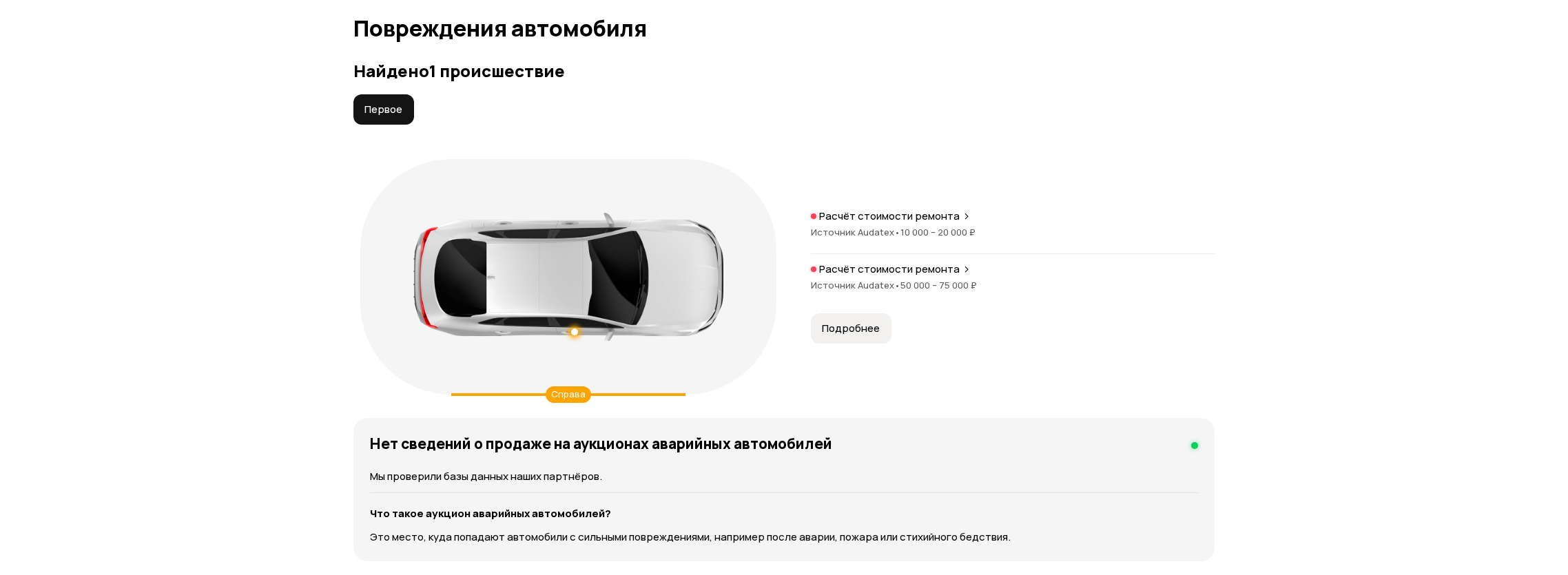
click at [937, 214] on p "Расчёт стоимости ремонта" at bounding box center [889, 216] width 140 height 14
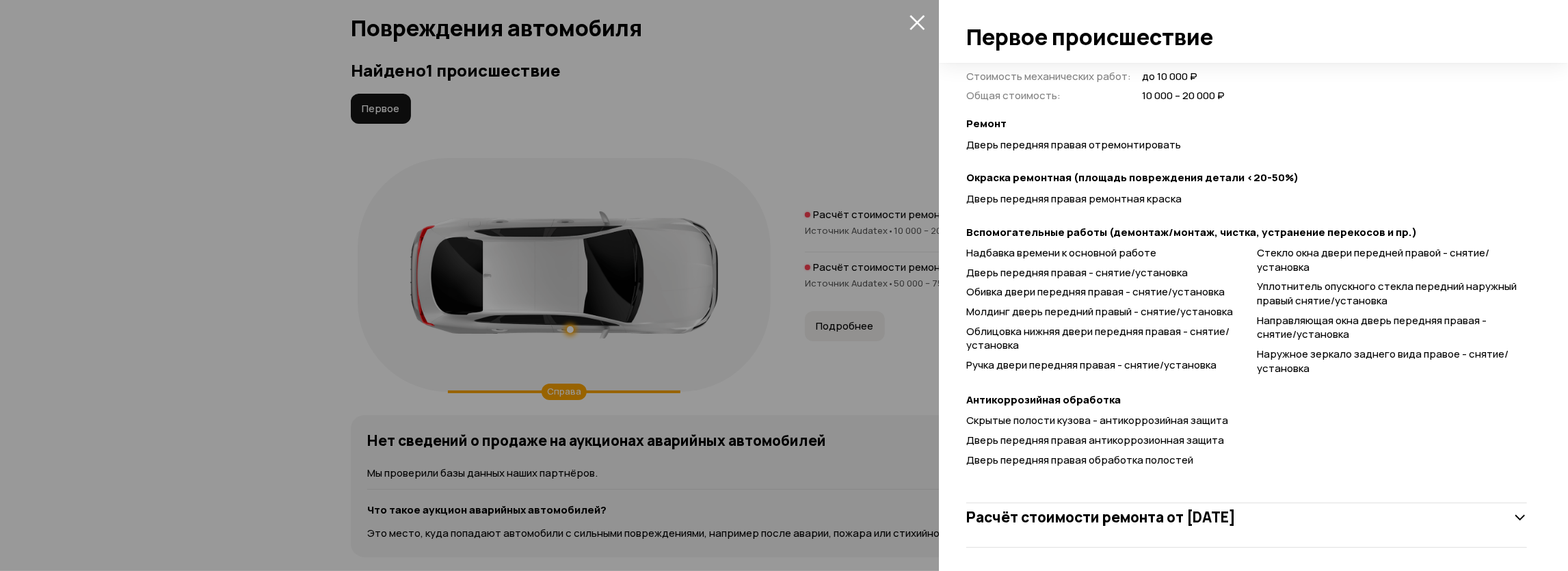
scroll to position [425, 0]
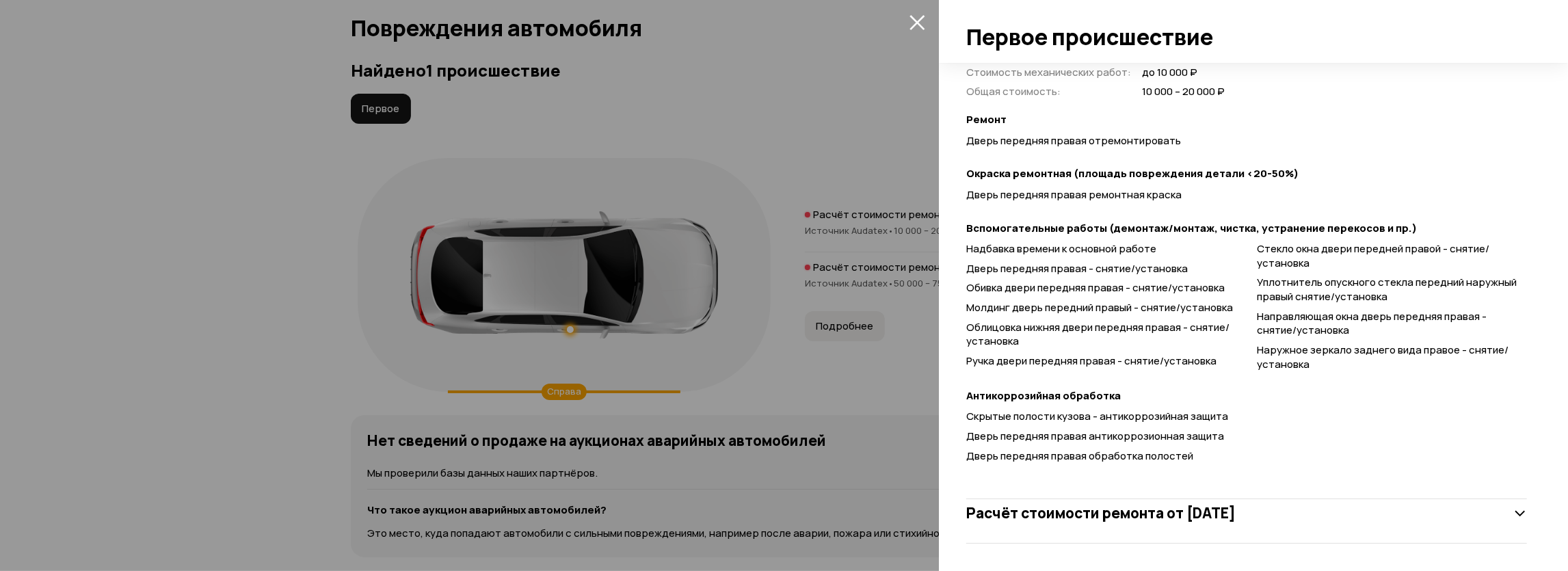
click at [110, 321] on div at bounding box center [784, 286] width 1568 height 571
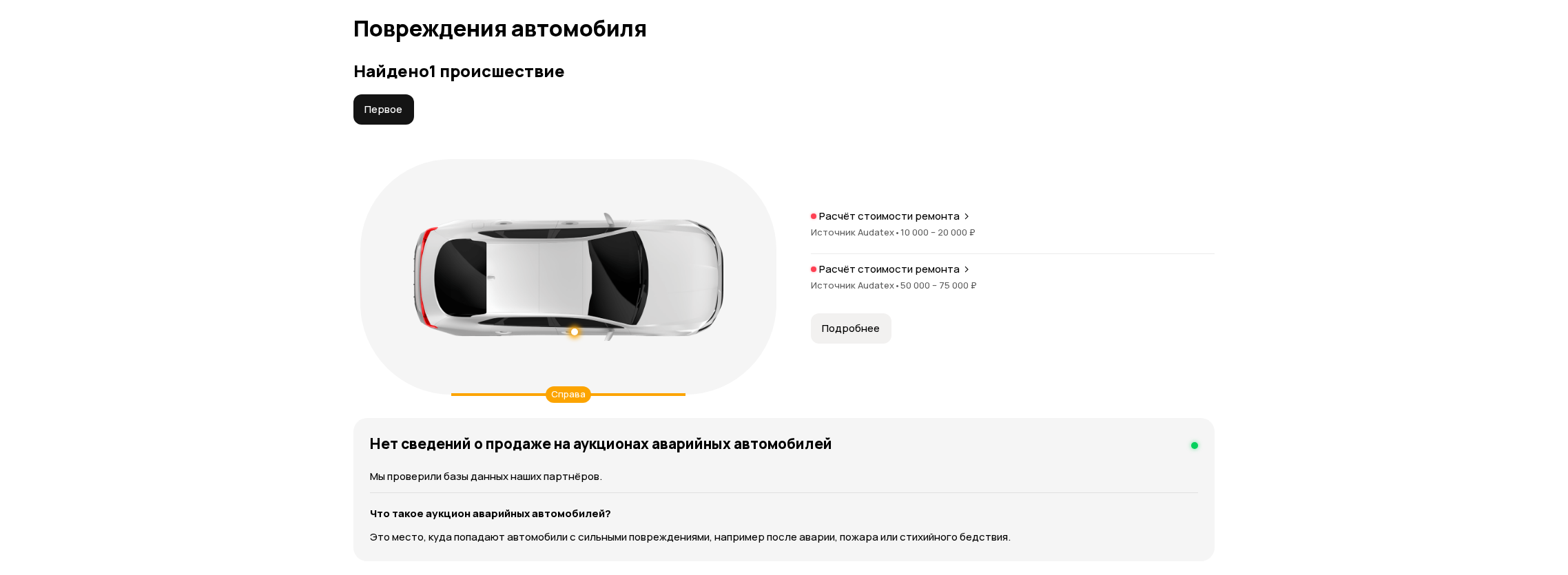
click at [886, 271] on p "Расчёт стоимости ремонта" at bounding box center [889, 269] width 140 height 14
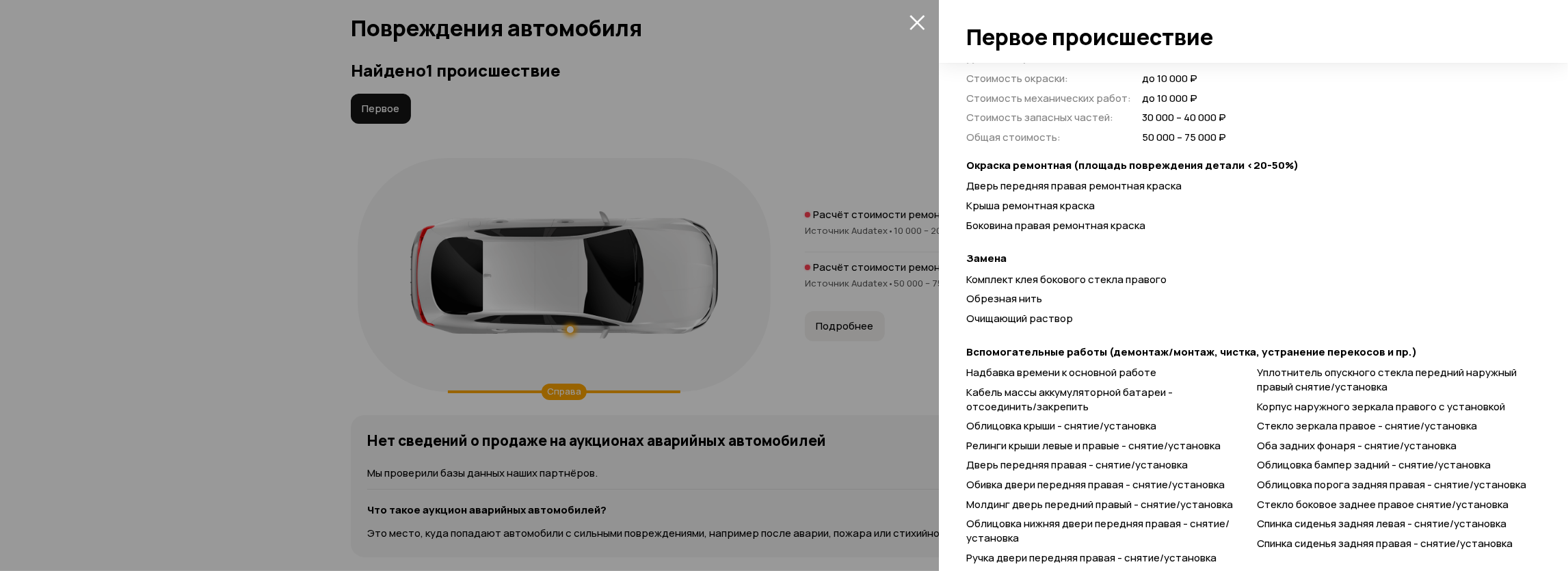
scroll to position [493, 0]
